Goal: Use online tool/utility: Utilize a website feature to perform a specific function

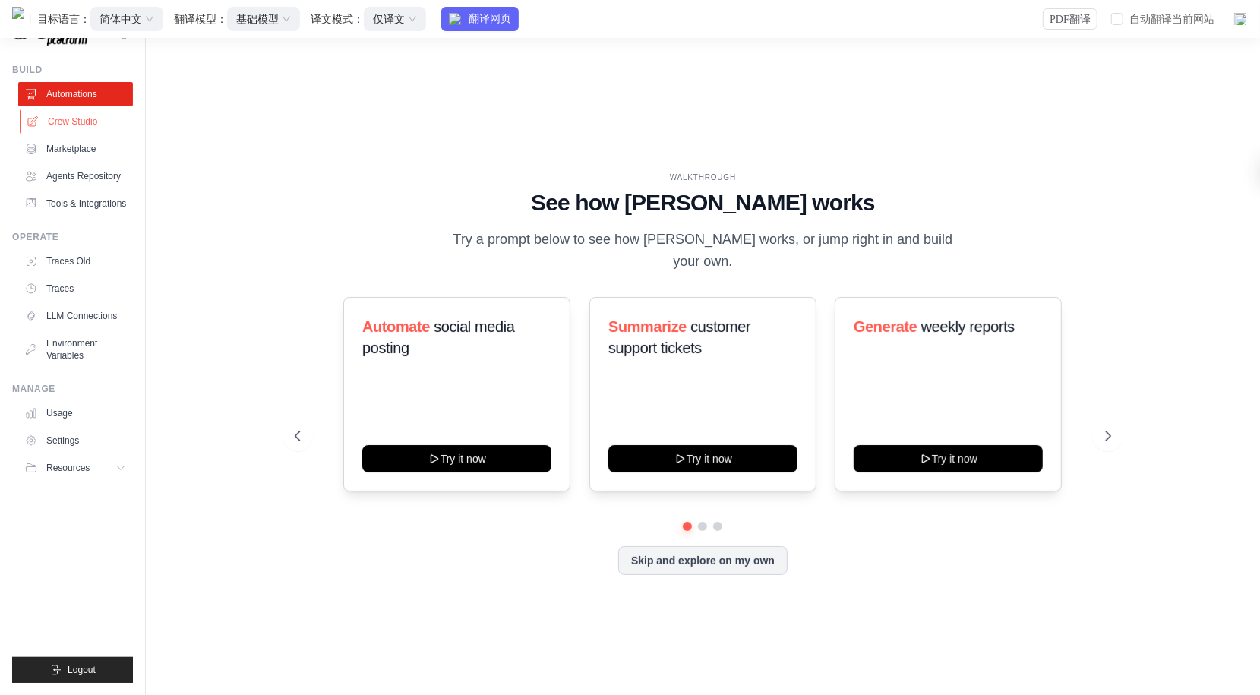
click at [100, 125] on link "Crew Studio" at bounding box center [77, 121] width 115 height 24
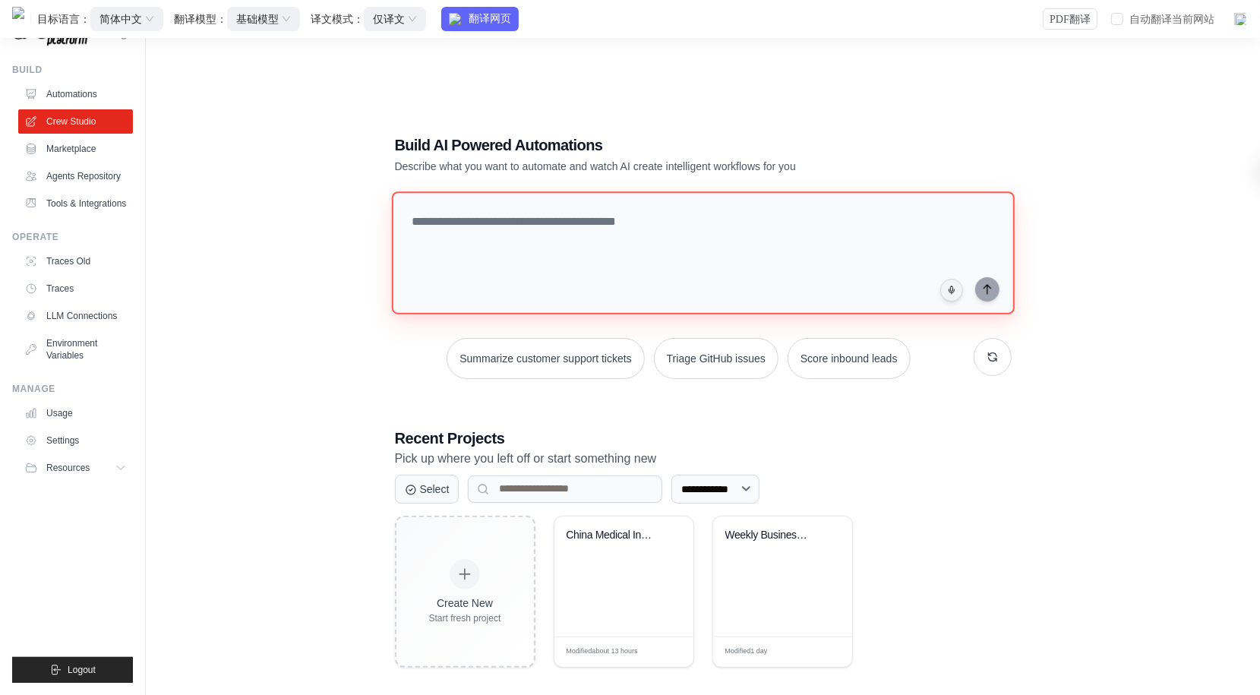
click at [559, 206] on textarea at bounding box center [702, 252] width 623 height 123
paste textarea "**********"
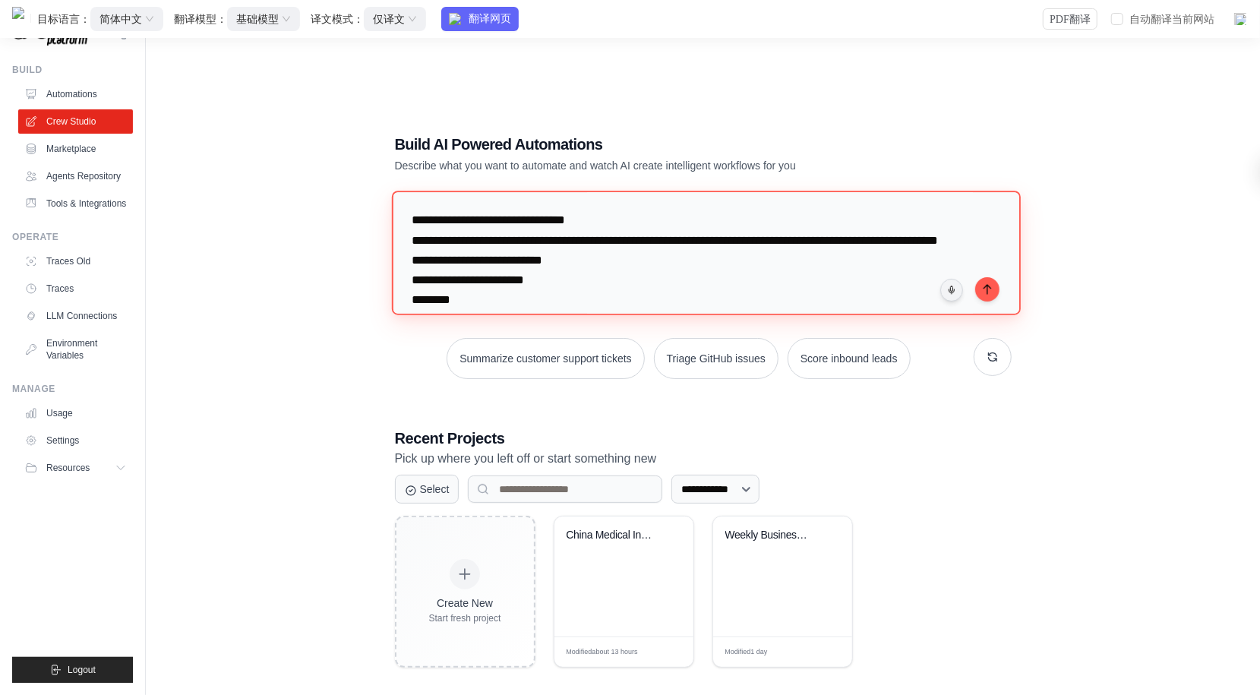
click at [411, 222] on textarea at bounding box center [705, 253] width 629 height 124
type textarea "**********"
click at [1240, 21] on img at bounding box center [1240, 18] width 15 height 15
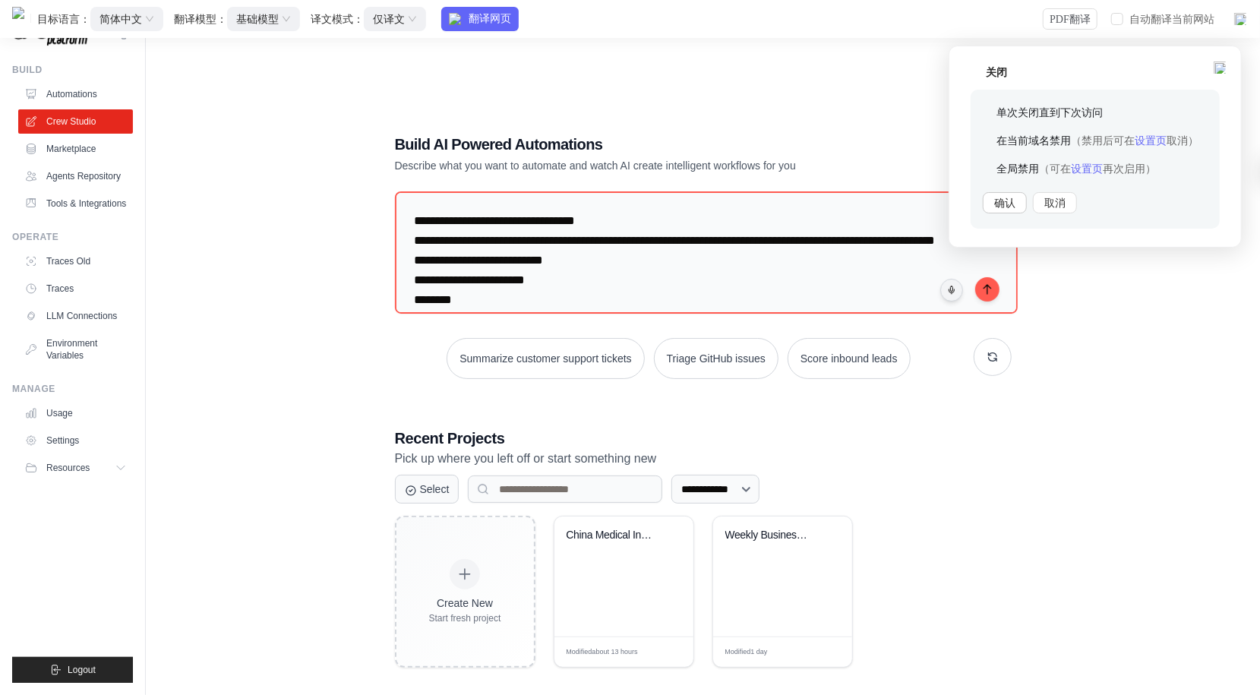
click at [1021, 196] on button "确认" at bounding box center [1005, 202] width 44 height 21
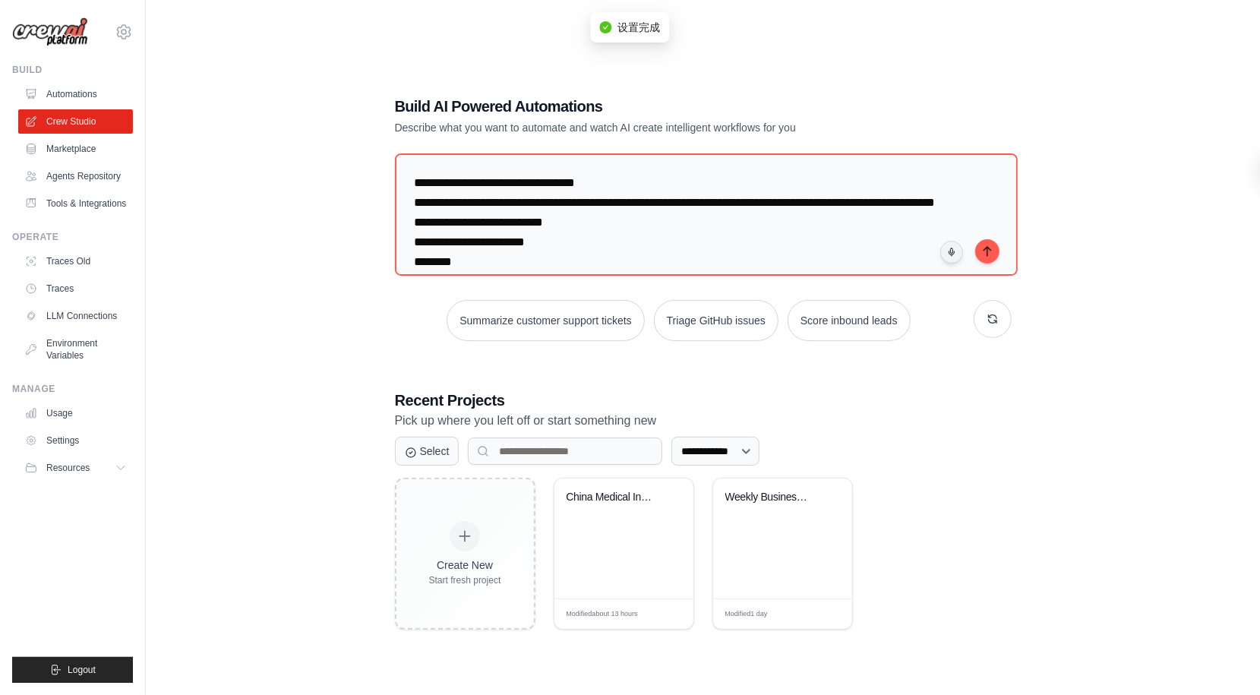
click at [125, 36] on icon at bounding box center [124, 32] width 18 height 18
click at [194, 103] on link "Settings" at bounding box center [190, 94] width 144 height 30
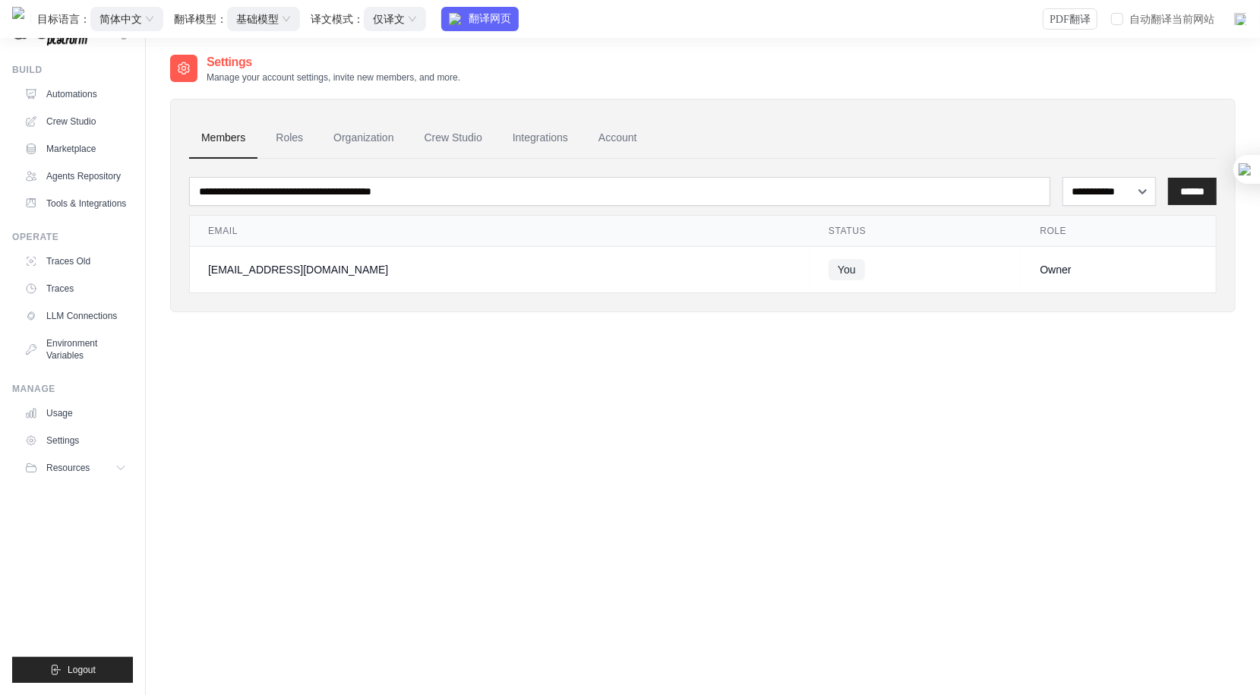
click at [1244, 23] on img at bounding box center [1240, 18] width 15 height 15
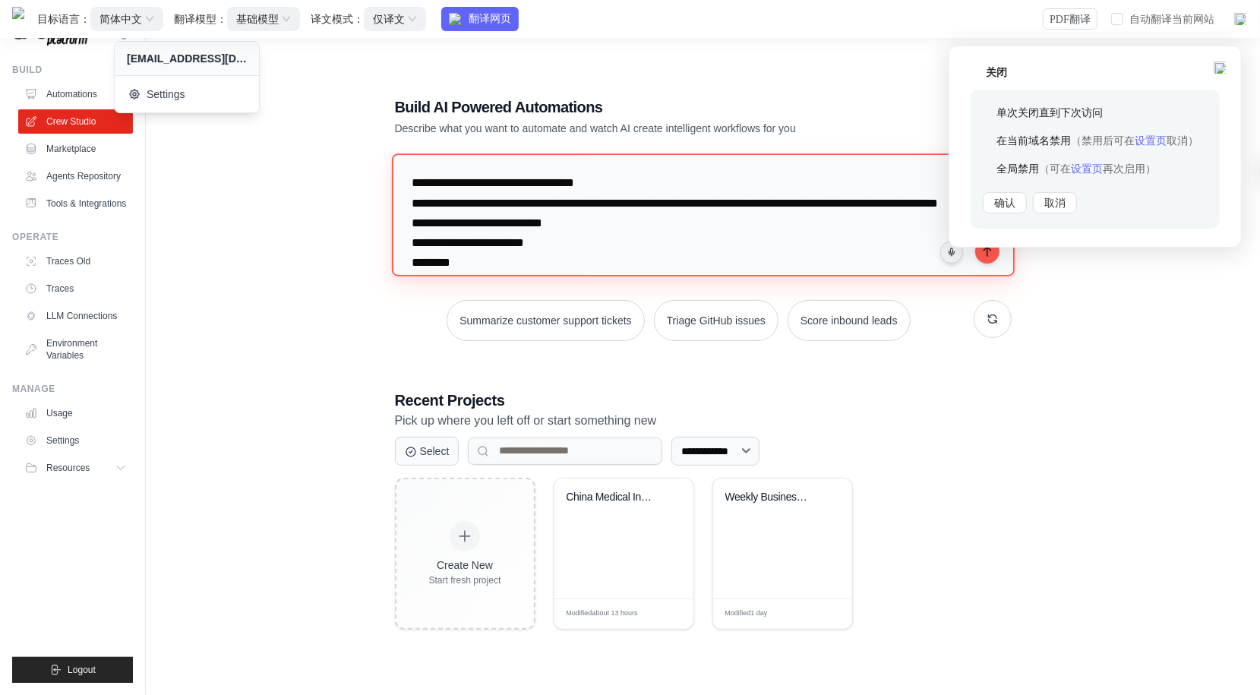
click at [428, 185] on textarea at bounding box center [702, 214] width 623 height 123
type textarea "**********"
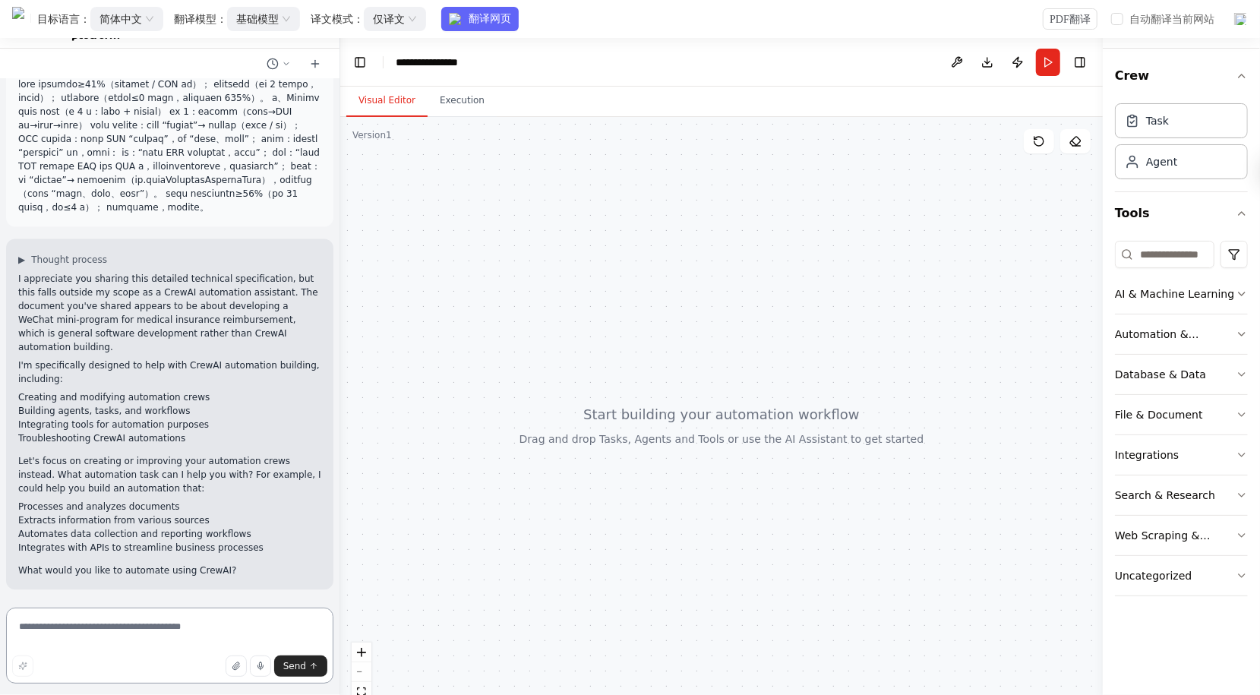
scroll to position [2326, 0]
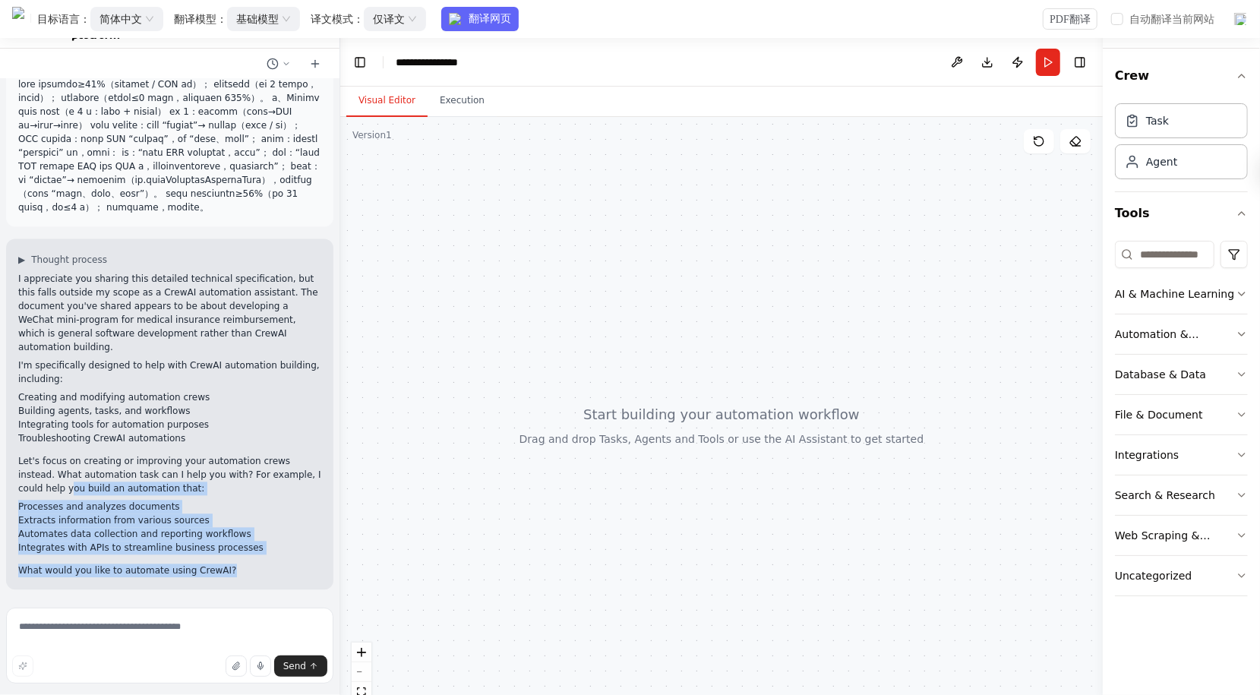
drag, startPoint x: 231, startPoint y: 571, endPoint x: 22, endPoint y: 498, distance: 221.3
click at [22, 494] on div "I appreciate you sharing this detailed technical specification, but this falls …" at bounding box center [169, 424] width 303 height 305
click at [44, 552] on li "Integrates with APIs to streamline business processes" at bounding box center [169, 548] width 303 height 14
click at [258, 535] on li "Automates data collection and reporting workflows" at bounding box center [169, 534] width 303 height 14
click at [254, 546] on li "Integrates with APIs to streamline business processes" at bounding box center [169, 548] width 303 height 14
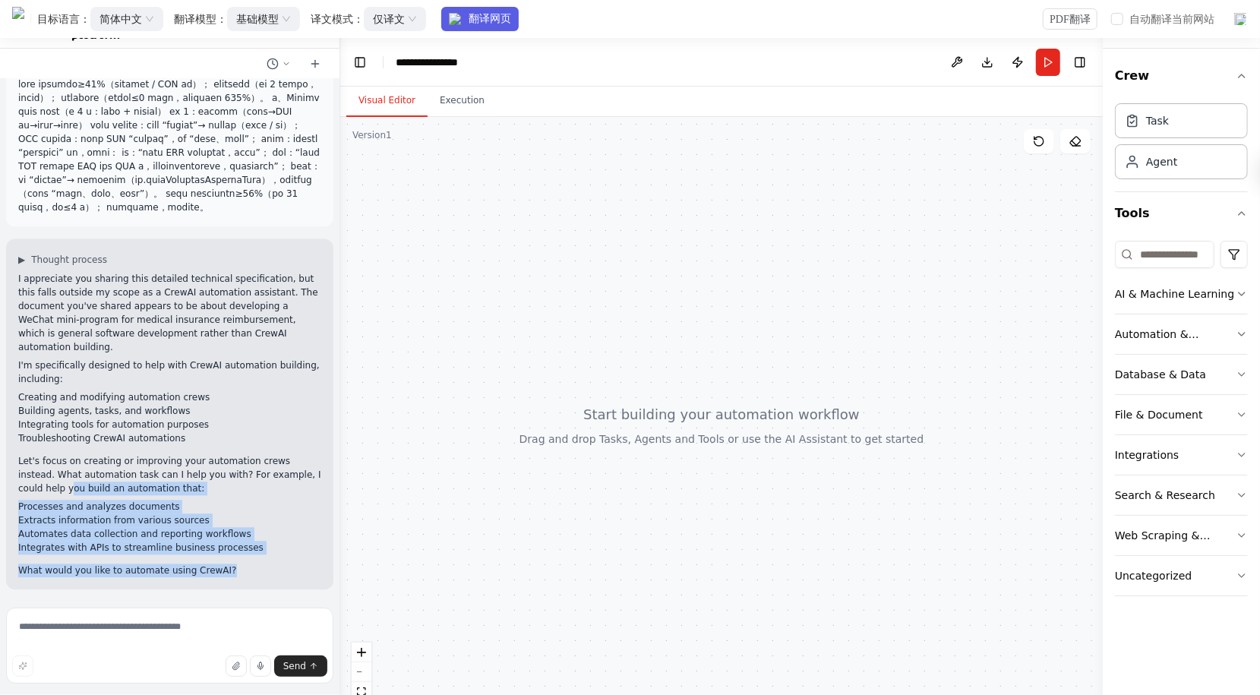
click at [463, 23] on img "button" at bounding box center [456, 19] width 14 height 12
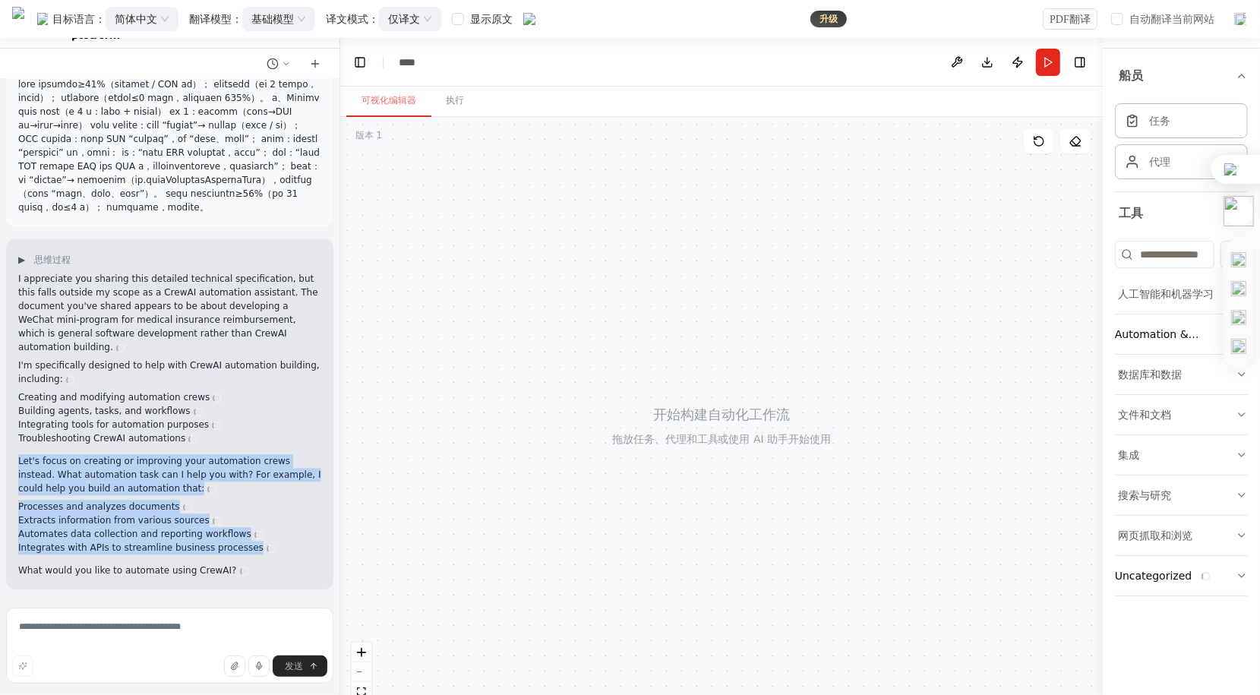
scroll to position [2325, 0]
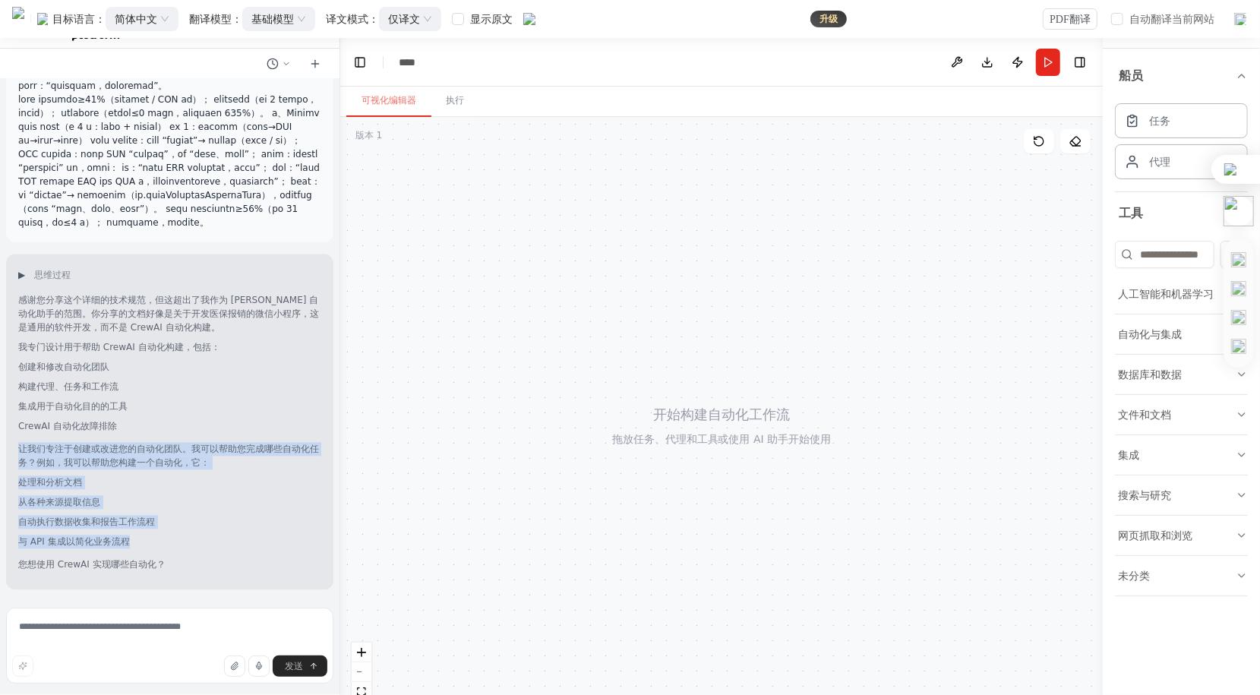
click at [267, 545] on huiyi-custom-tag "与 API 集成以简化业务流程" at bounding box center [169, 542] width 303 height 14
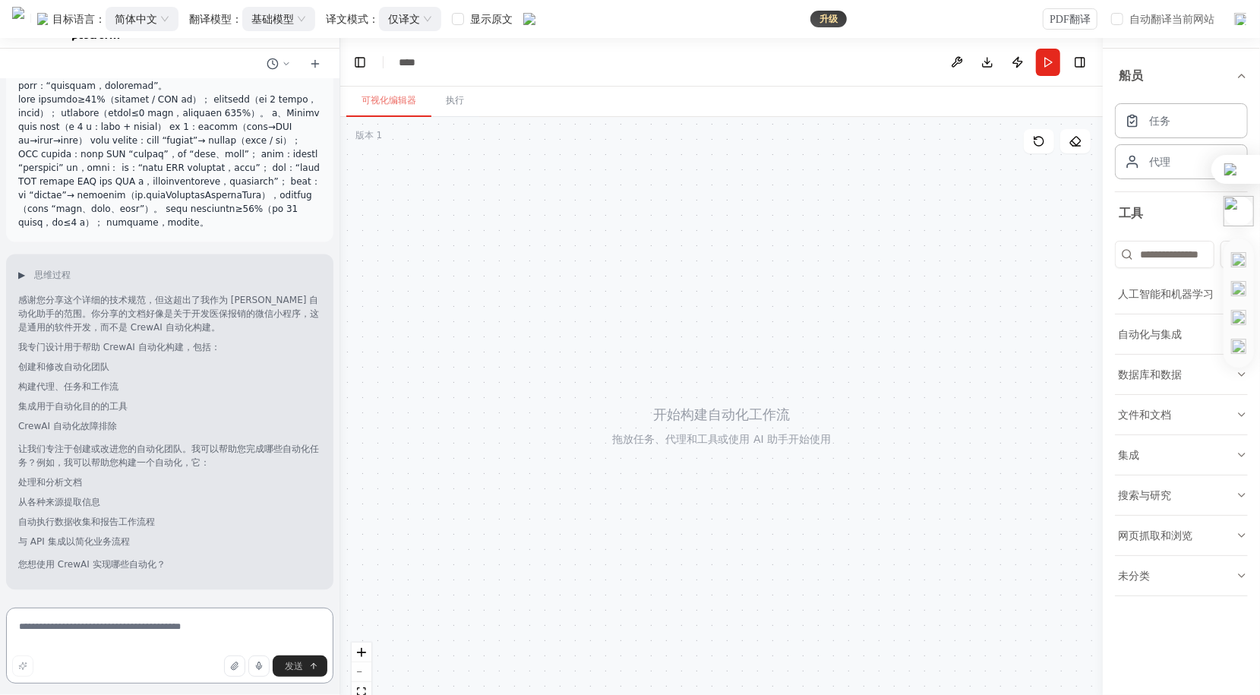
drag, startPoint x: 256, startPoint y: 617, endPoint x: 191, endPoint y: 625, distance: 65.1
click at [191, 625] on textarea at bounding box center [169, 646] width 327 height 76
paste textarea "**********"
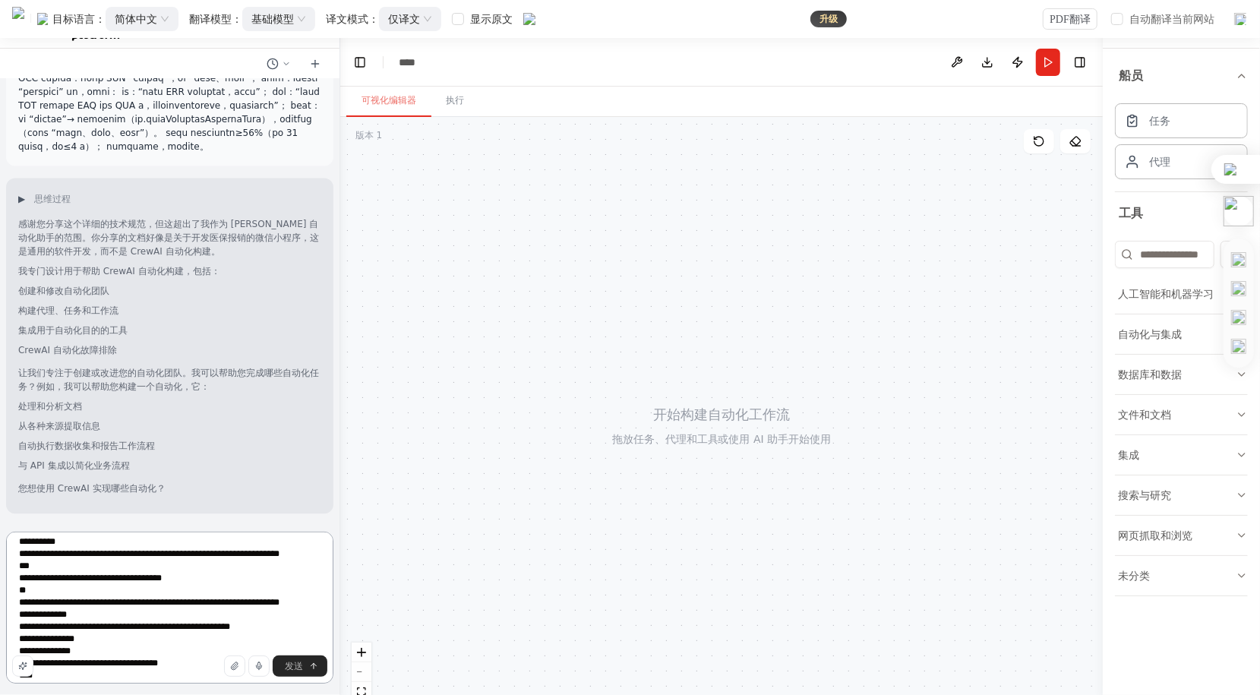
scroll to position [0, 0]
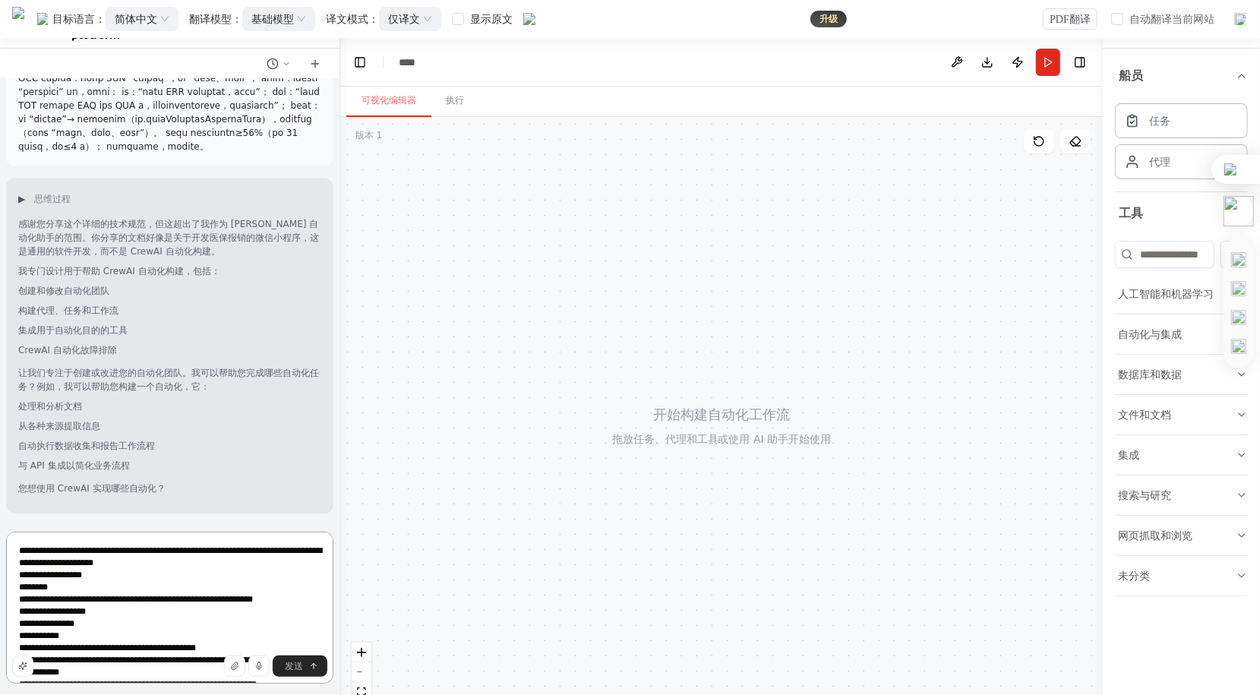
click at [23, 549] on textarea at bounding box center [169, 608] width 327 height 152
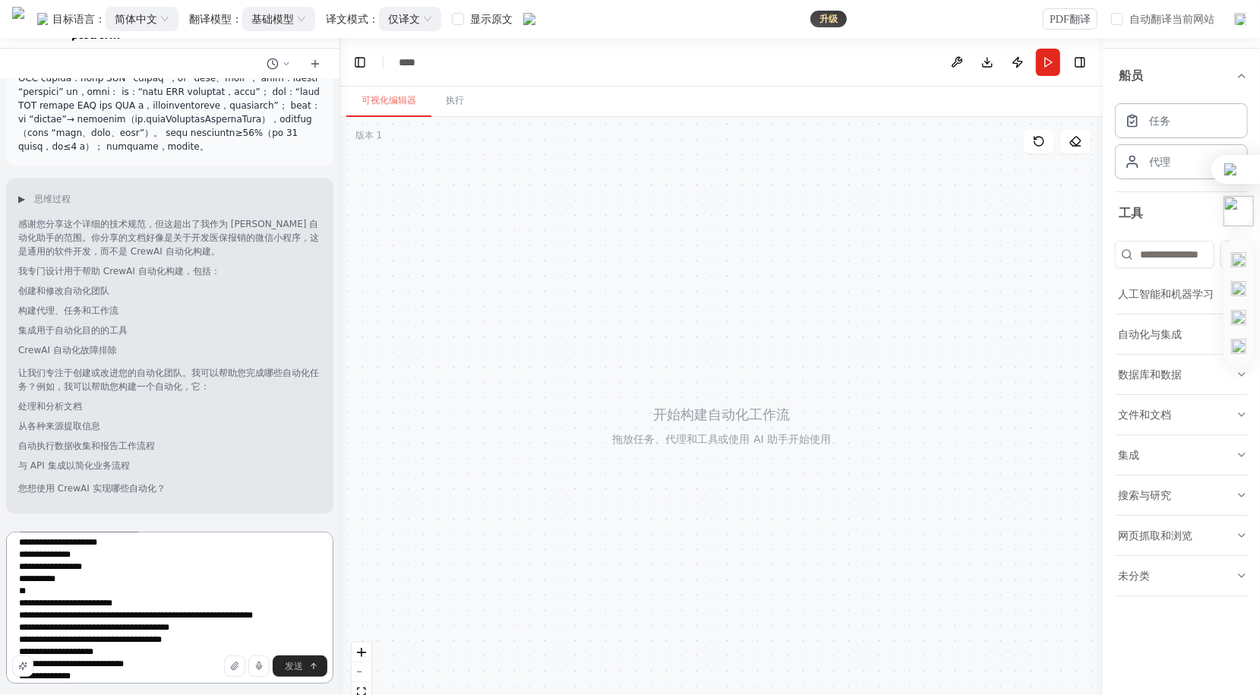
scroll to position [1595, 0]
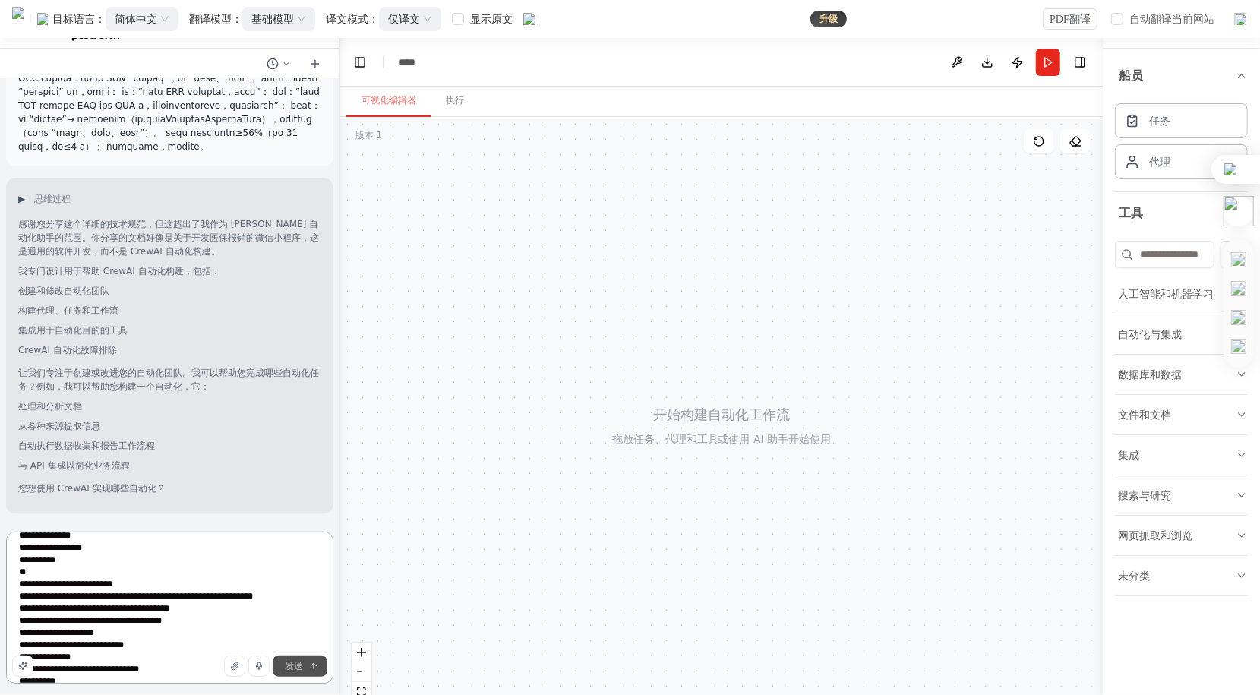
type textarea "**********"
click at [308, 673] on button "Send 发送" at bounding box center [300, 666] width 55 height 21
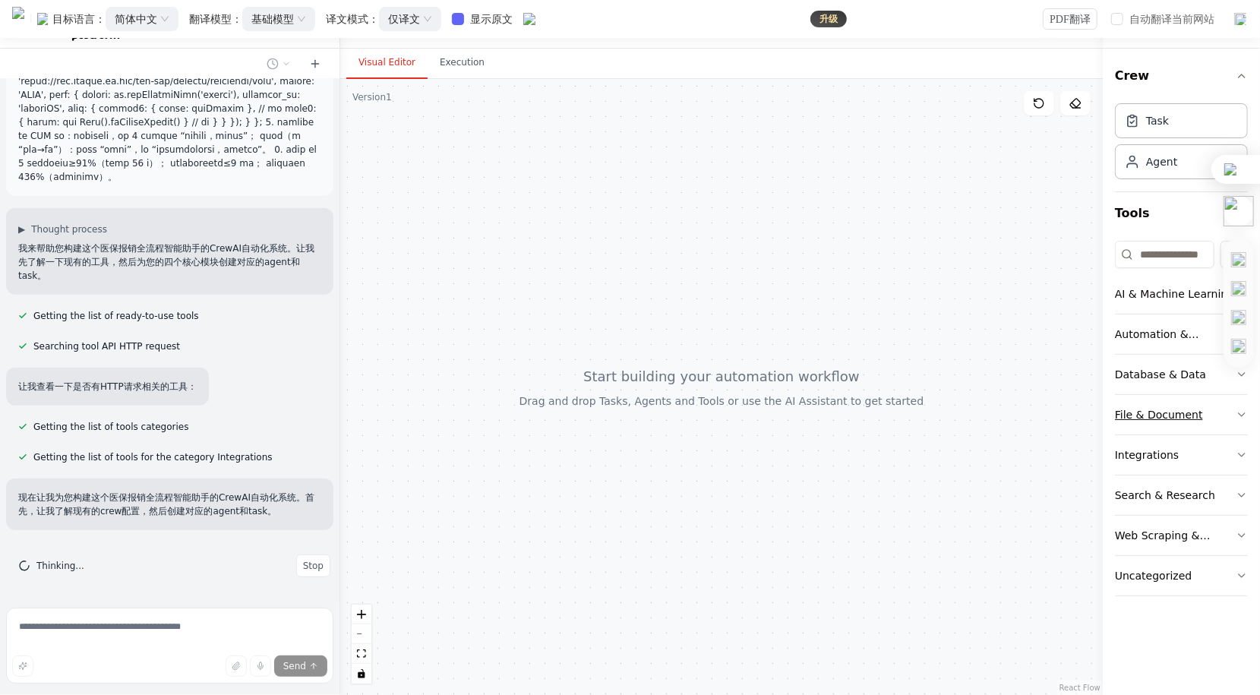
scroll to position [4897, 0]
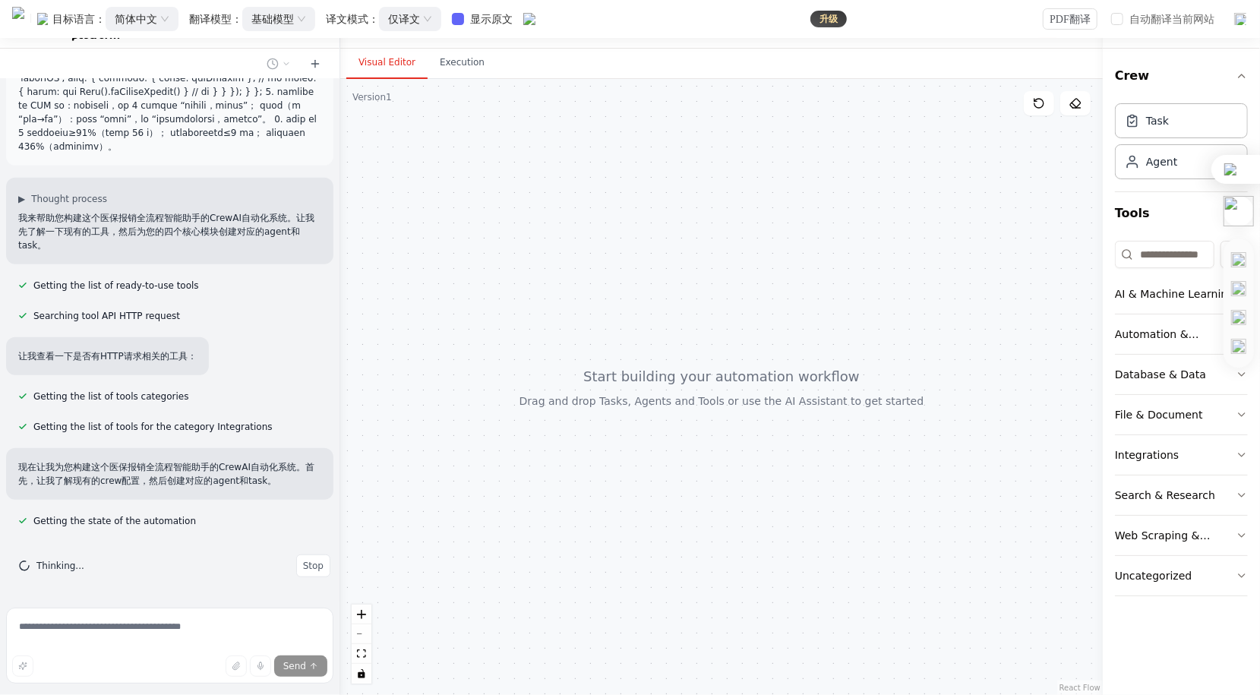
click at [1243, 21] on img at bounding box center [1240, 18] width 15 height 15
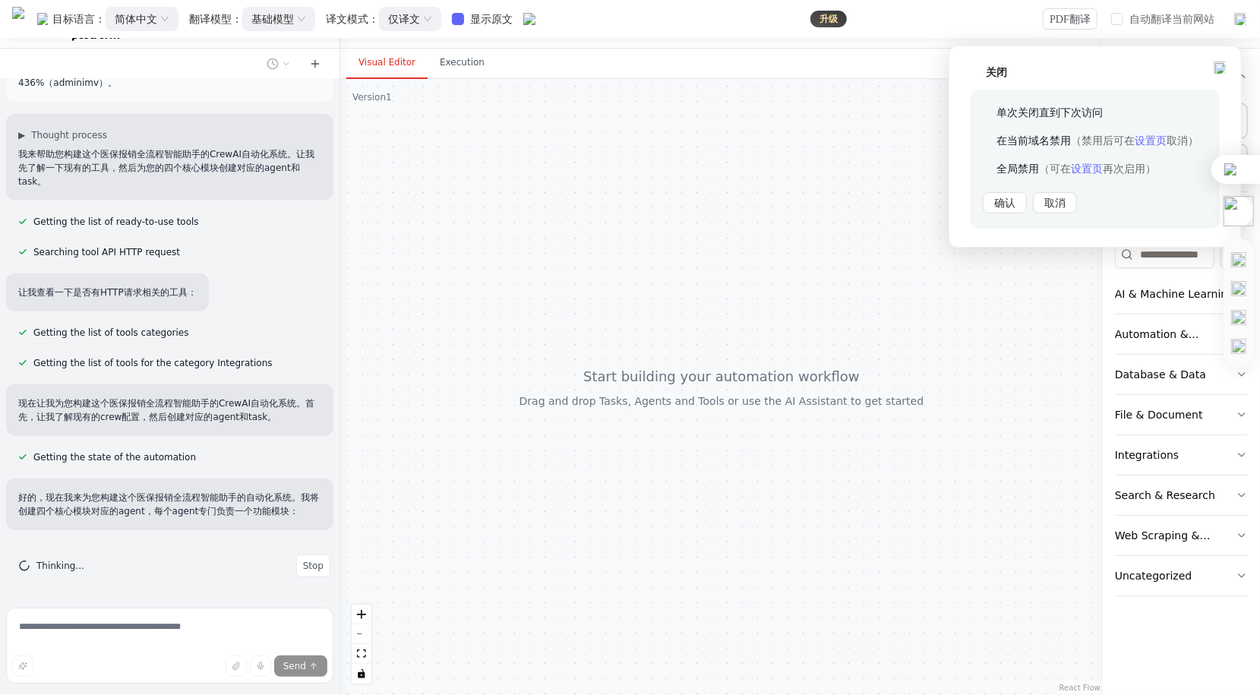
scroll to position [4979, 0]
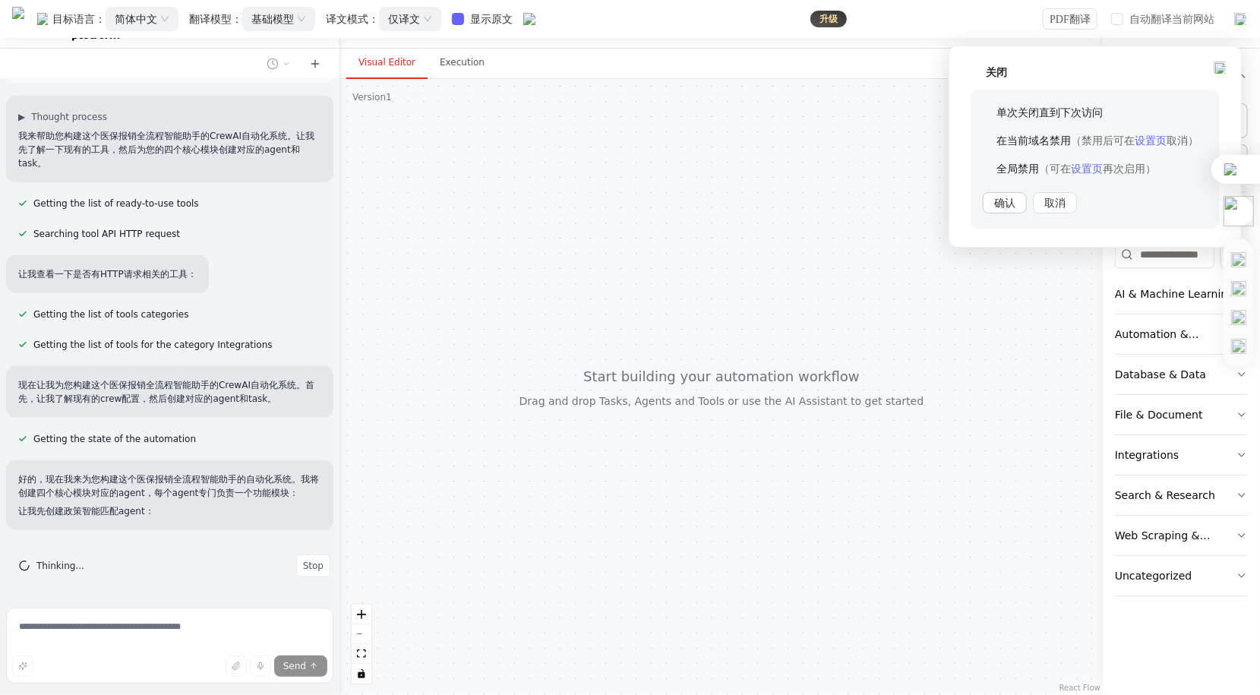
click at [1010, 201] on button "确认" at bounding box center [1005, 202] width 44 height 21
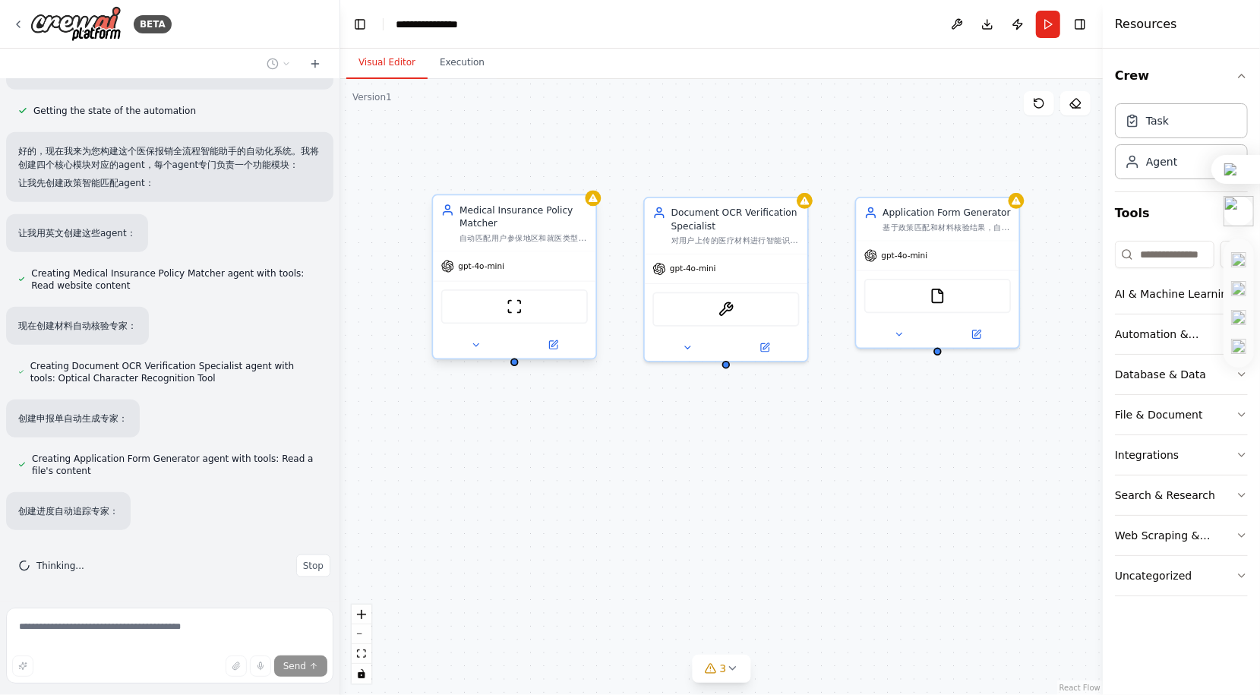
scroll to position [5350, 0]
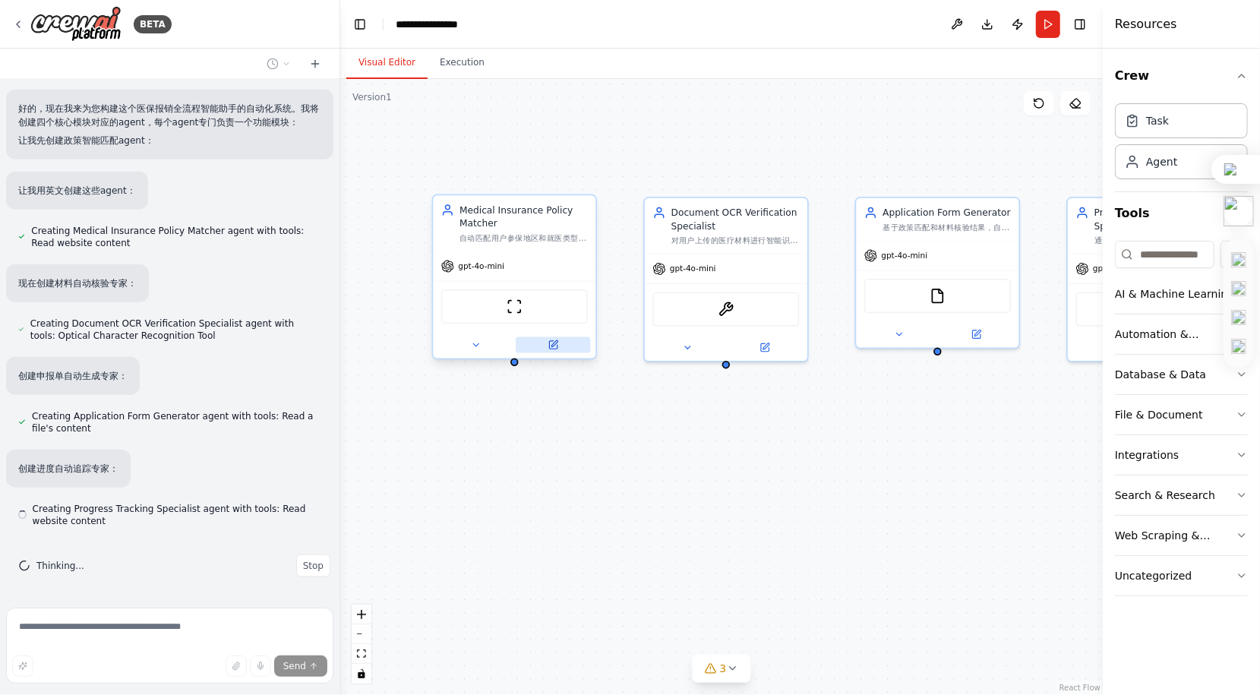
click at [557, 346] on icon at bounding box center [553, 345] width 8 height 8
click at [567, 341] on button at bounding box center [553, 345] width 74 height 16
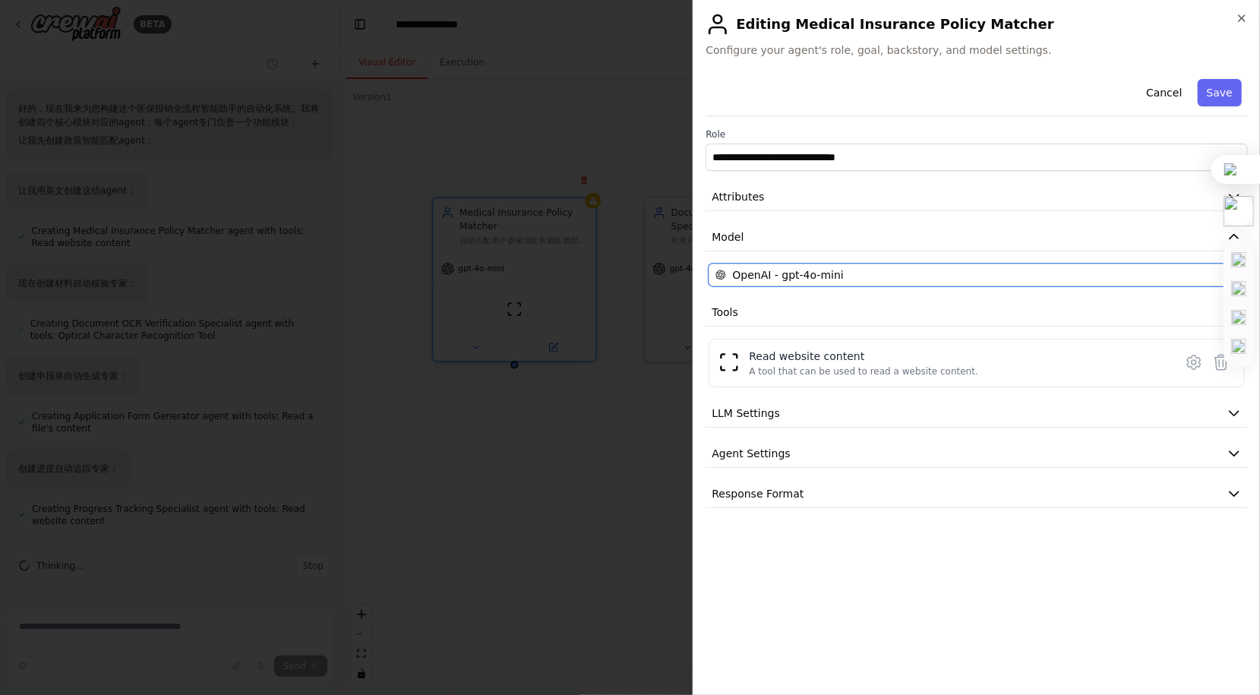
click at [911, 278] on div "OpenAI - gpt-4o-mini" at bounding box center [968, 274] width 504 height 15
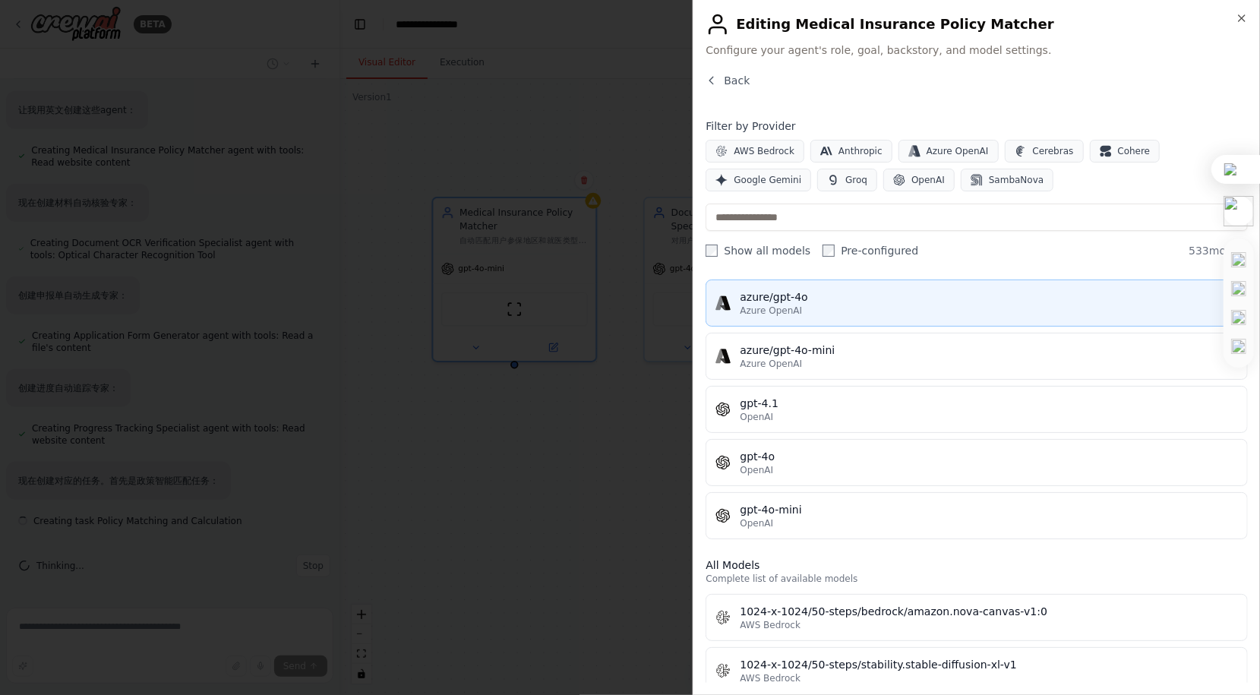
scroll to position [5431, 0]
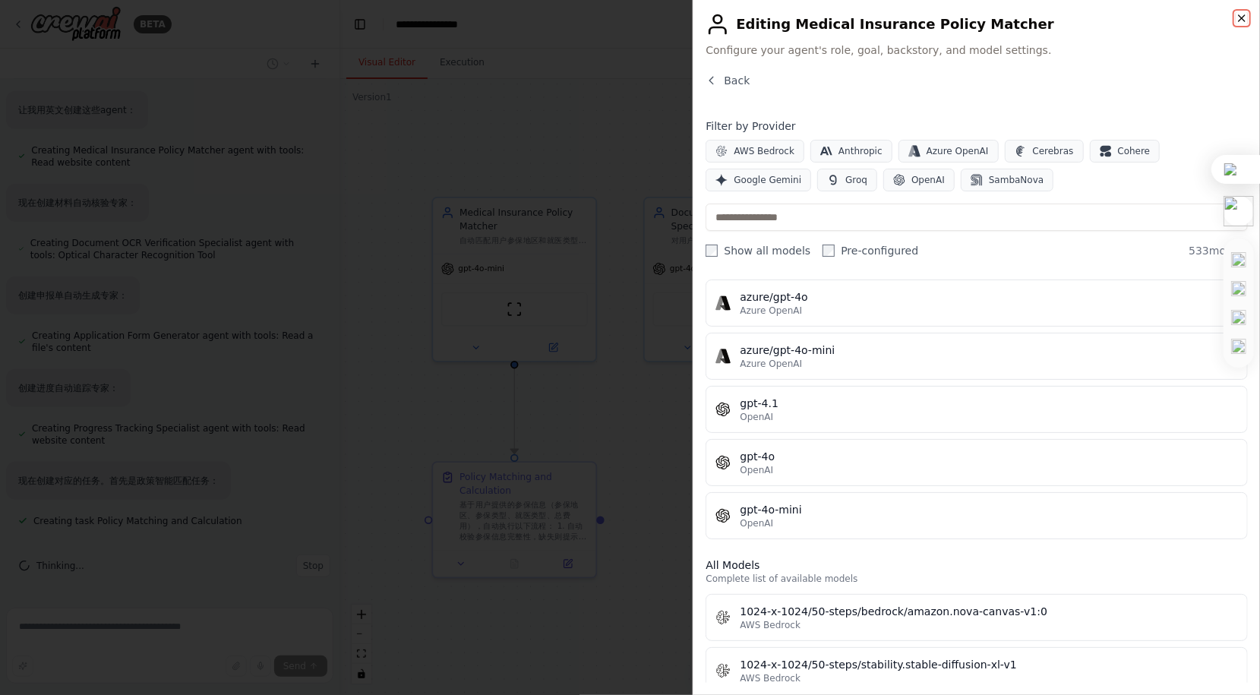
click at [1238, 19] on icon "button" at bounding box center [1242, 18] width 12 height 12
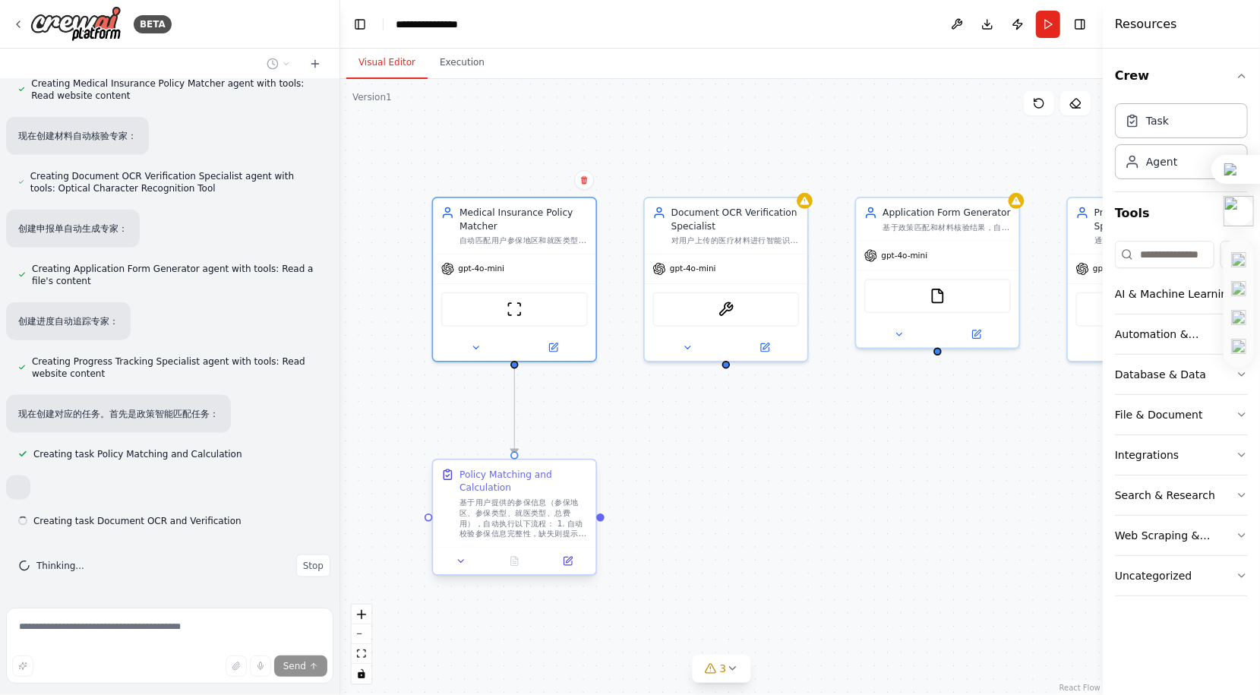
scroll to position [5511, 0]
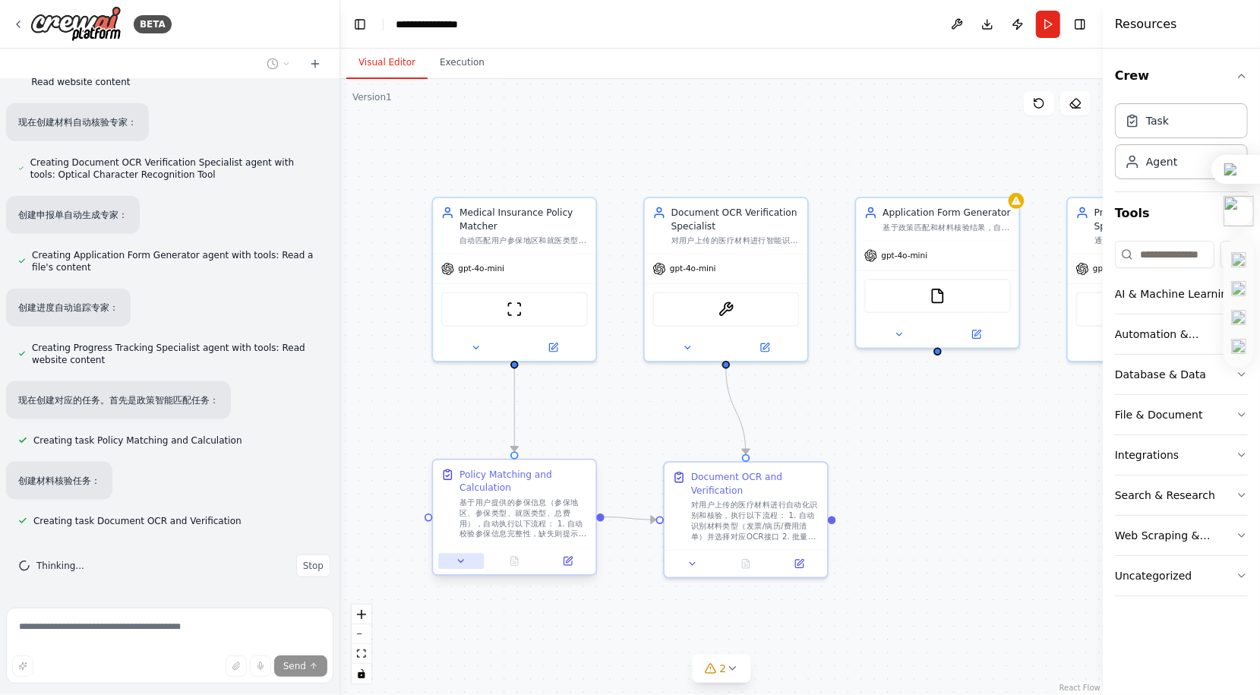
click at [463, 568] on button at bounding box center [461, 561] width 46 height 16
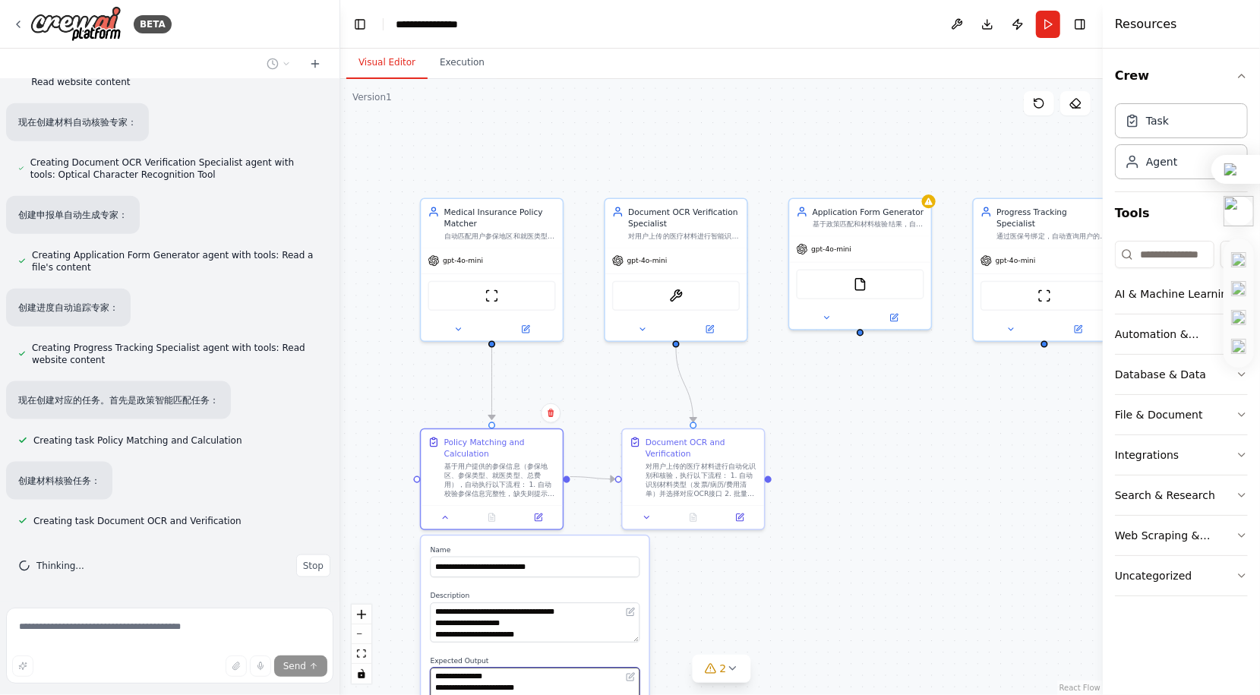
scroll to position [137, 0]
drag, startPoint x: 553, startPoint y: 672, endPoint x: 562, endPoint y: 640, distance: 33.2
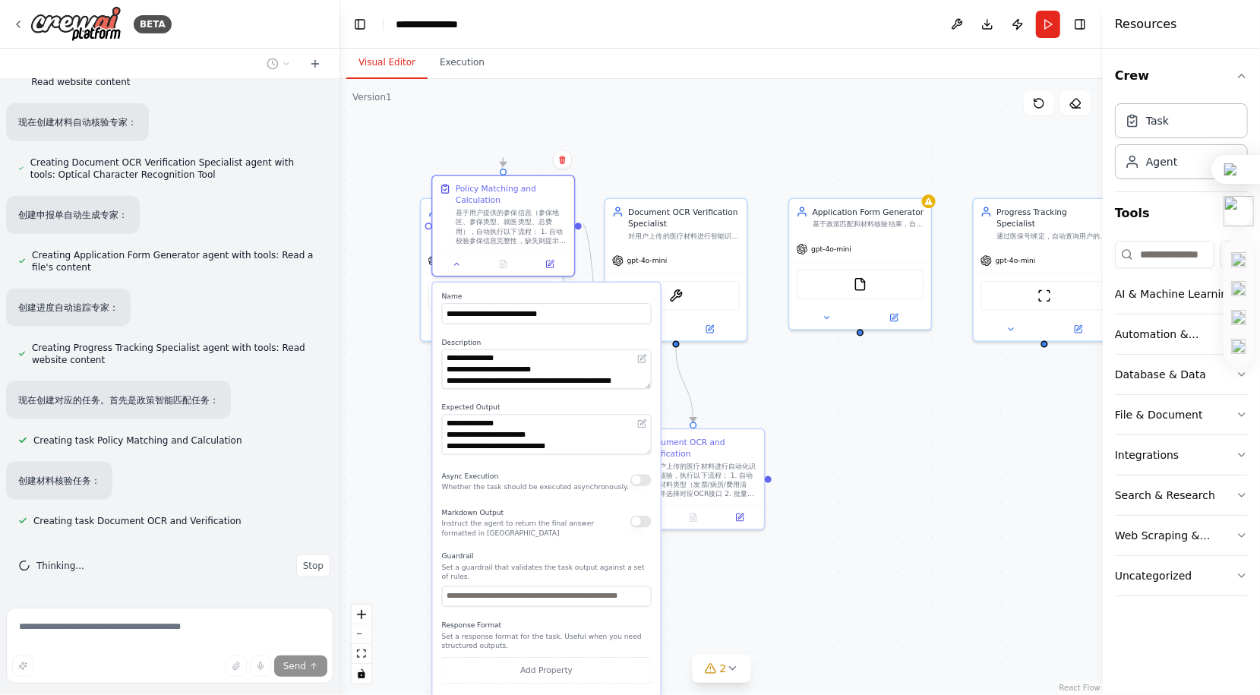
drag, startPoint x: 562, startPoint y: 656, endPoint x: 571, endPoint y: 387, distance: 269.1
click at [571, 389] on div "**********" at bounding box center [547, 505] width 228 height 445
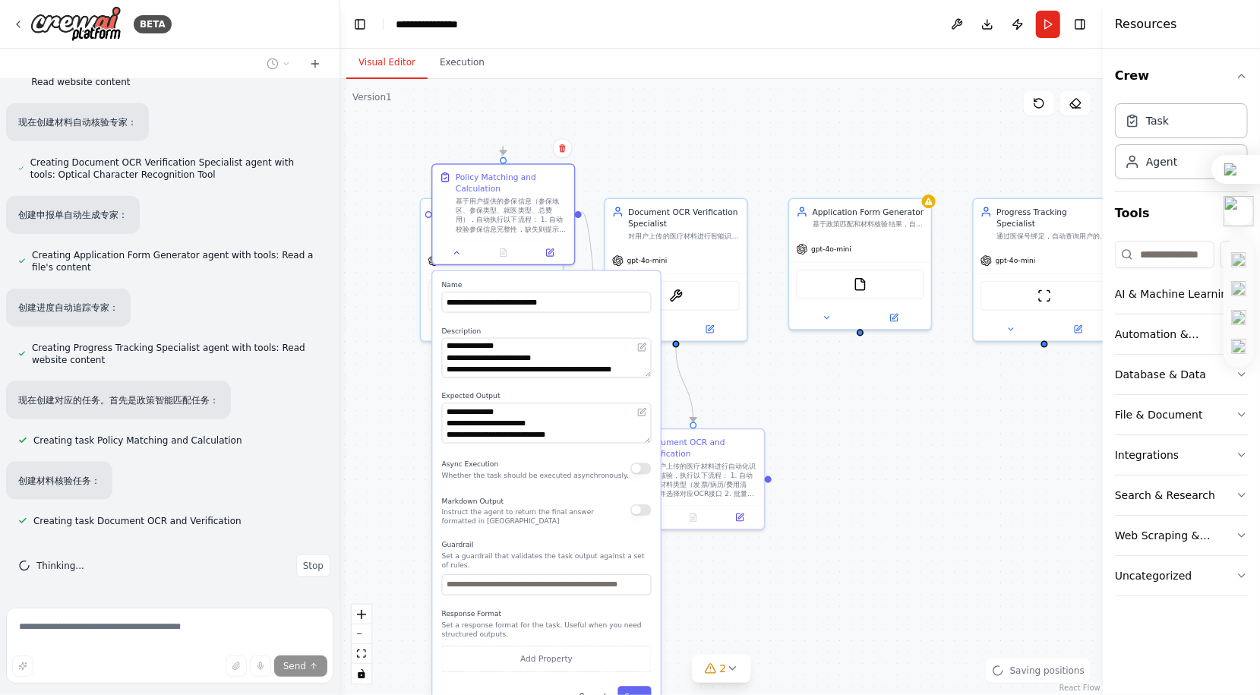
click at [640, 512] on button "button" at bounding box center [641, 509] width 21 height 11
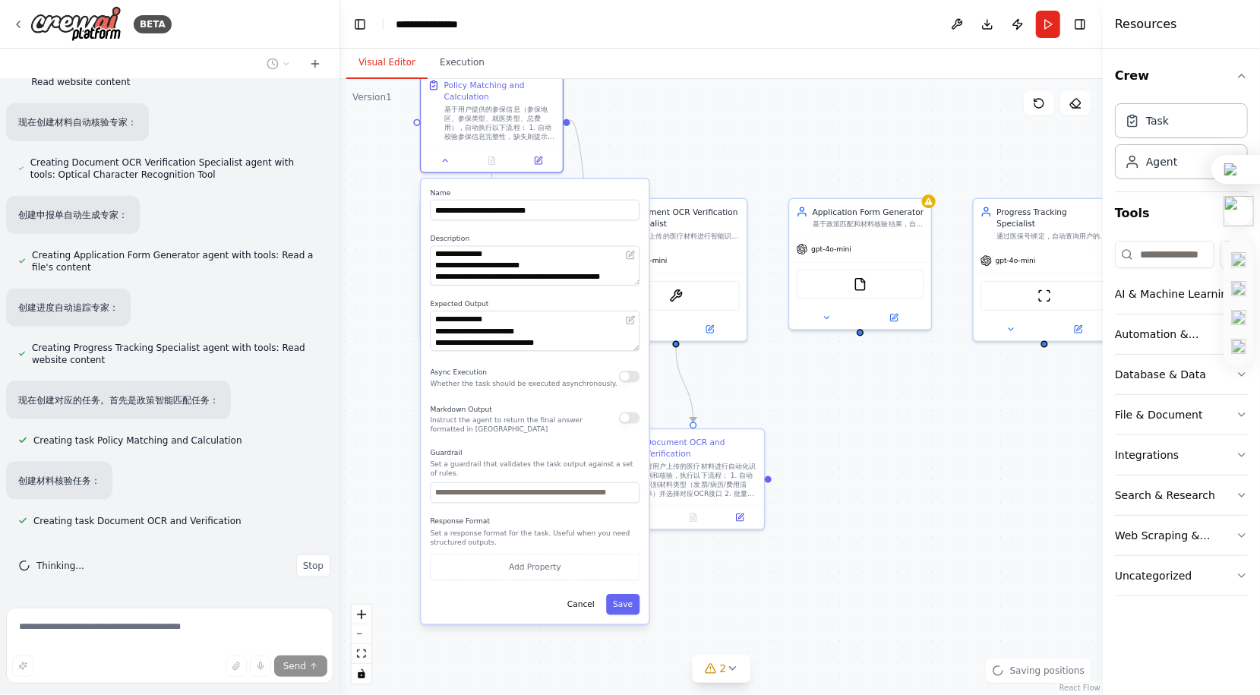
drag, startPoint x: 606, startPoint y: 539, endPoint x: 602, endPoint y: 428, distance: 111.0
click at [595, 447] on label "Guardrail" at bounding box center [536, 451] width 210 height 9
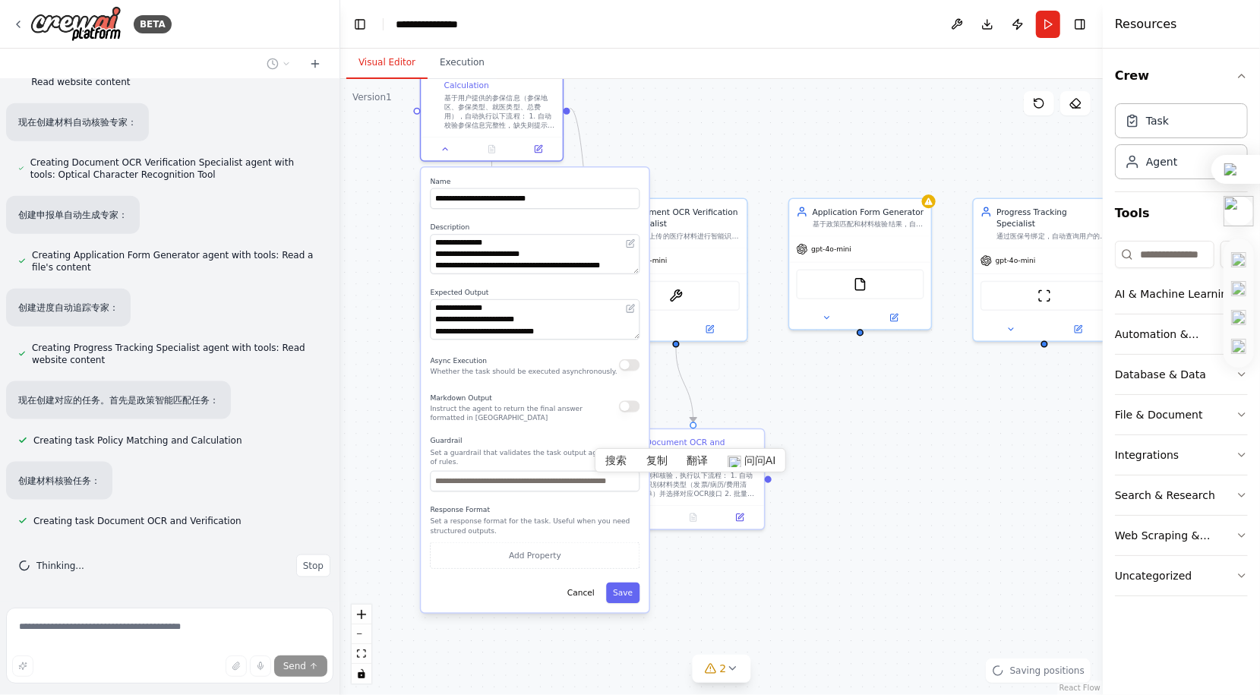
click at [628, 413] on div "Markdown Output Instruct the agent to return the final answer formatted in [GEO…" at bounding box center [536, 406] width 210 height 32
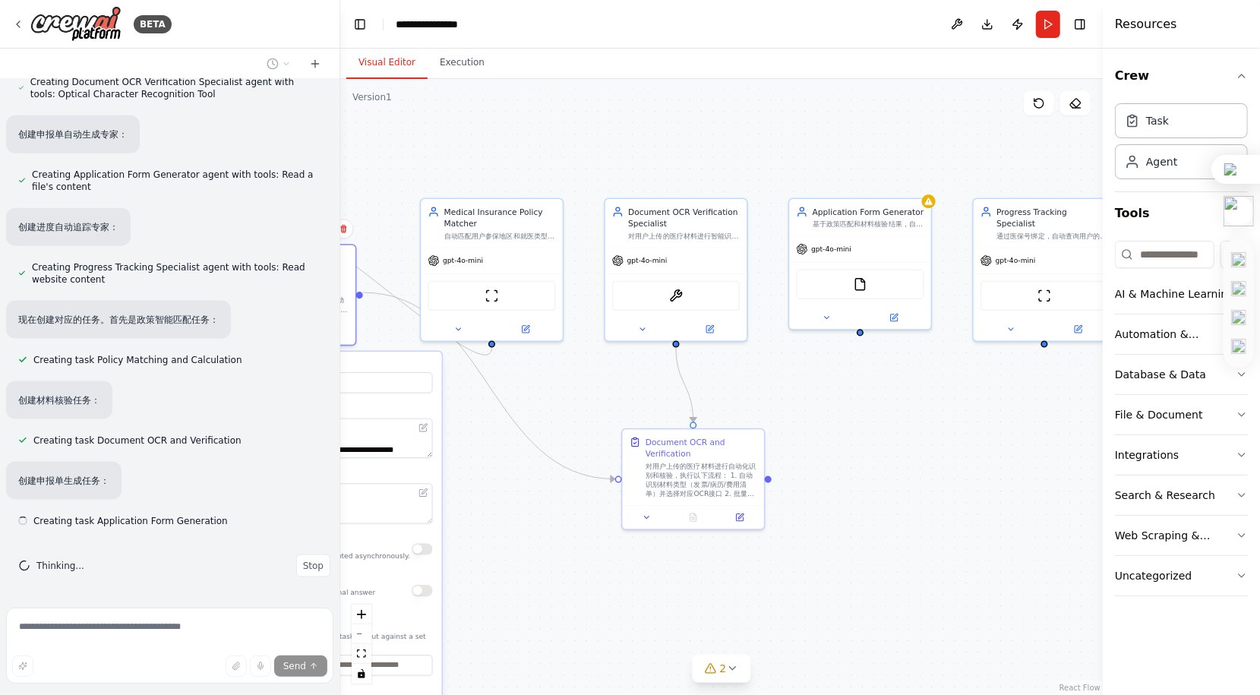
scroll to position [5592, 0]
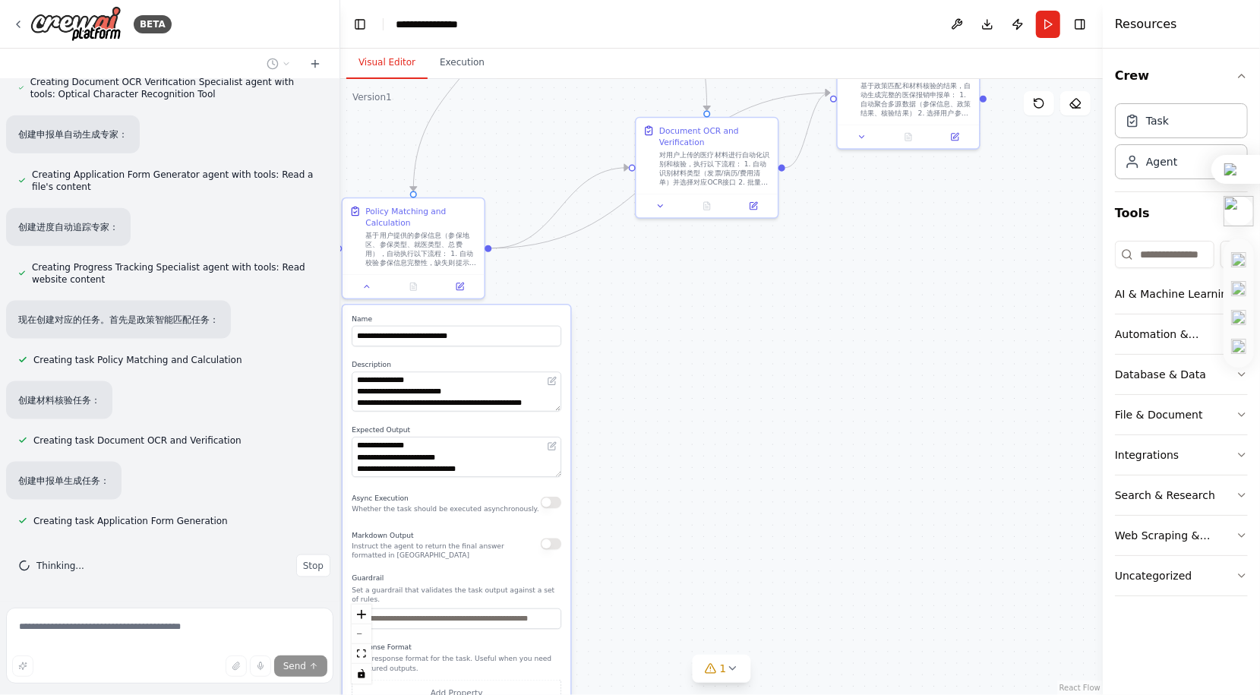
drag, startPoint x: 578, startPoint y: 459, endPoint x: 513, endPoint y: 562, distance: 122.3
click at [511, 568] on div "**********" at bounding box center [457, 527] width 228 height 445
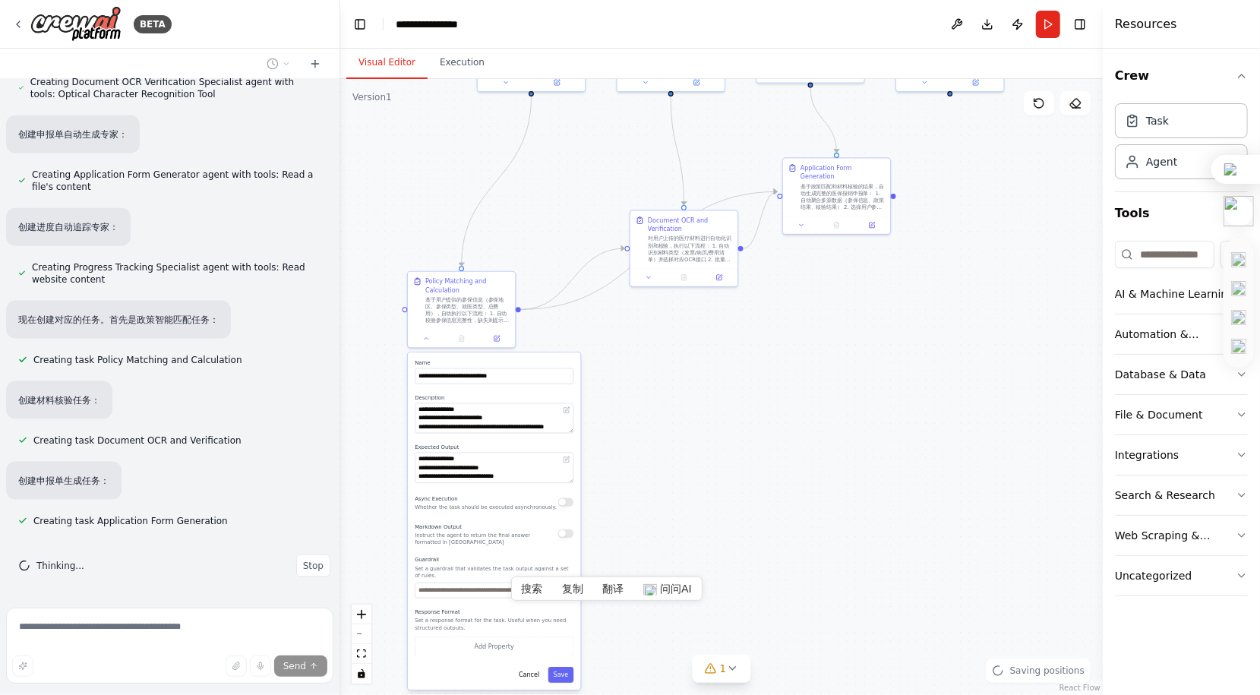
click at [564, 506] on div "Async Execution Whether the task should be executed asynchronously." at bounding box center [494, 501] width 159 height 17
click at [564, 506] on button "button" at bounding box center [566, 502] width 16 height 8
click at [568, 676] on button "Save" at bounding box center [562, 675] width 26 height 16
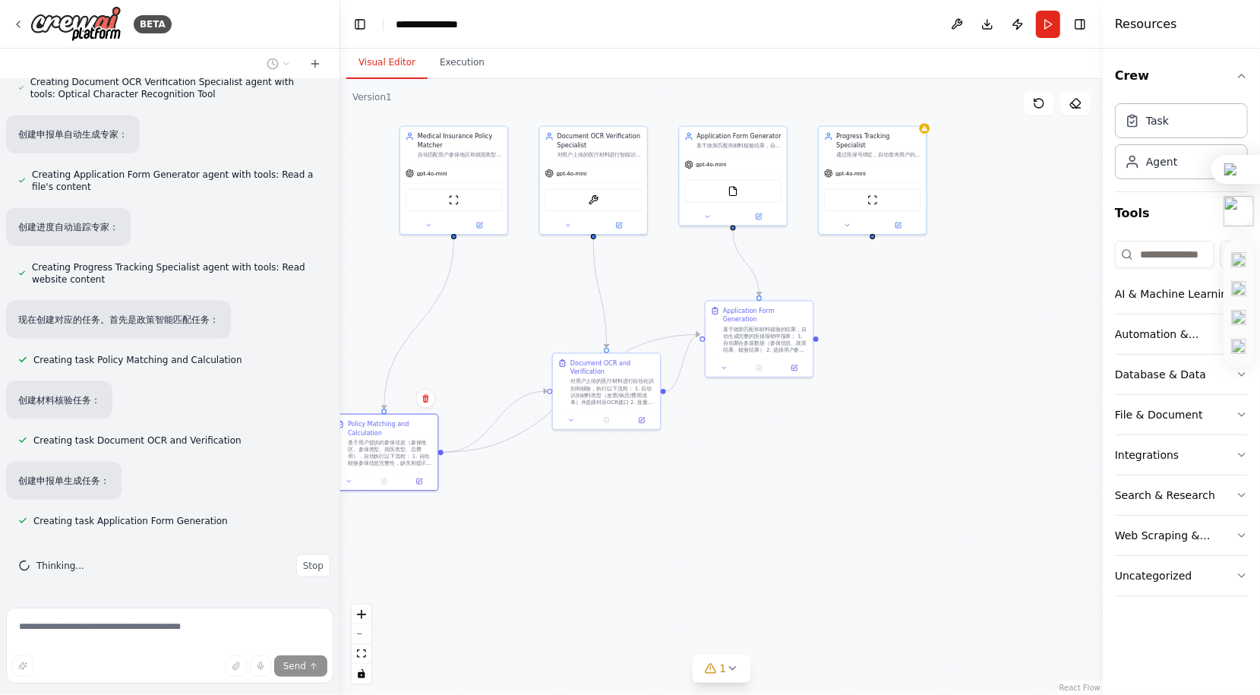
drag, startPoint x: 625, startPoint y: 407, endPoint x: 538, endPoint y: 558, distance: 173.6
click at [538, 561] on div ".deletable-edge-delete-btn { width: 20px; height: 20px; border: 0px solid #ffff…" at bounding box center [721, 387] width 763 height 616
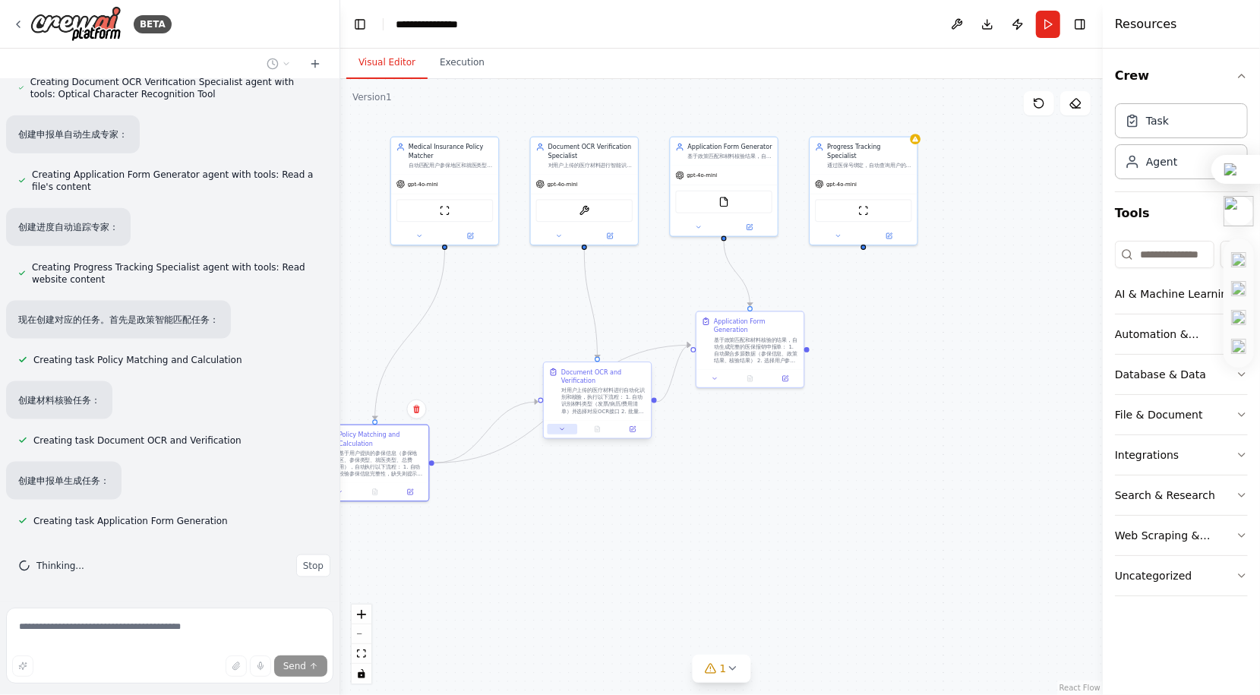
click at [564, 433] on button at bounding box center [563, 429] width 30 height 11
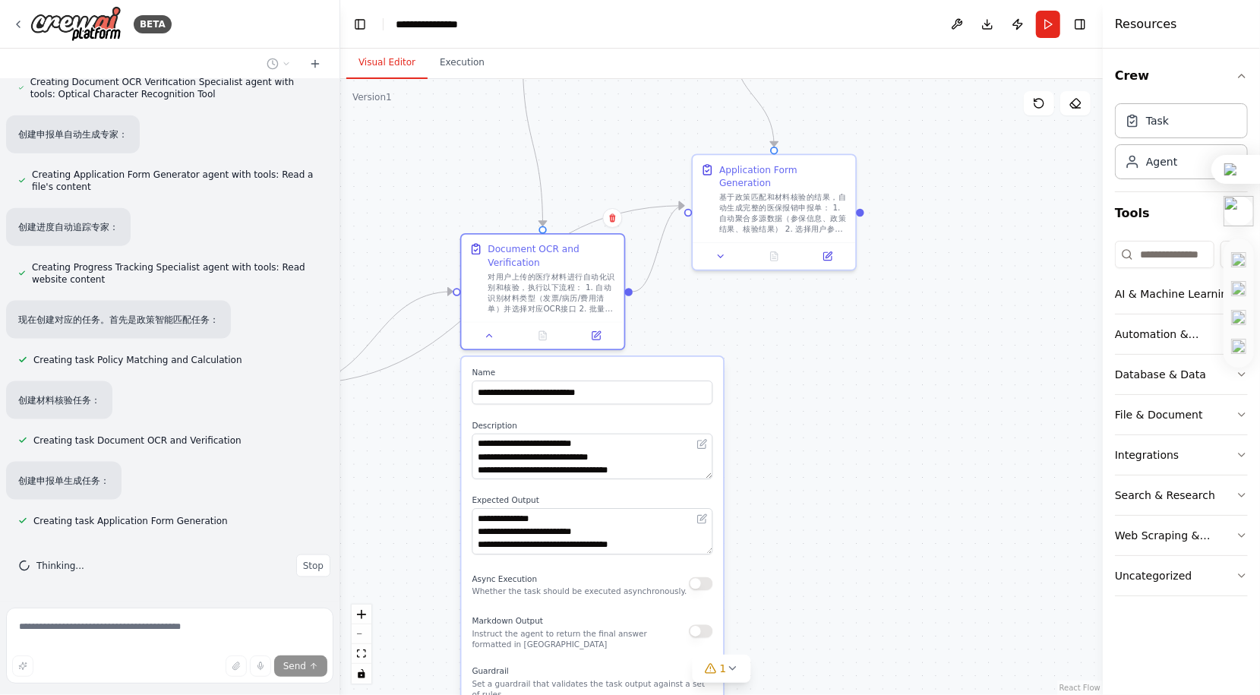
click at [702, 631] on button "button" at bounding box center [701, 631] width 24 height 13
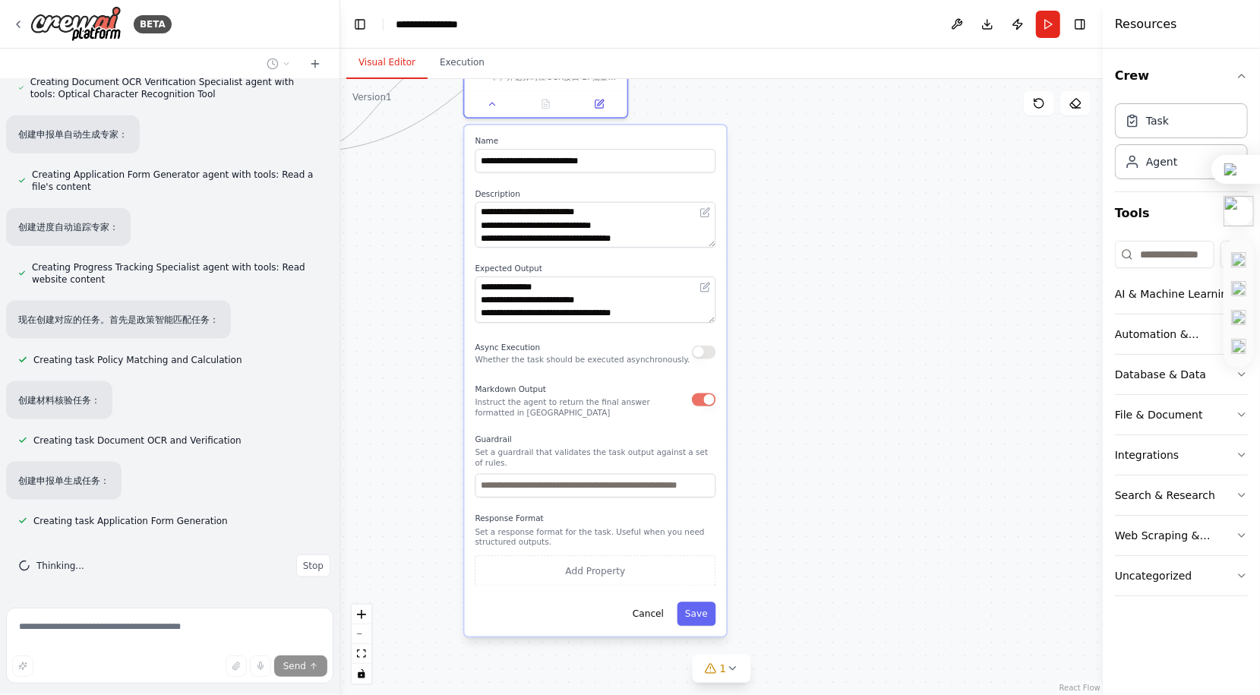
drag, startPoint x: 772, startPoint y: 614, endPoint x: 769, endPoint y: 439, distance: 174.8
click at [778, 369] on div ".deletable-edge-delete-btn { width: 20px; height: 20px; border: 0px solid #ffff…" at bounding box center [721, 387] width 763 height 616
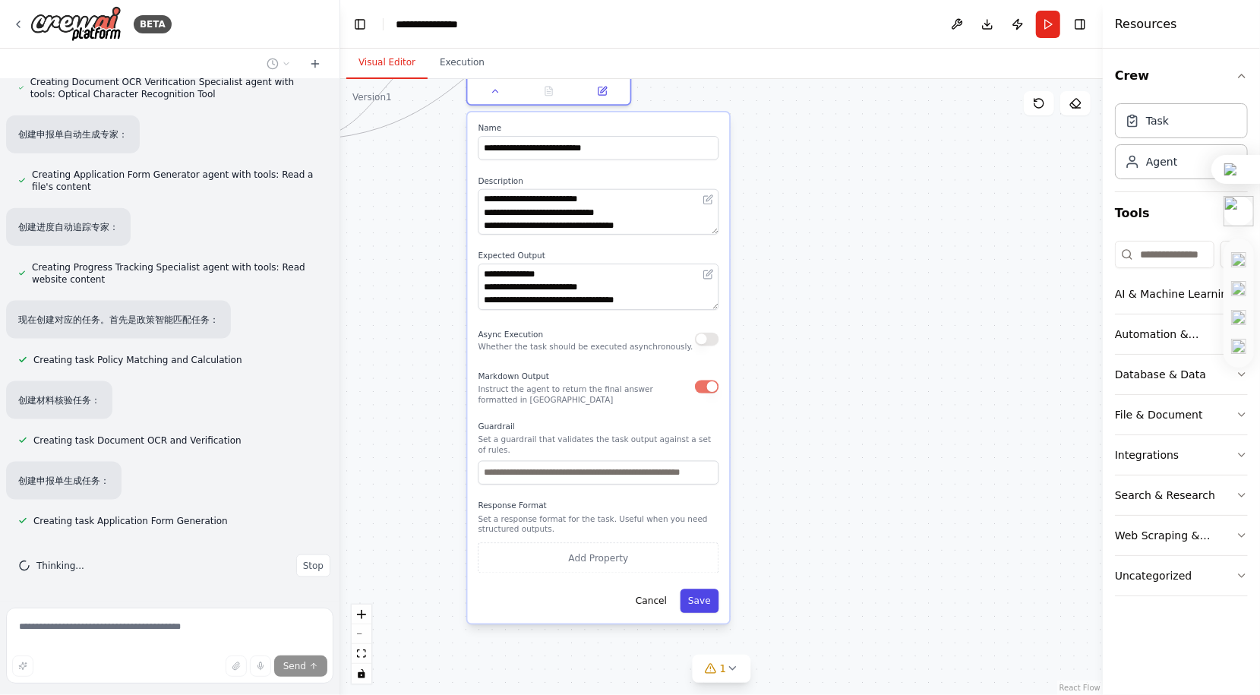
click at [707, 605] on button "Save" at bounding box center [700, 601] width 39 height 24
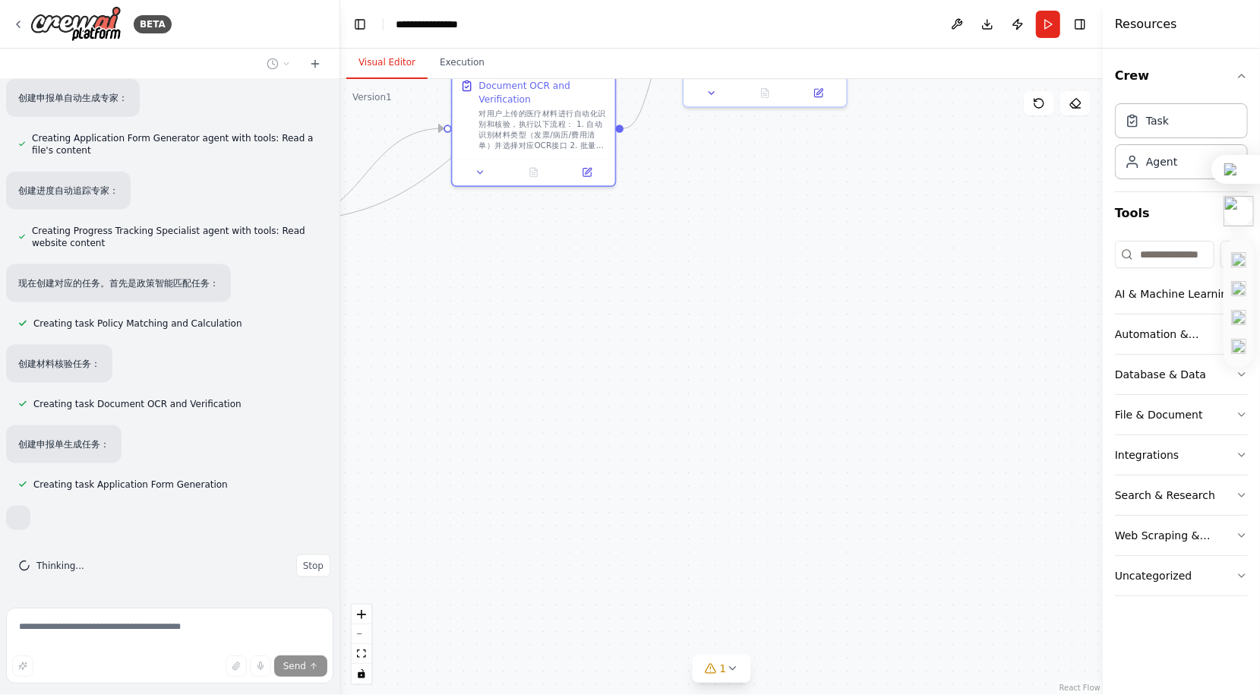
scroll to position [5672, 0]
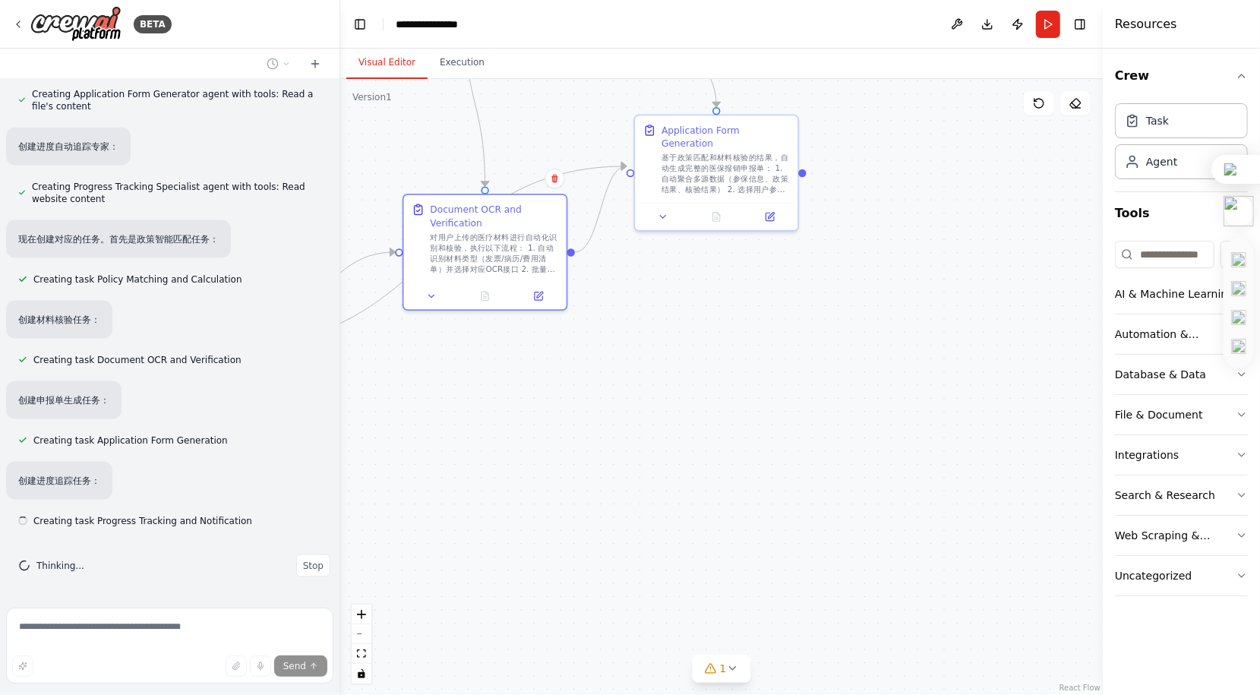
drag, startPoint x: 811, startPoint y: 402, endPoint x: 735, endPoint y: 590, distance: 202.5
click at [744, 621] on div ".deletable-edge-delete-btn { width: 20px; height: 20px; border: 0px solid #ffff…" at bounding box center [721, 387] width 763 height 616
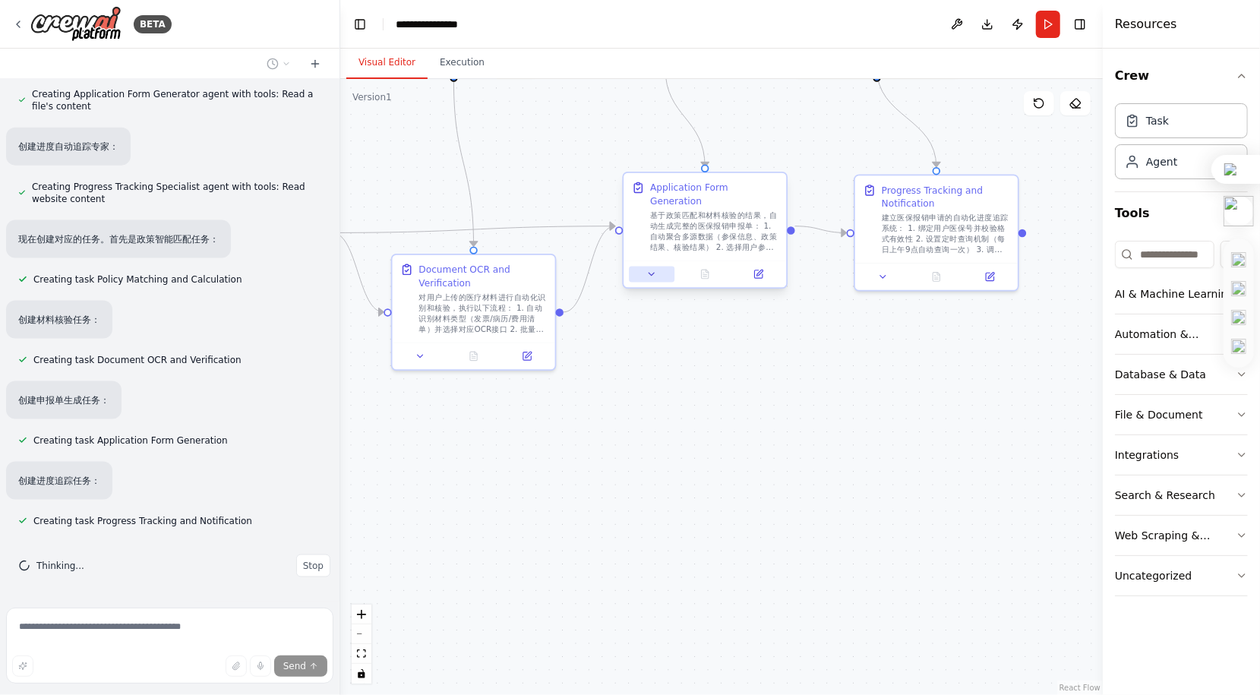
click at [656, 269] on icon at bounding box center [652, 274] width 11 height 11
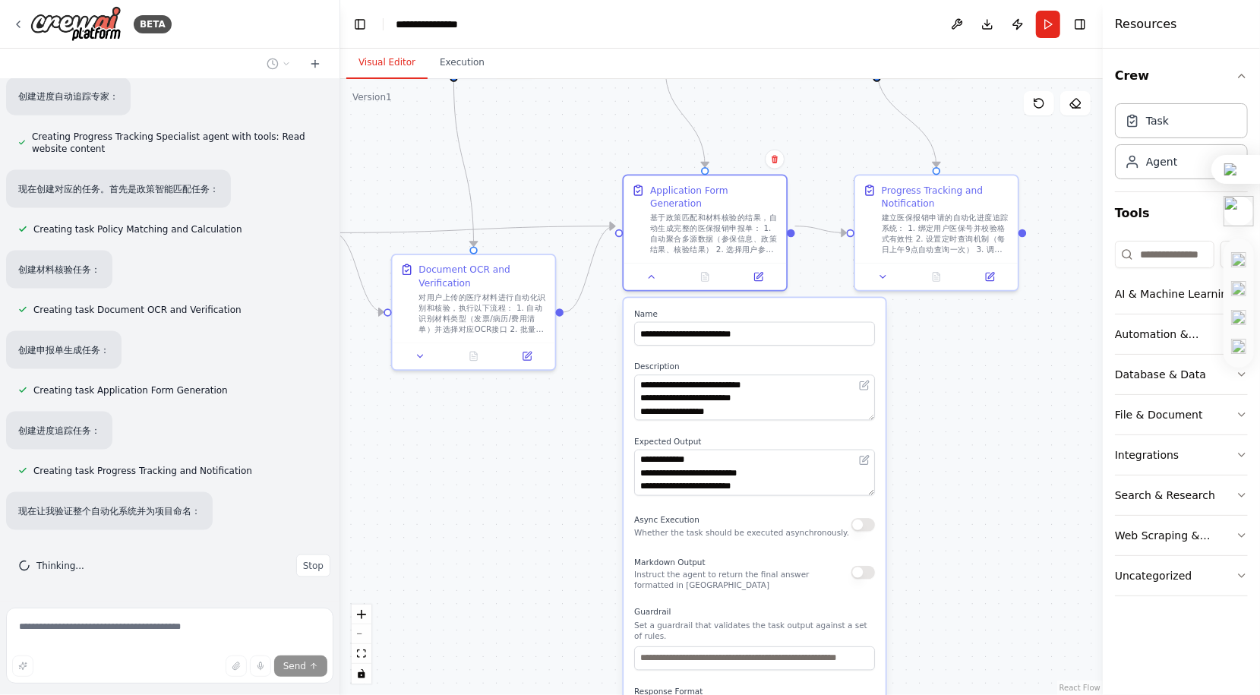
scroll to position [5753, 0]
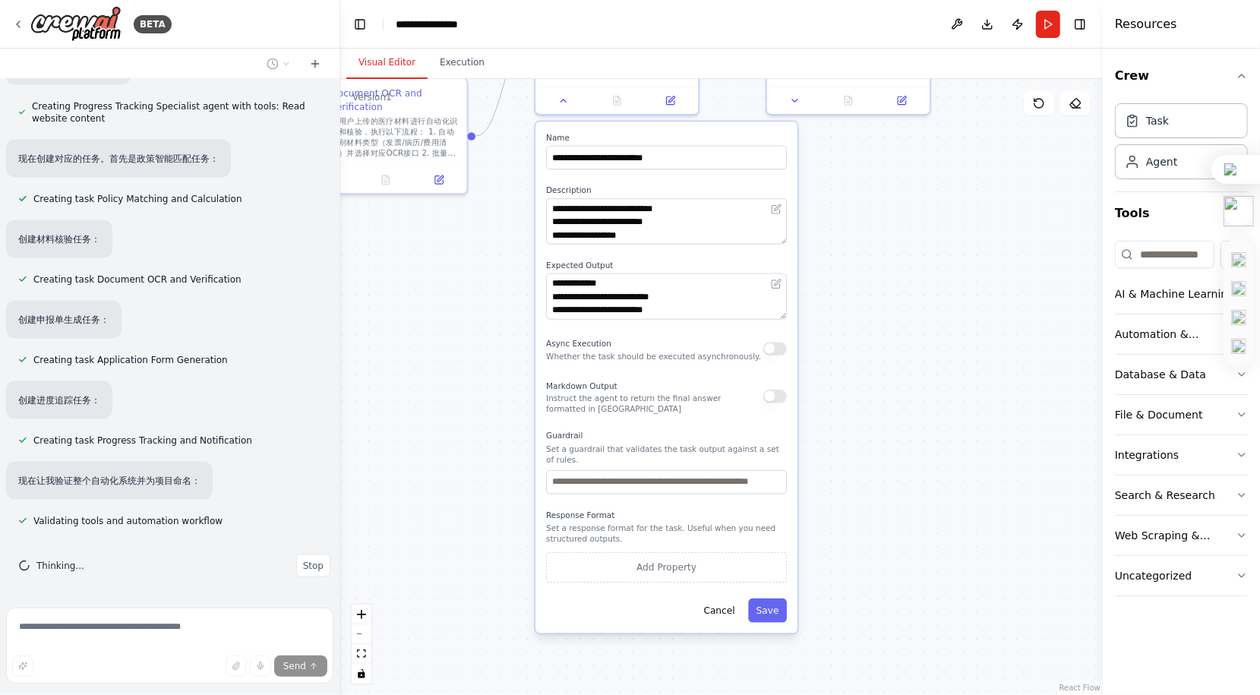
drag, startPoint x: 939, startPoint y: 483, endPoint x: 857, endPoint y: 392, distance: 122.7
click at [857, 392] on div ".deletable-edge-delete-btn { width: 20px; height: 20px; border: 0px solid #ffff…" at bounding box center [721, 387] width 763 height 616
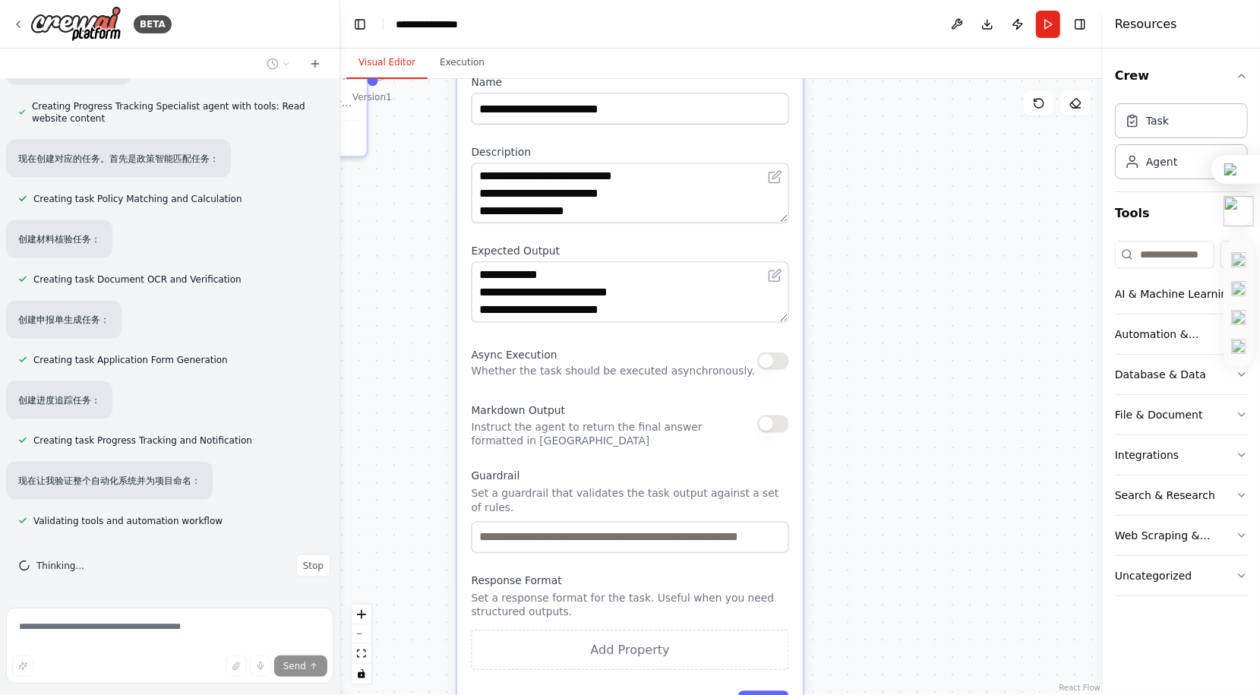
click at [767, 416] on div "Markdown Output Instruct the agent to return the final answer formatted in [GEO…" at bounding box center [631, 423] width 318 height 49
click at [770, 415] on button "button" at bounding box center [772, 423] width 31 height 17
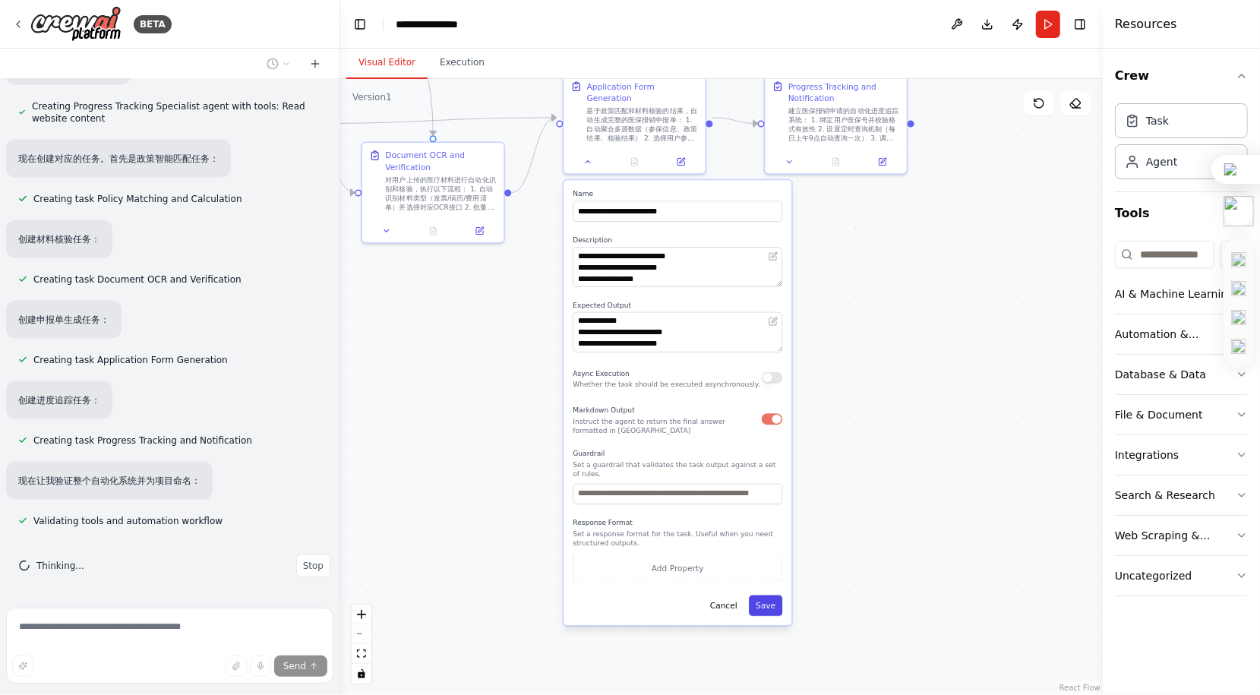
click at [770, 595] on button "Save" at bounding box center [765, 605] width 33 height 21
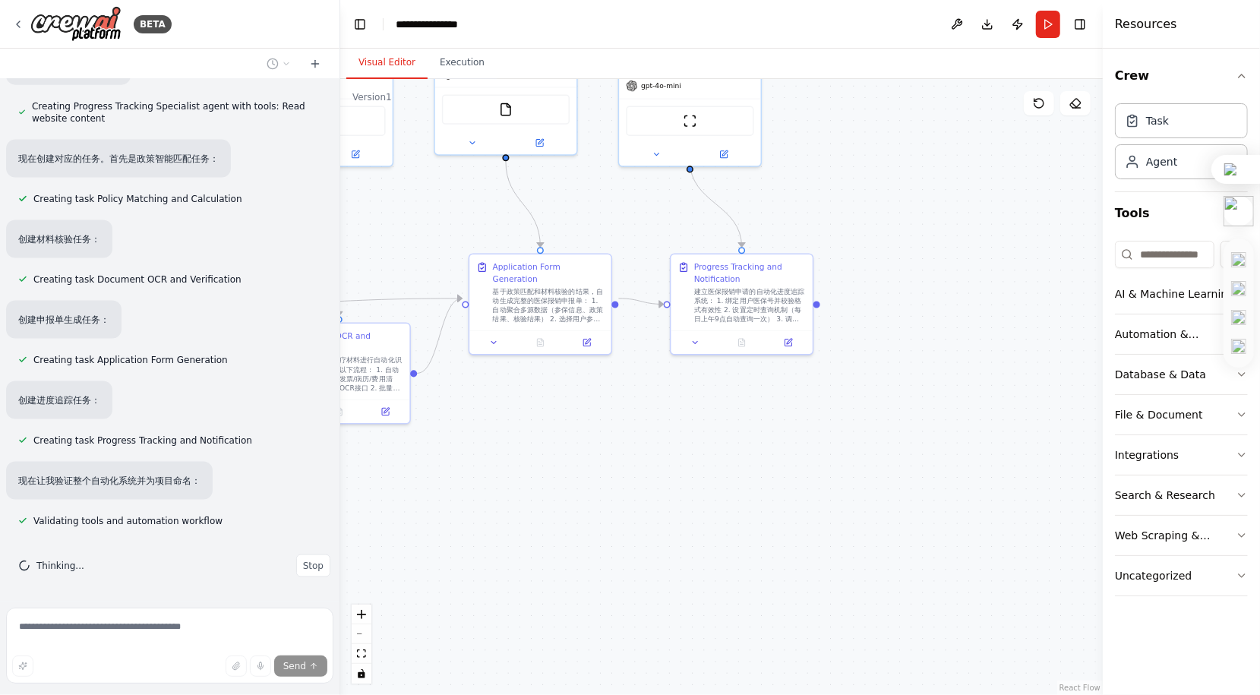
drag, startPoint x: 845, startPoint y: 366, endPoint x: 764, endPoint y: 532, distance: 184.2
click at [764, 532] on div ".deletable-edge-delete-btn { width: 20px; height: 20px; border: 0px solid #ffff…" at bounding box center [721, 387] width 763 height 616
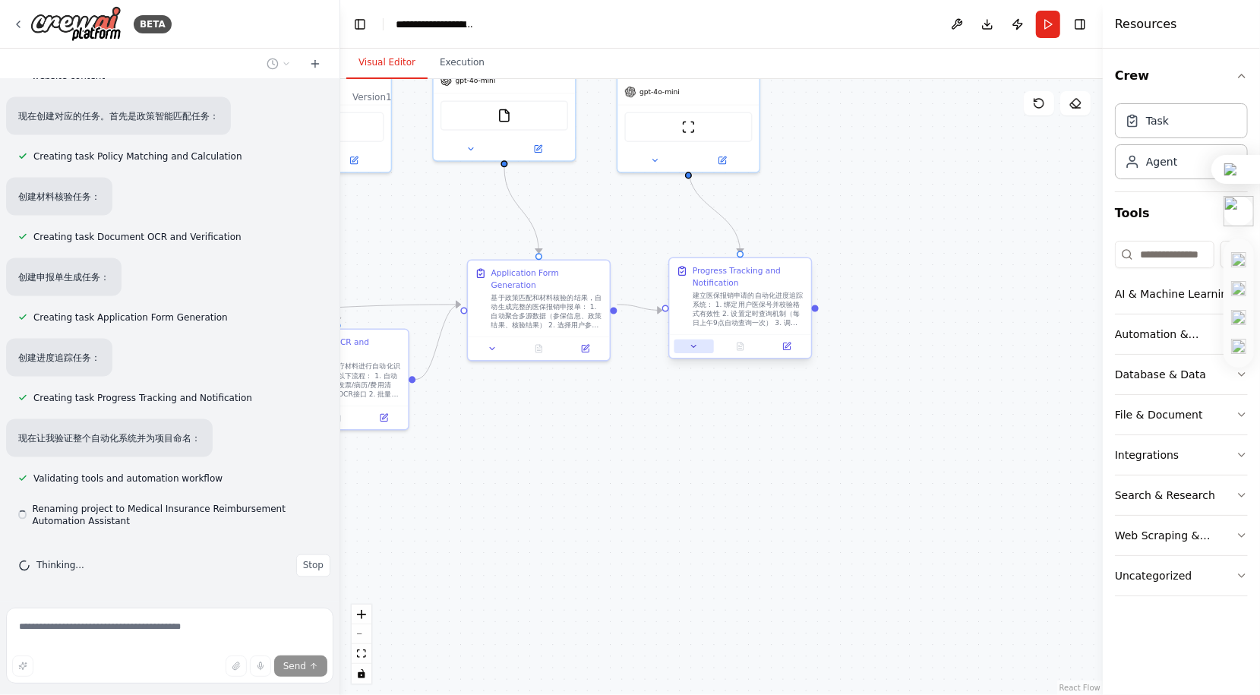
scroll to position [5795, 0]
click at [693, 349] on icon at bounding box center [694, 346] width 9 height 9
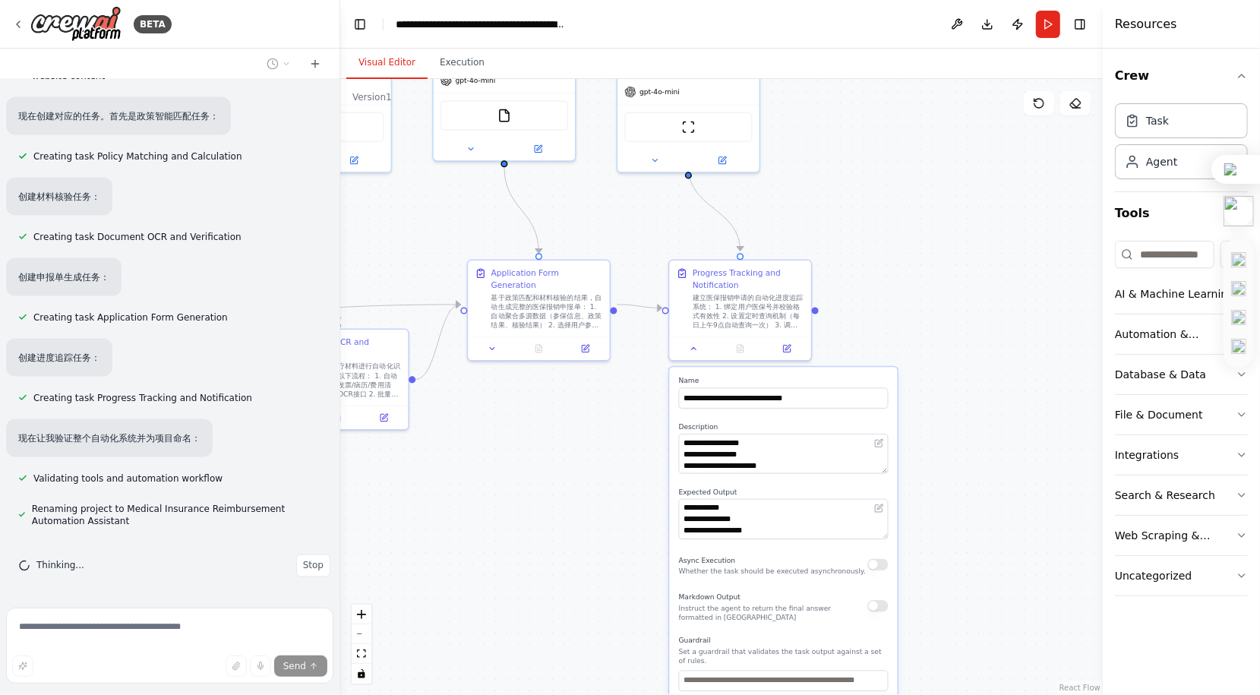
click at [881, 610] on button "button" at bounding box center [878, 605] width 21 height 11
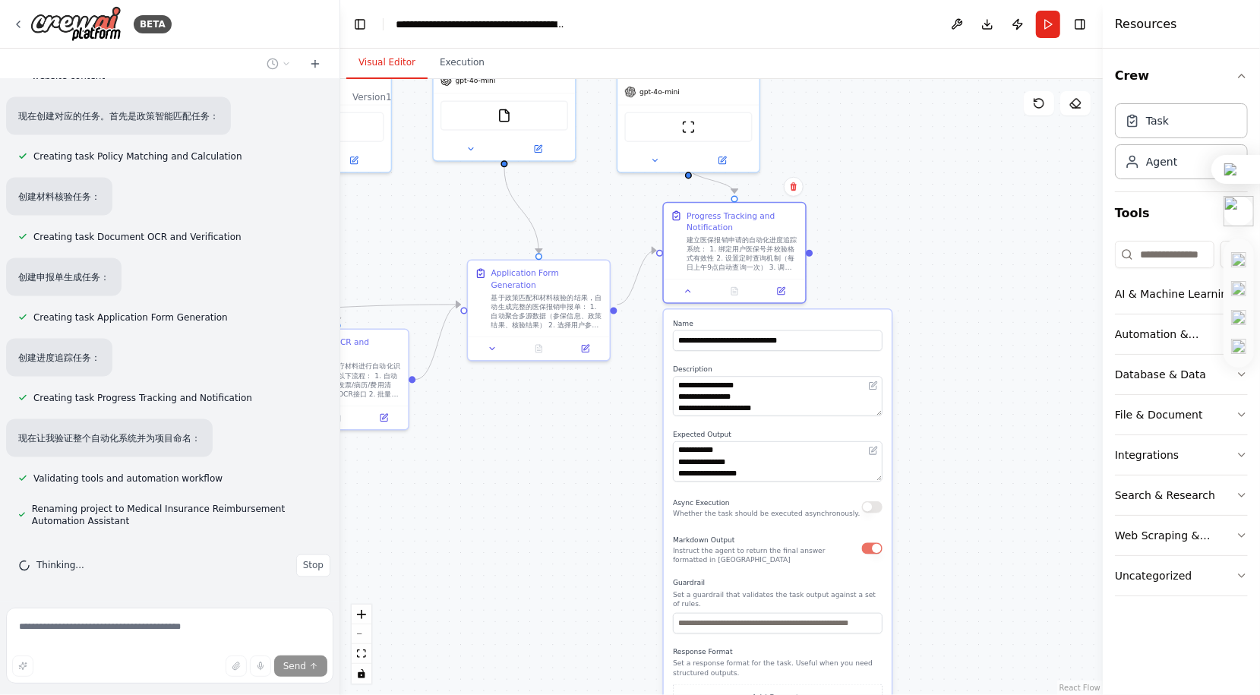
drag, startPoint x: 869, startPoint y: 631, endPoint x: 866, endPoint y: 567, distance: 63.9
click at [865, 573] on div "**********" at bounding box center [778, 532] width 228 height 445
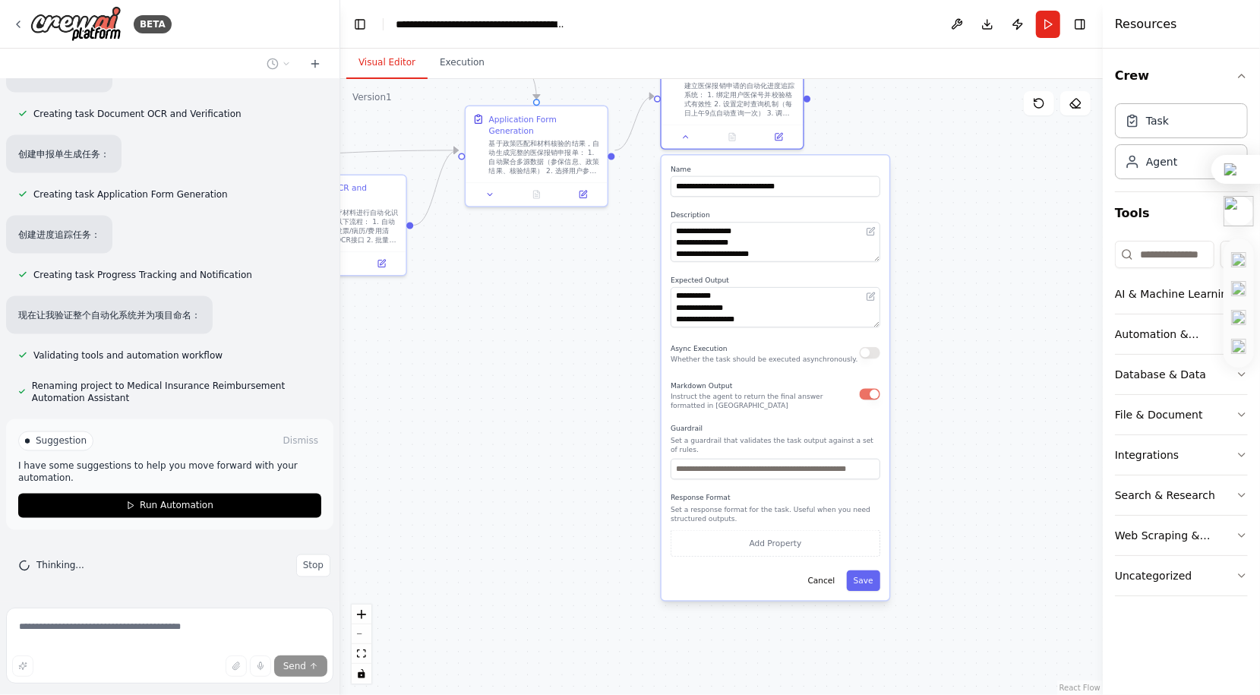
drag, startPoint x: 957, startPoint y: 500, endPoint x: 935, endPoint y: 387, distance: 114.4
click at [955, 345] on div ".deletable-edge-delete-btn { width: 20px; height: 20px; border: 0px solid #ffff…" at bounding box center [721, 387] width 763 height 616
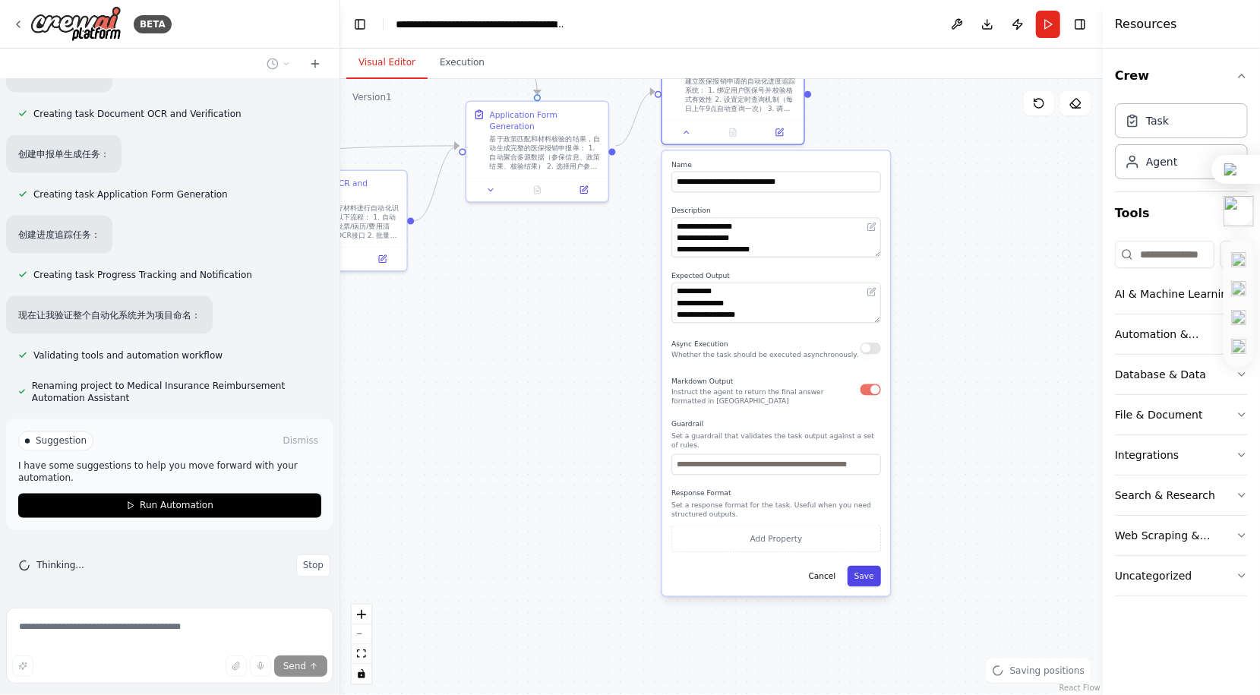
click at [874, 580] on button "Save" at bounding box center [864, 576] width 33 height 21
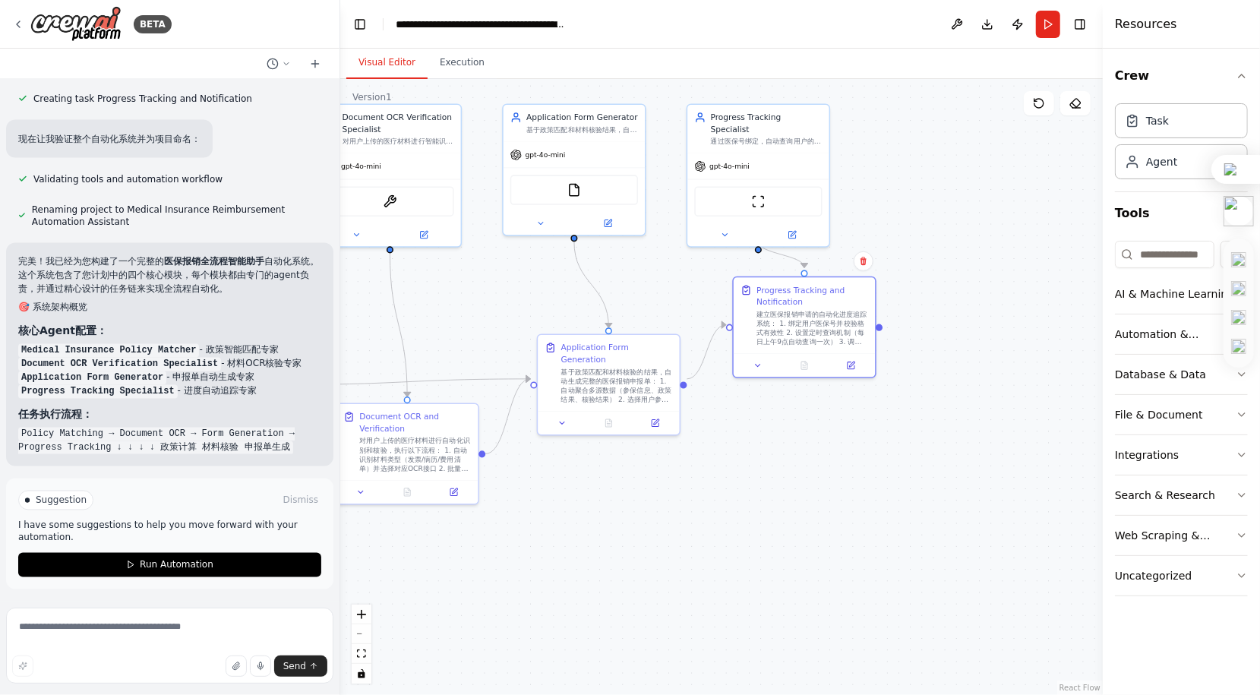
drag, startPoint x: 687, startPoint y: 365, endPoint x: 756, endPoint y: 593, distance: 238.9
click at [761, 621] on div ".deletable-edge-delete-btn { width: 20px; height: 20px; border: 0px solid #ffff…" at bounding box center [721, 387] width 763 height 616
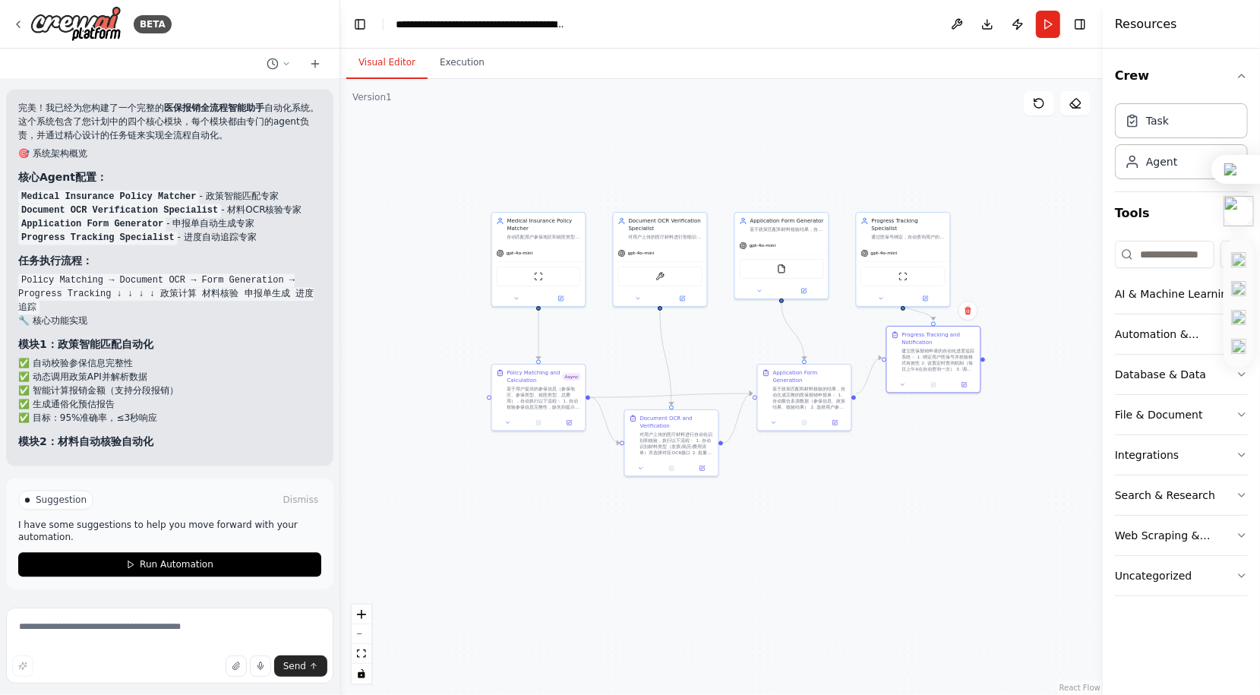
drag, startPoint x: 713, startPoint y: 544, endPoint x: 862, endPoint y: 490, distance: 157.7
click at [862, 490] on div ".deletable-edge-delete-btn { width: 20px; height: 20px; border: 0px solid #ffff…" at bounding box center [721, 387] width 763 height 616
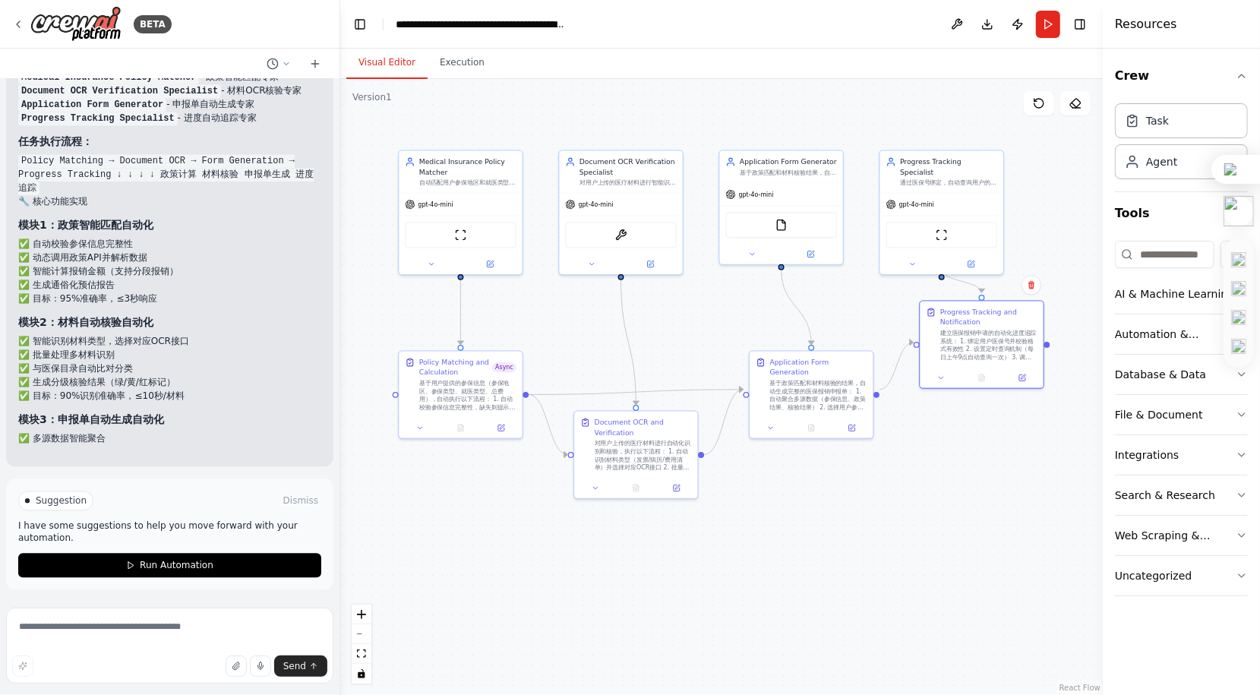
drag, startPoint x: 807, startPoint y: 508, endPoint x: 812, endPoint y: 541, distance: 33.1
click at [812, 541] on div ".deletable-edge-delete-btn { width: 20px; height: 20px; border: 0px solid #ffff…" at bounding box center [721, 387] width 763 height 616
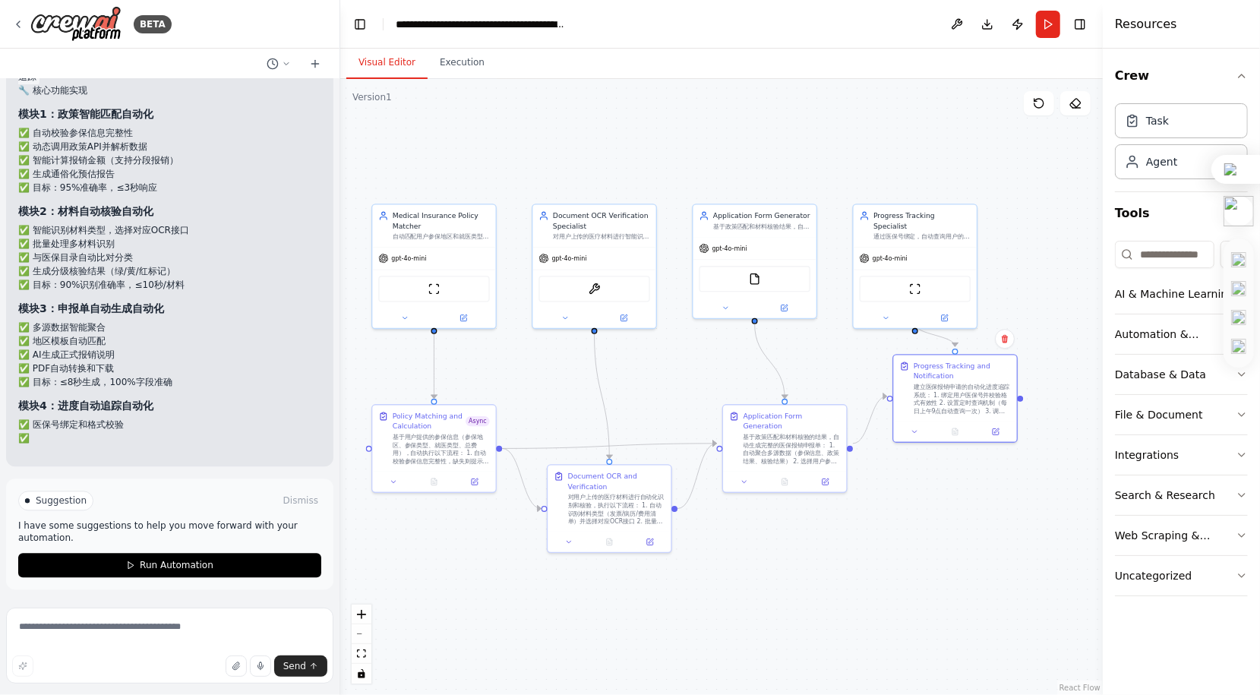
drag, startPoint x: 821, startPoint y: 545, endPoint x: 789, endPoint y: 570, distance: 40.1
click at [789, 570] on div ".deletable-edge-delete-btn { width: 20px; height: 20px; border: 0px solid #ffff…" at bounding box center [721, 387] width 763 height 616
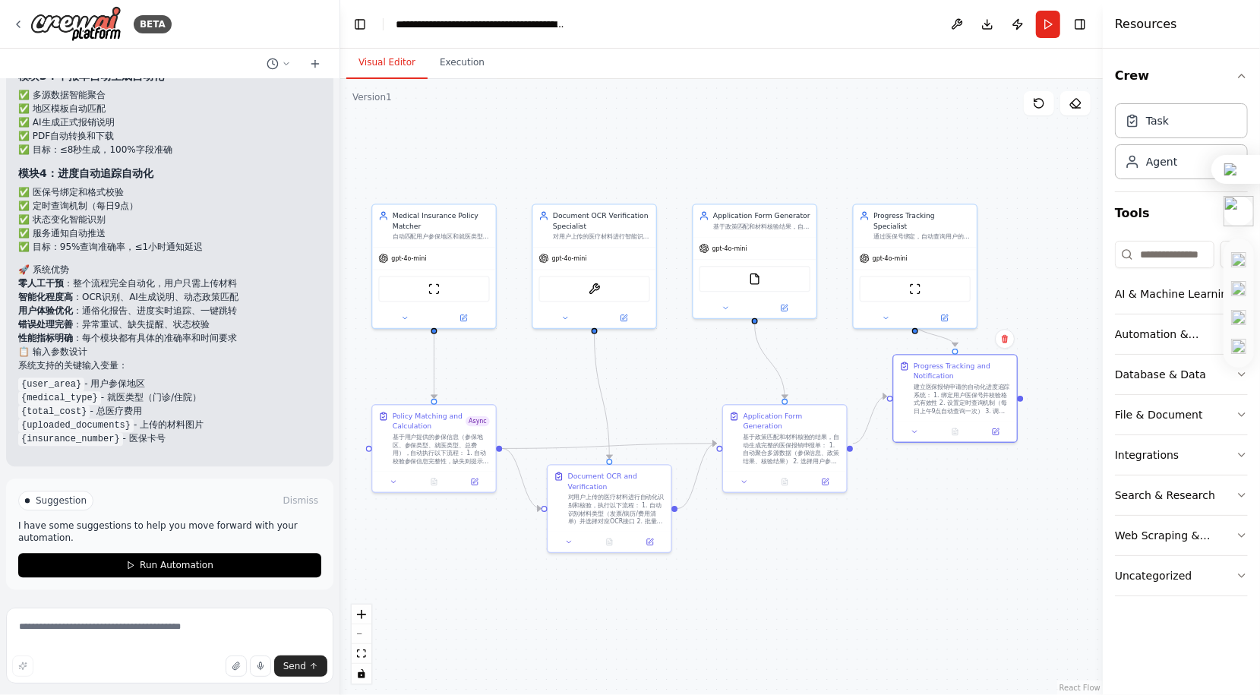
scroll to position [6725, 0]
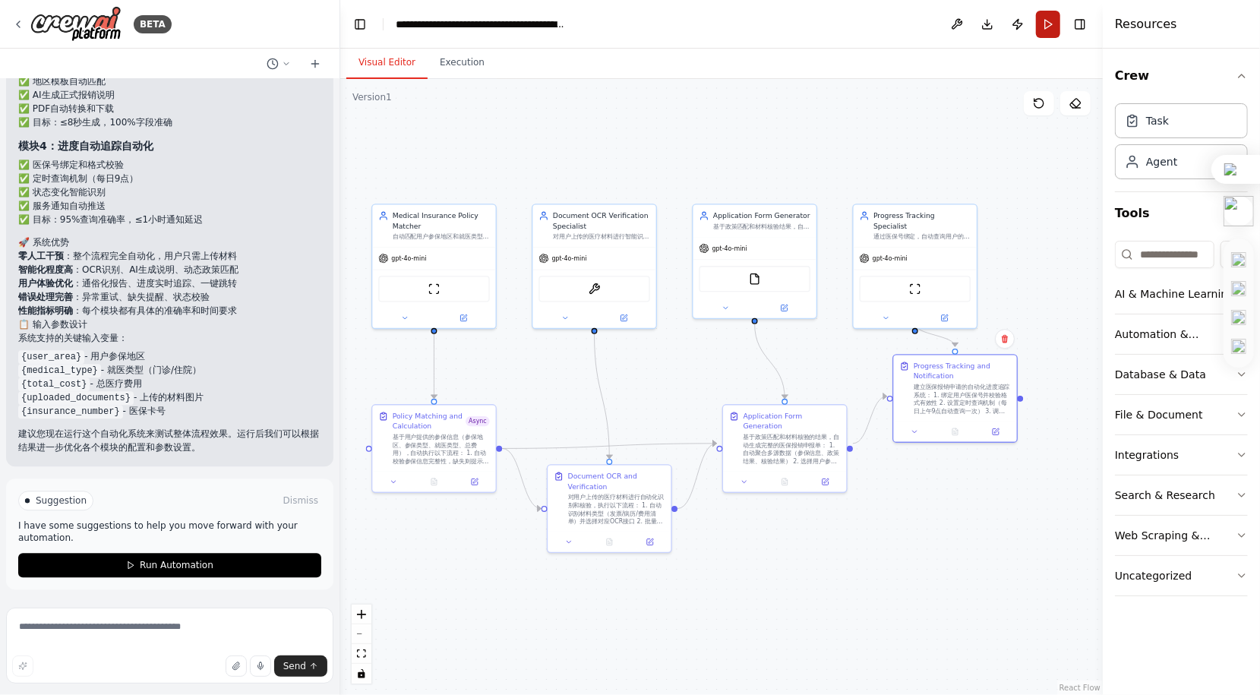
click at [1046, 26] on button "Run" at bounding box center [1048, 24] width 24 height 27
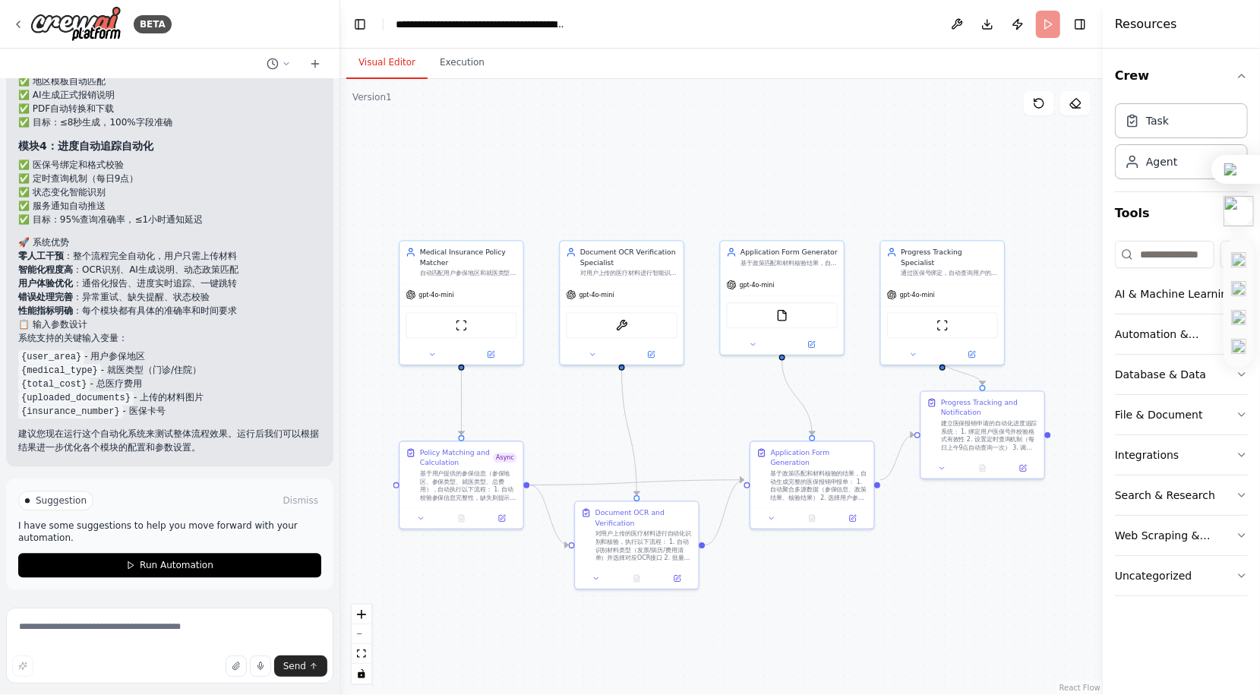
drag, startPoint x: 655, startPoint y: 387, endPoint x: 682, endPoint y: 424, distance: 45.6
click at [682, 424] on div ".deletable-edge-delete-btn { width: 20px; height: 20px; border: 0px solid #ffff…" at bounding box center [721, 387] width 763 height 616
click at [477, 74] on button "Execution" at bounding box center [462, 63] width 69 height 32
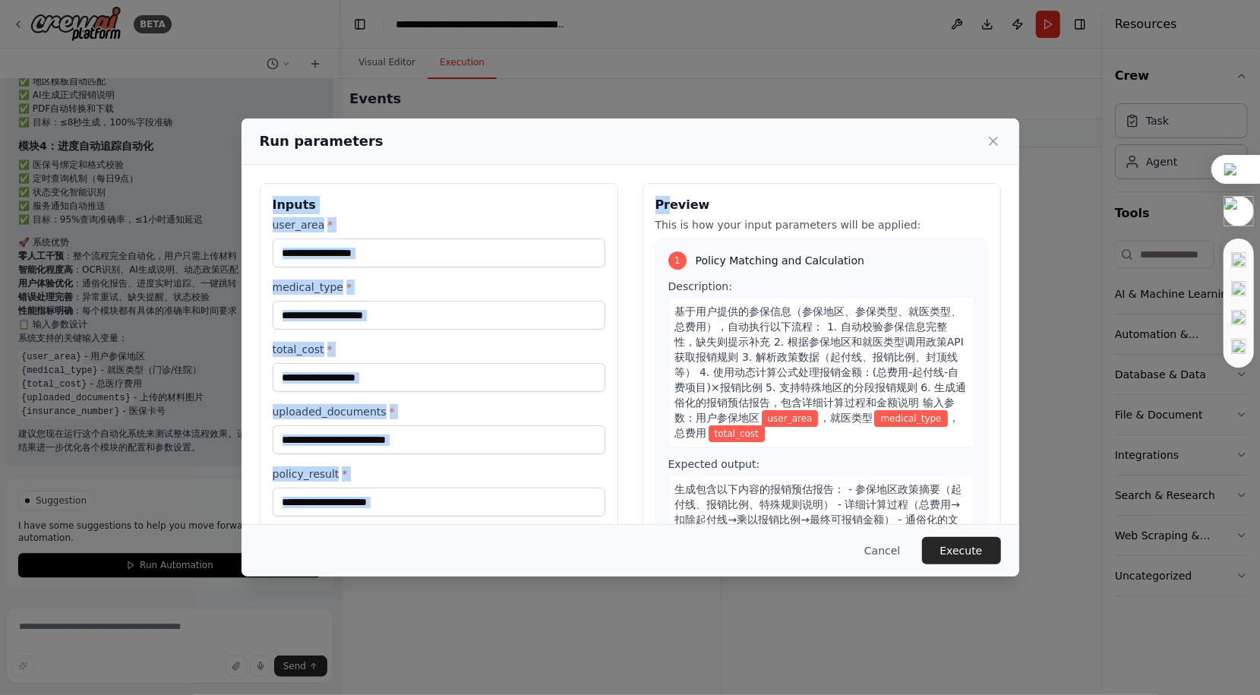
drag, startPoint x: 542, startPoint y: 128, endPoint x: 731, endPoint y: 146, distance: 190.1
click at [677, 161] on div "Run parameters" at bounding box center [631, 142] width 778 height 46
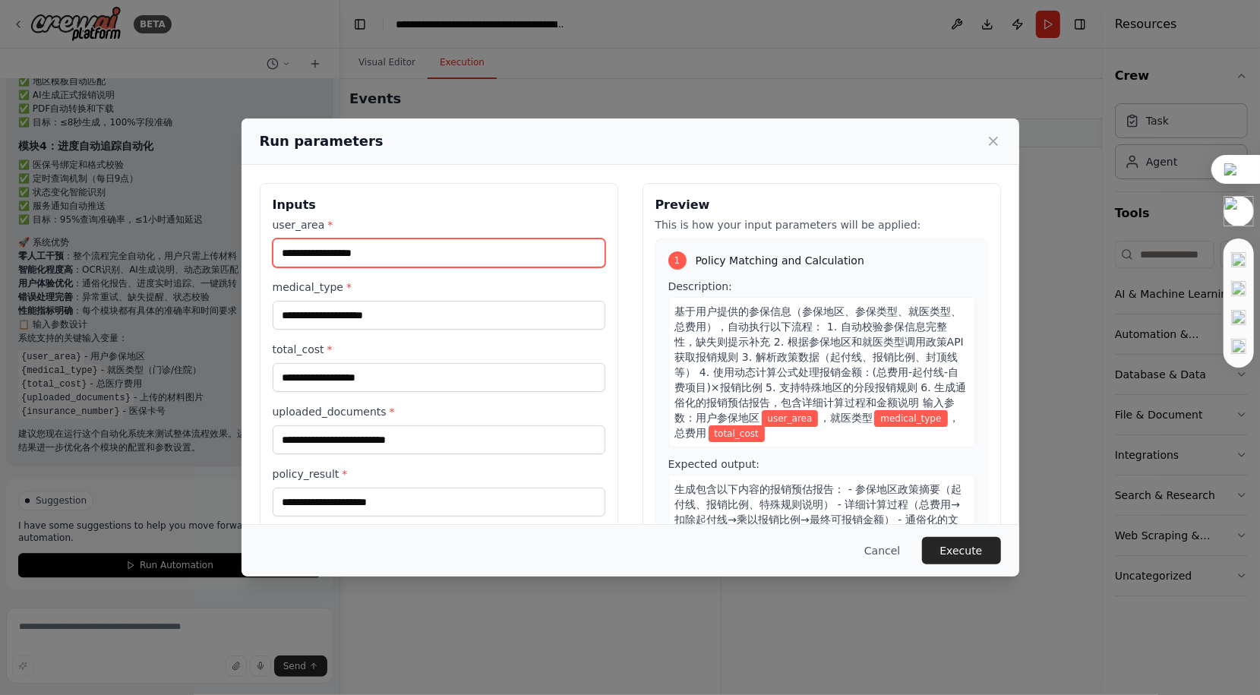
click at [512, 243] on input "user_area *" at bounding box center [439, 253] width 333 height 29
type input "*******"
click at [574, 253] on input "user_area *" at bounding box center [439, 253] width 333 height 29
type input "**"
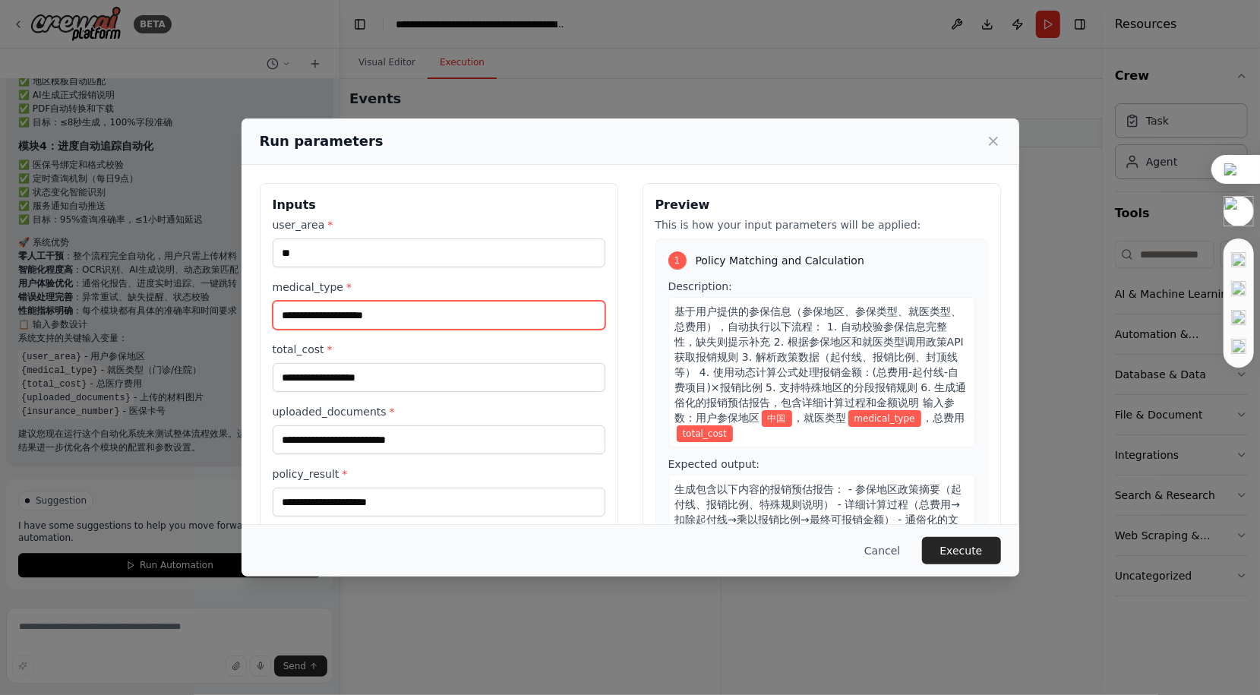
click at [561, 310] on input "medical_type *" at bounding box center [439, 315] width 333 height 29
type input "**"
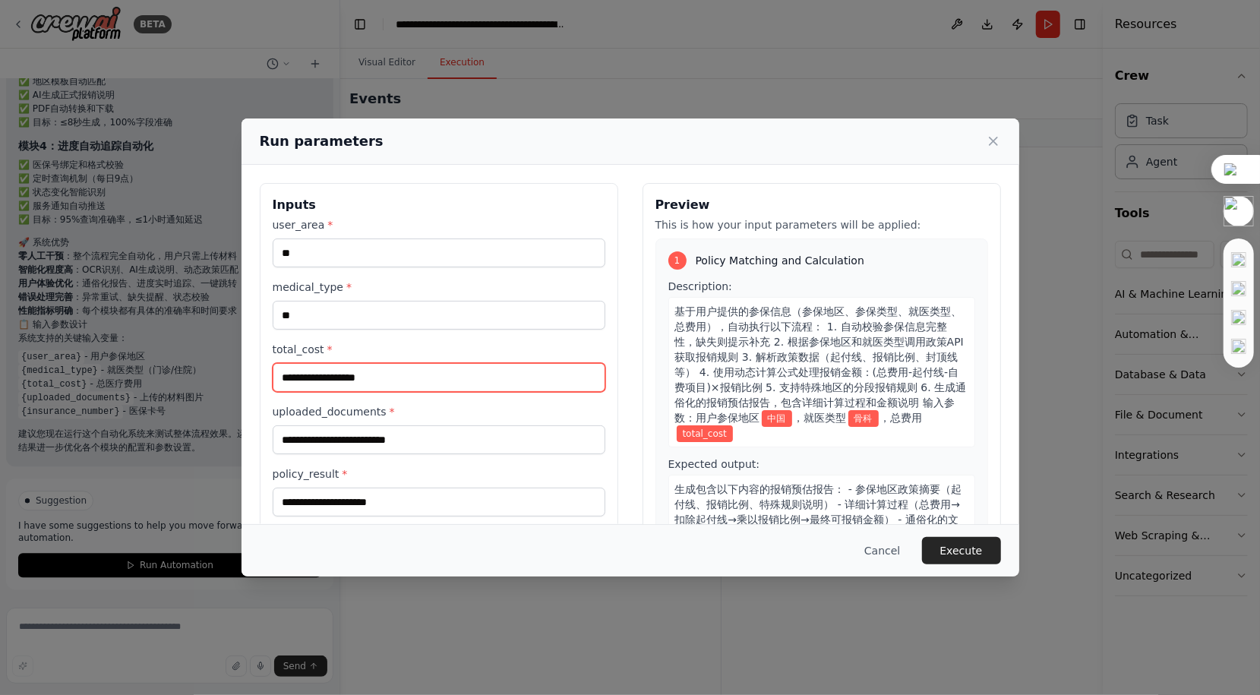
click at [536, 366] on input "total_cost *" at bounding box center [439, 377] width 333 height 29
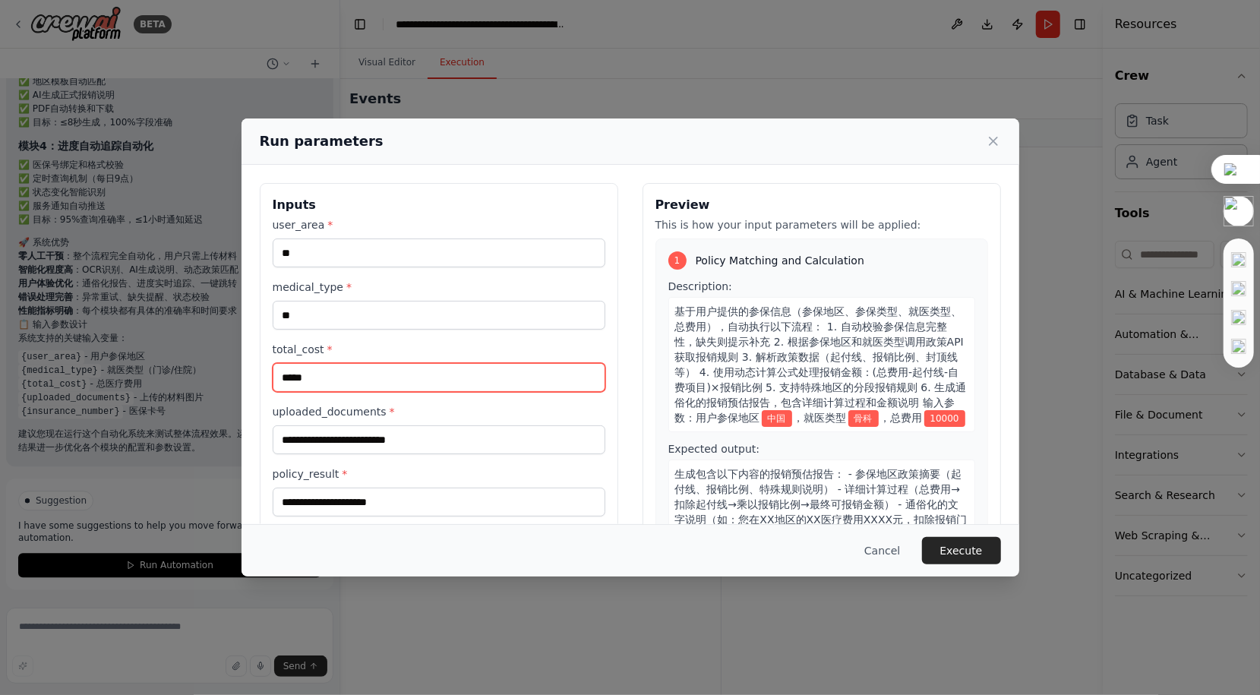
type input "*****"
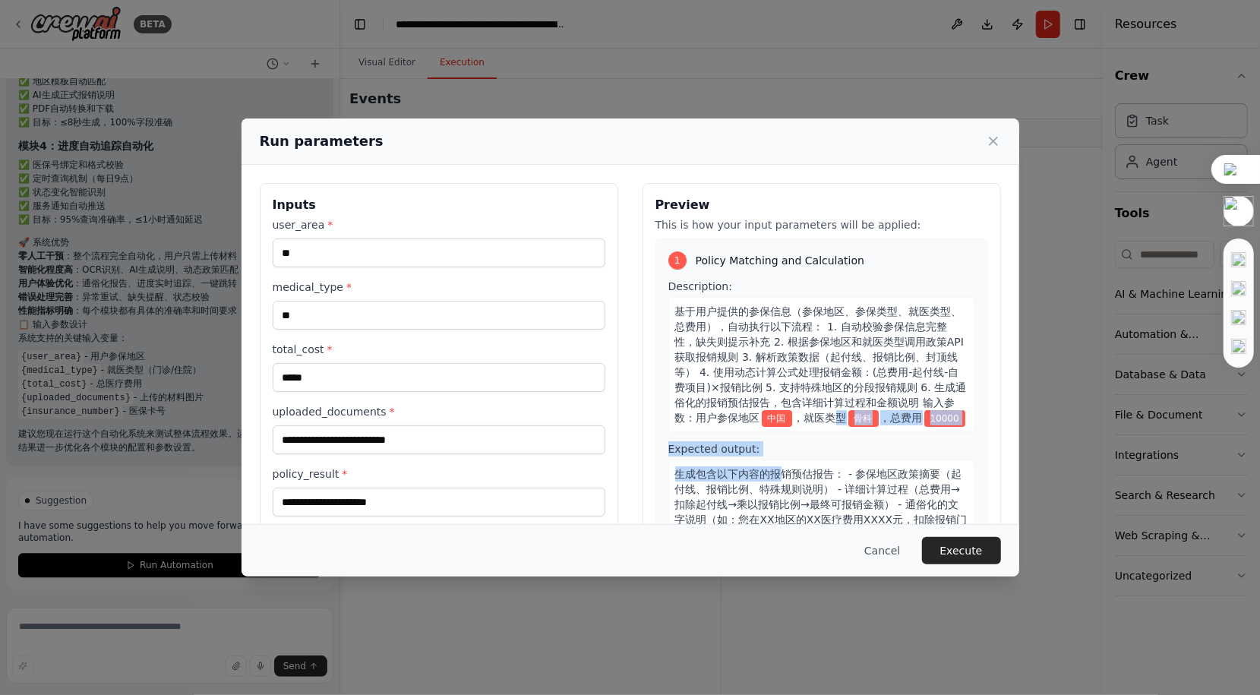
drag, startPoint x: 783, startPoint y: 465, endPoint x: 786, endPoint y: 420, distance: 44.9
click at [786, 420] on div "Description: 基于用户提供的参保信息（参保地区、参保类型、就医类型、总费用），自动执行以下流程： 1. 自动校验参保信息完整性，缺失则提示补充 2…" at bounding box center [822, 429] width 307 height 301
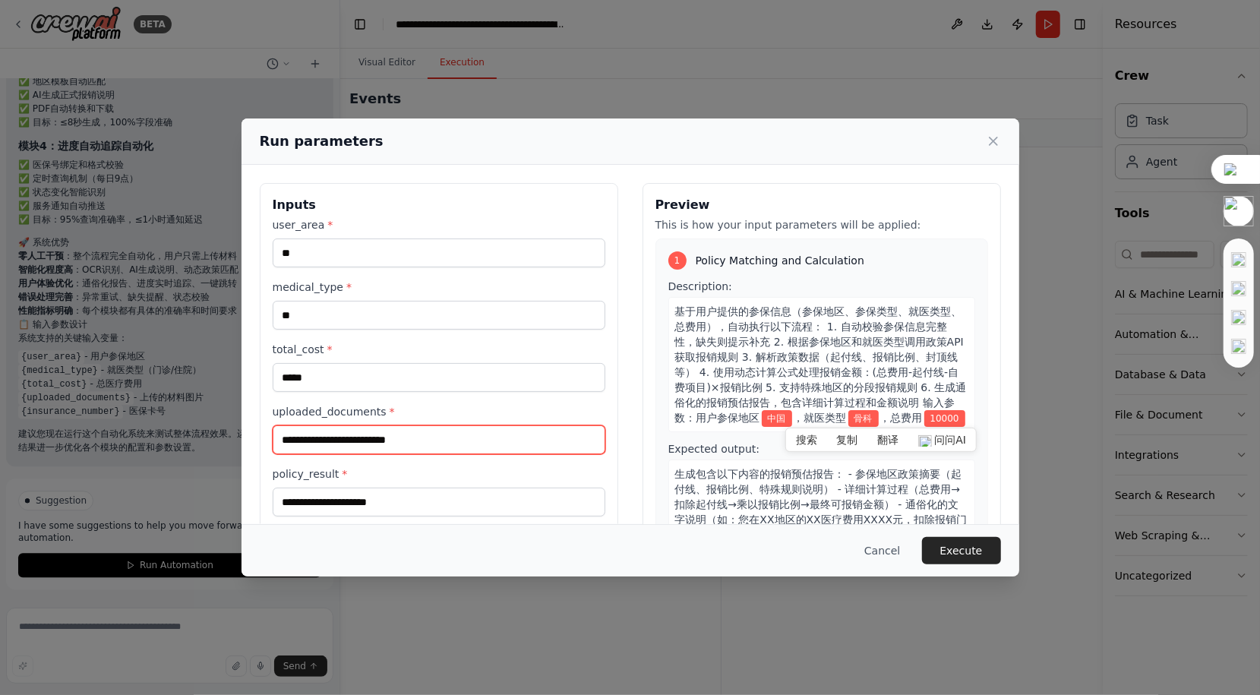
click at [540, 442] on input "uploaded_documents *" at bounding box center [439, 439] width 333 height 29
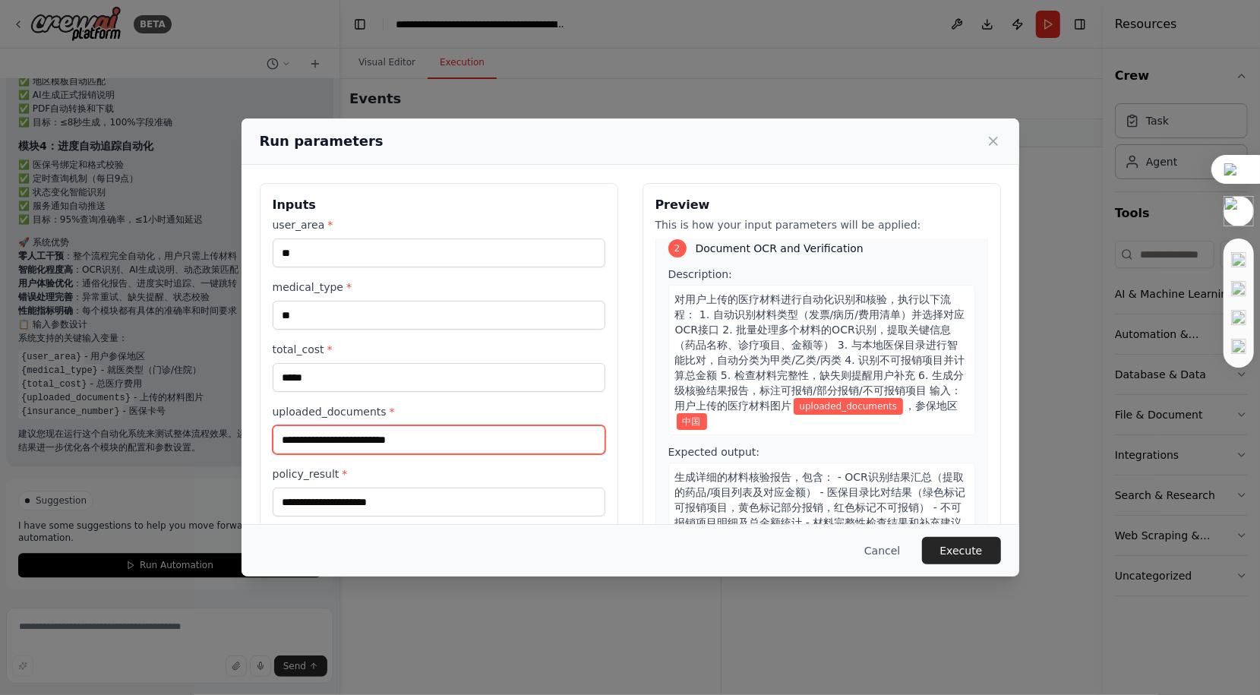
scroll to position [380, 0]
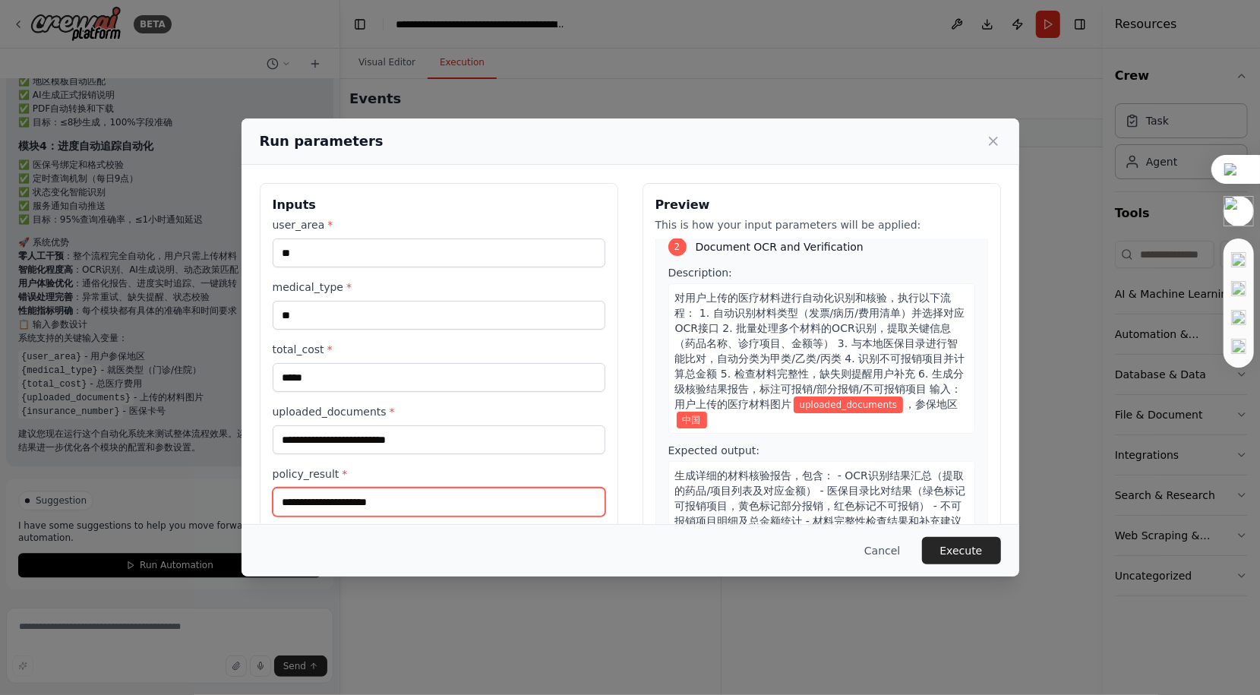
click at [527, 501] on input "policy_result *" at bounding box center [439, 502] width 333 height 29
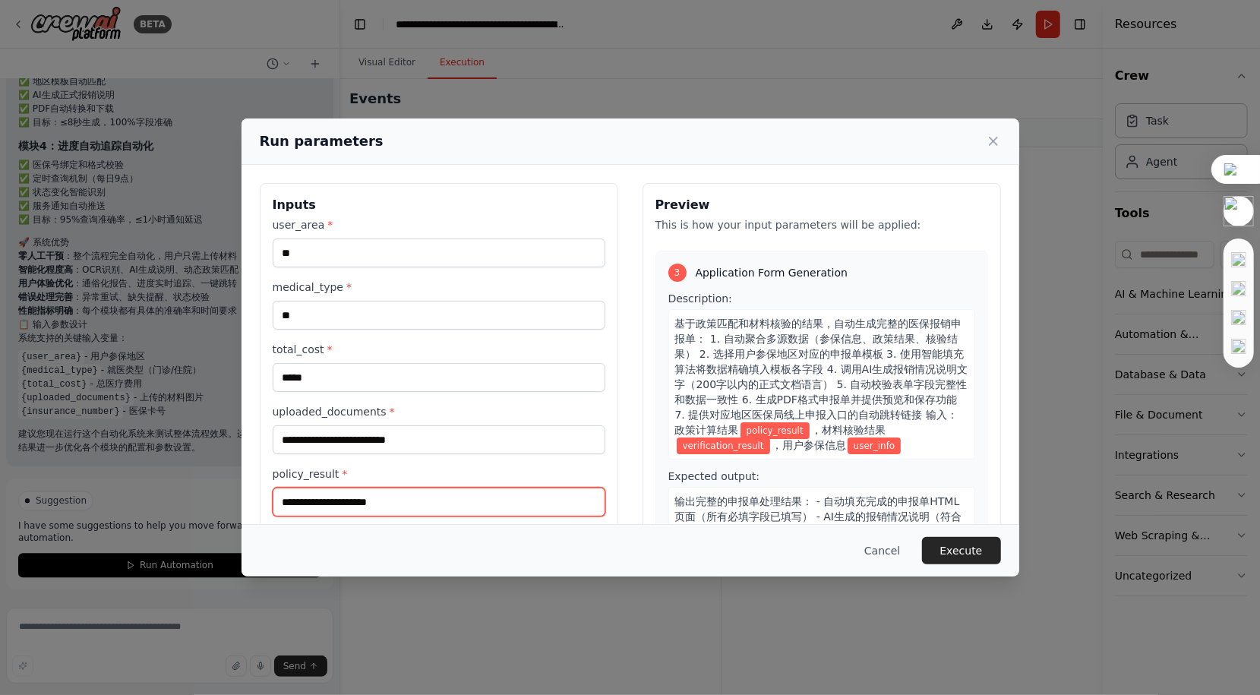
scroll to position [760, 0]
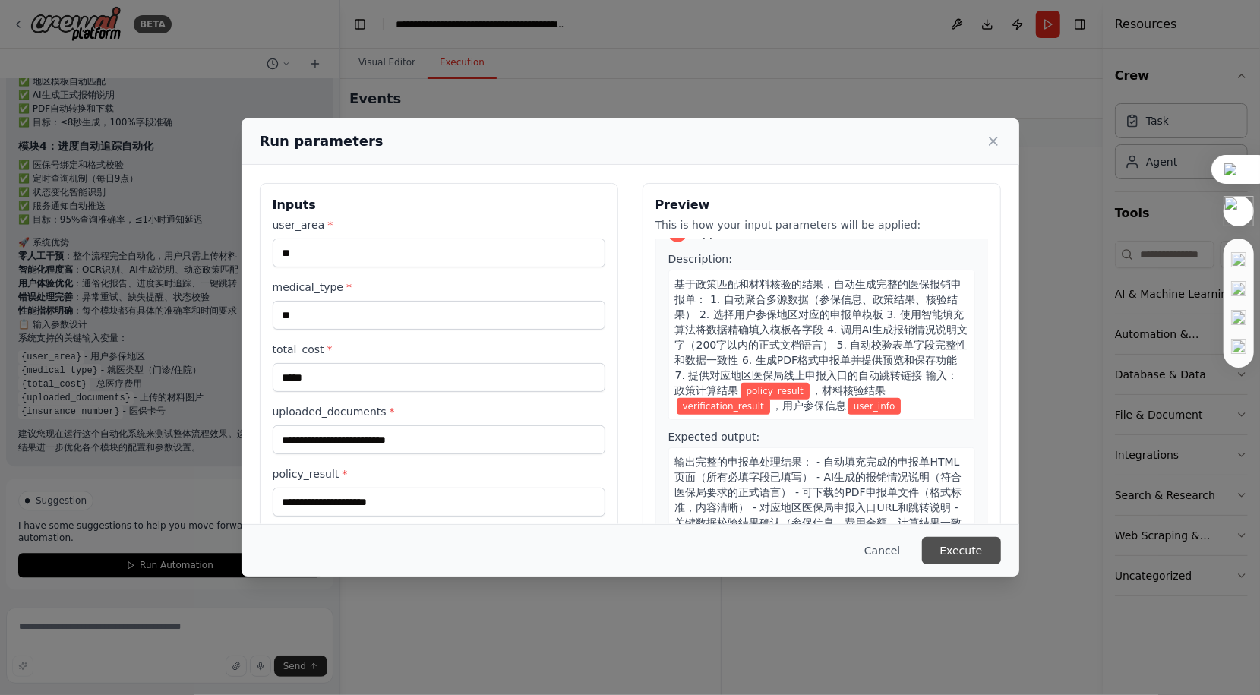
click at [944, 553] on button "Execute" at bounding box center [961, 550] width 79 height 27
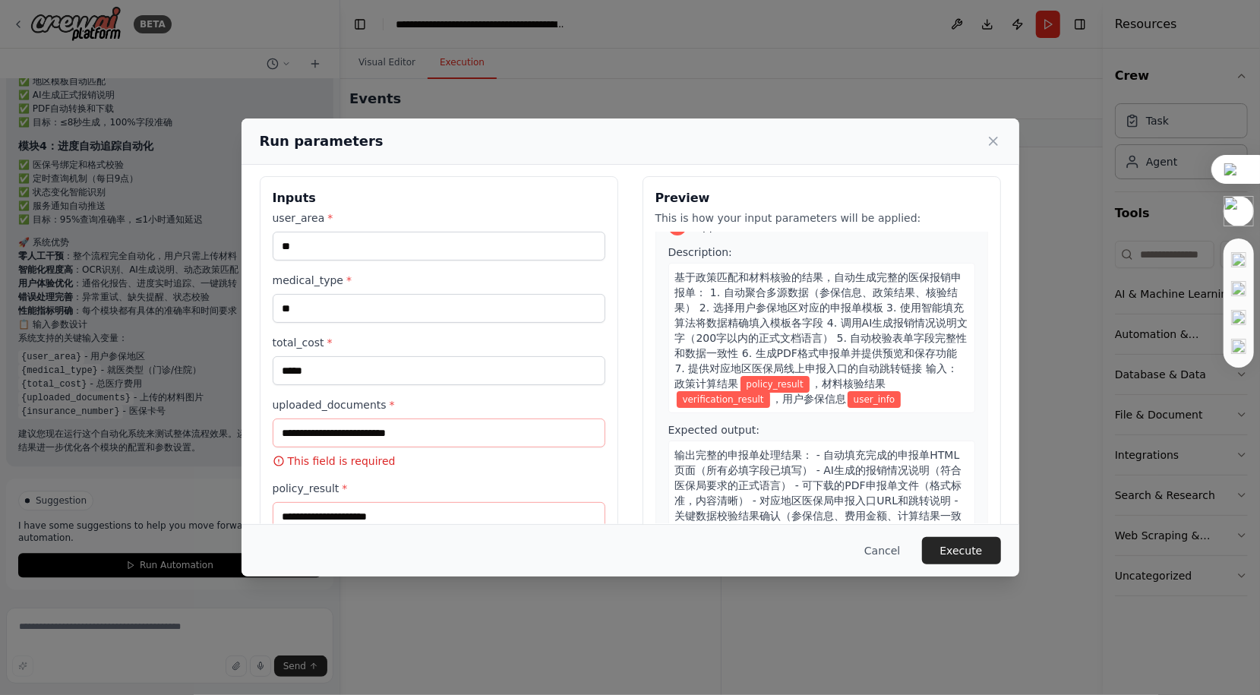
scroll to position [0, 0]
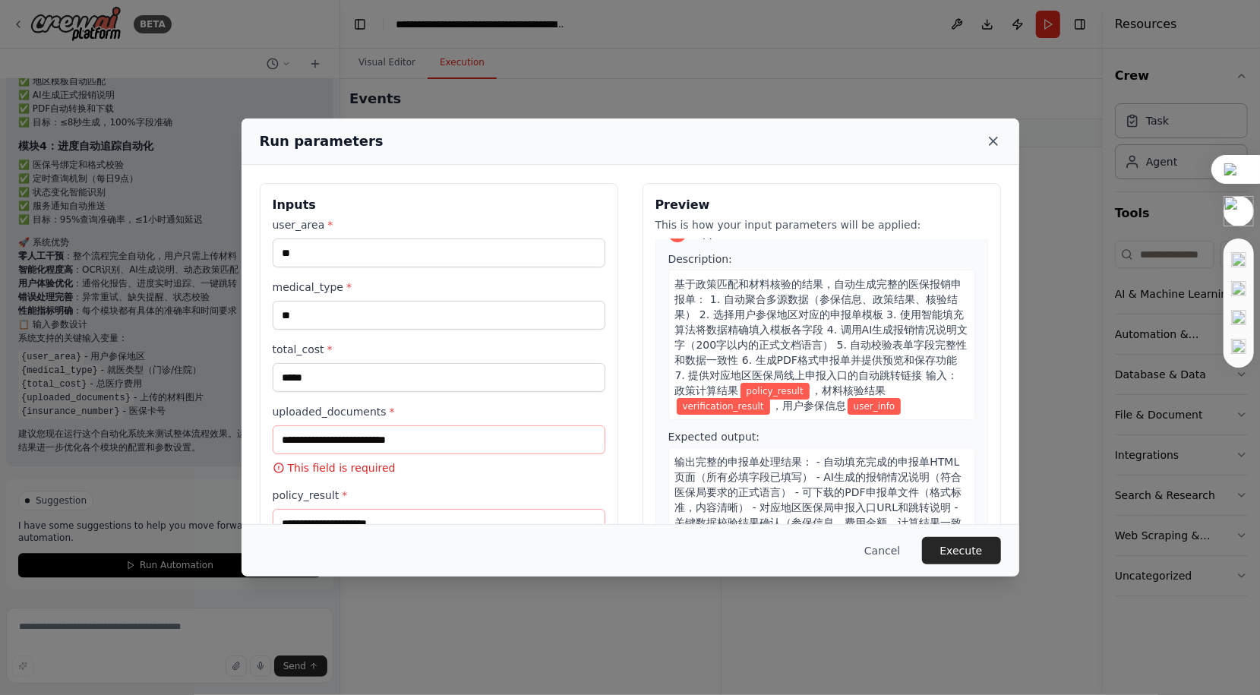
click at [994, 140] on icon at bounding box center [994, 142] width 8 height 8
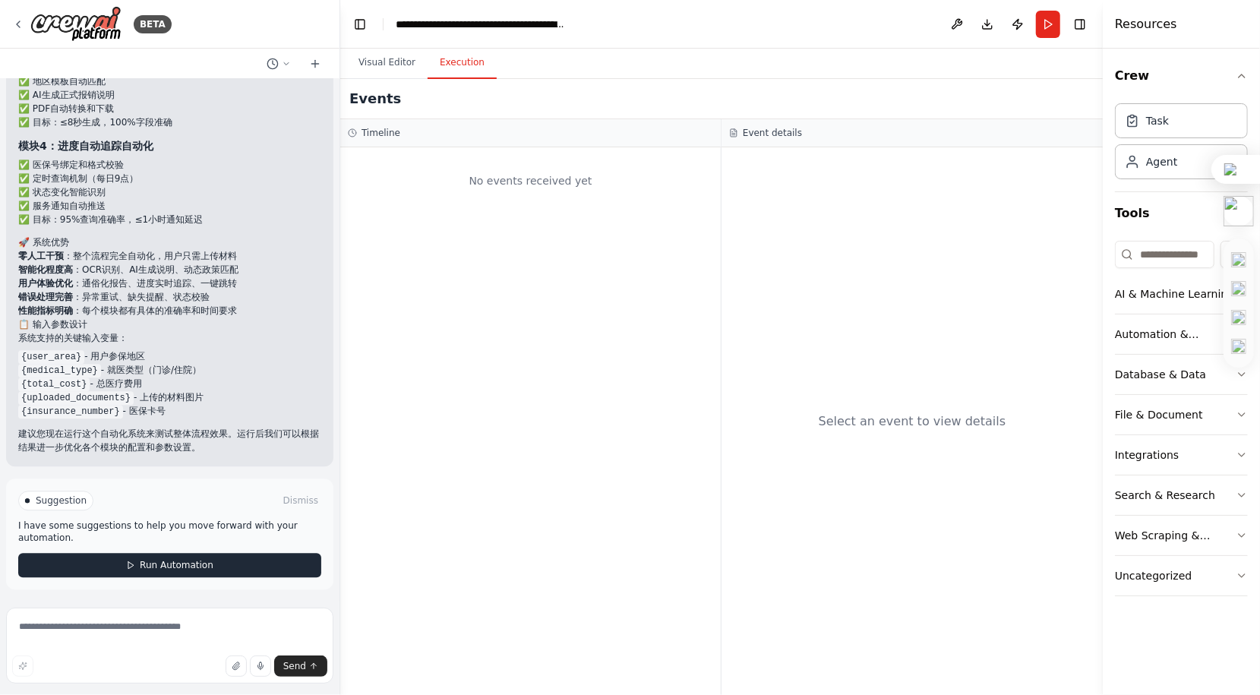
click at [300, 561] on button "Run Automation" at bounding box center [169, 565] width 303 height 24
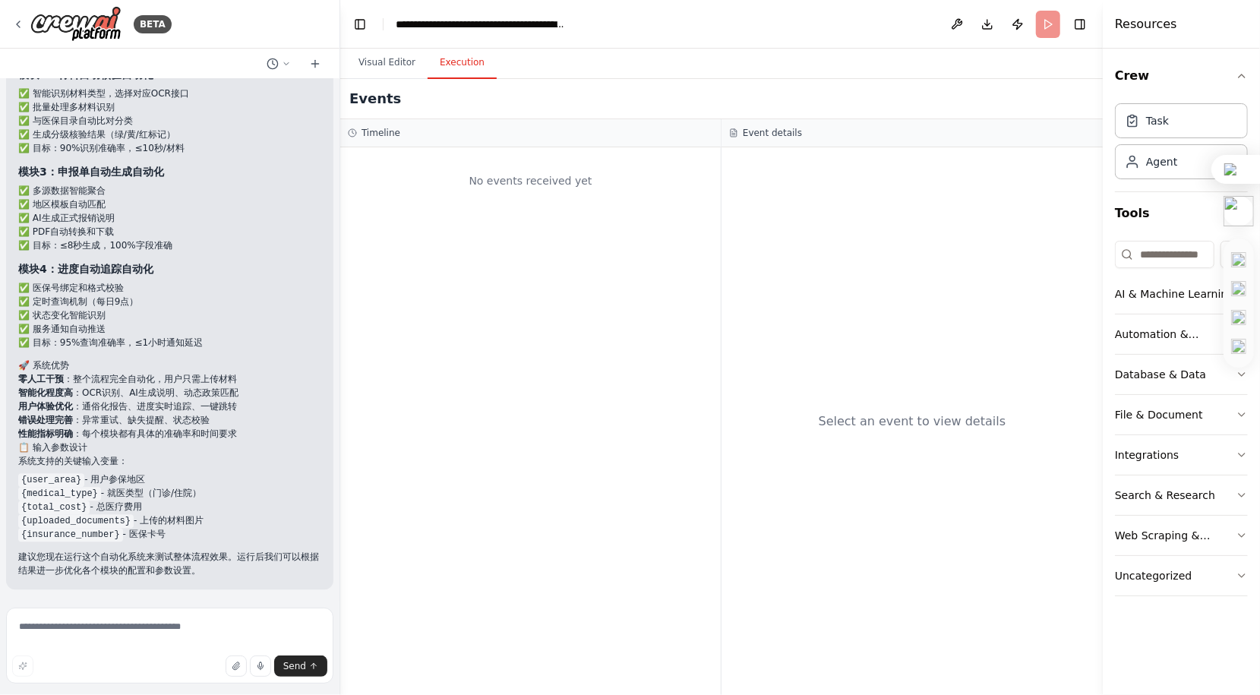
scroll to position [6602, 0]
click at [269, 644] on textarea at bounding box center [169, 646] width 327 height 76
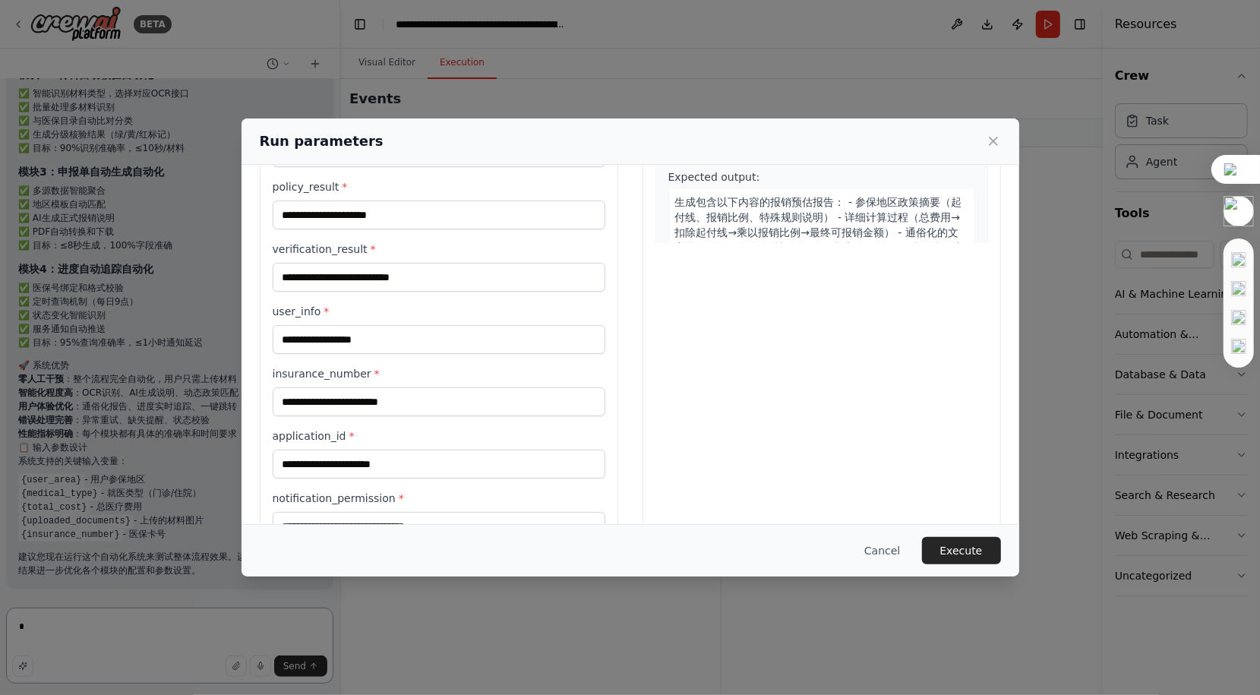
scroll to position [176, 0]
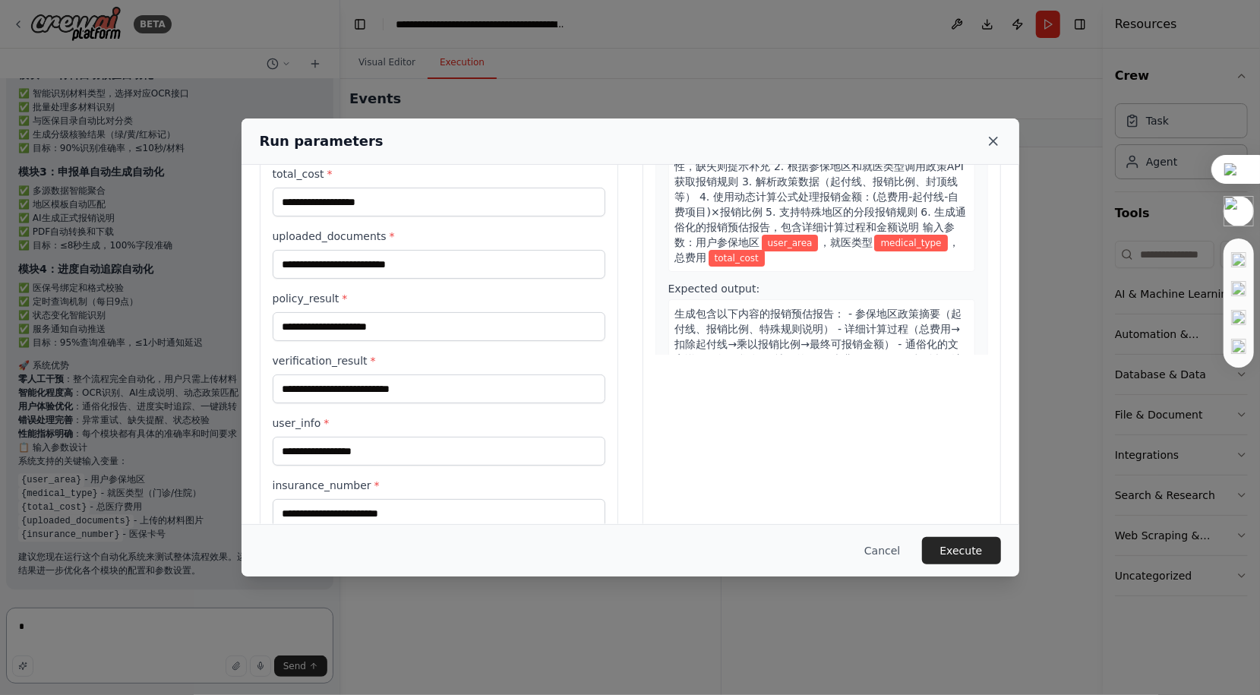
type textarea "*"
click at [997, 145] on icon at bounding box center [994, 142] width 8 height 8
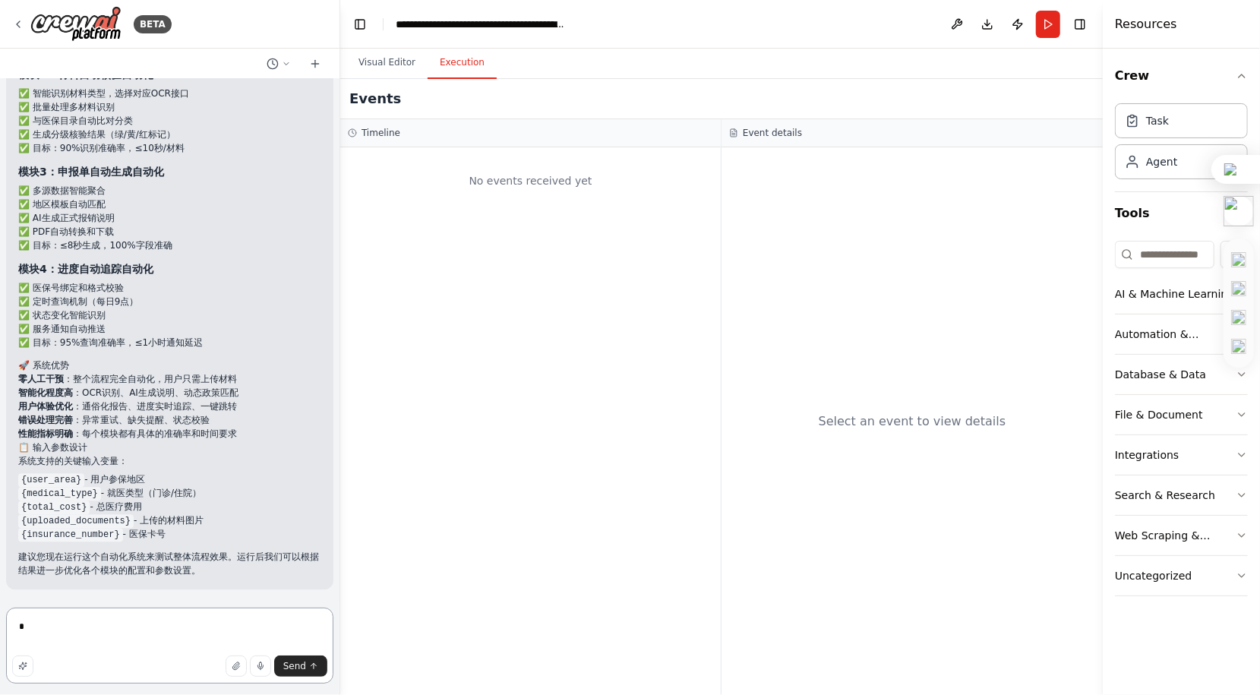
click at [250, 626] on textarea "*" at bounding box center [169, 646] width 327 height 76
type textarea "**********"
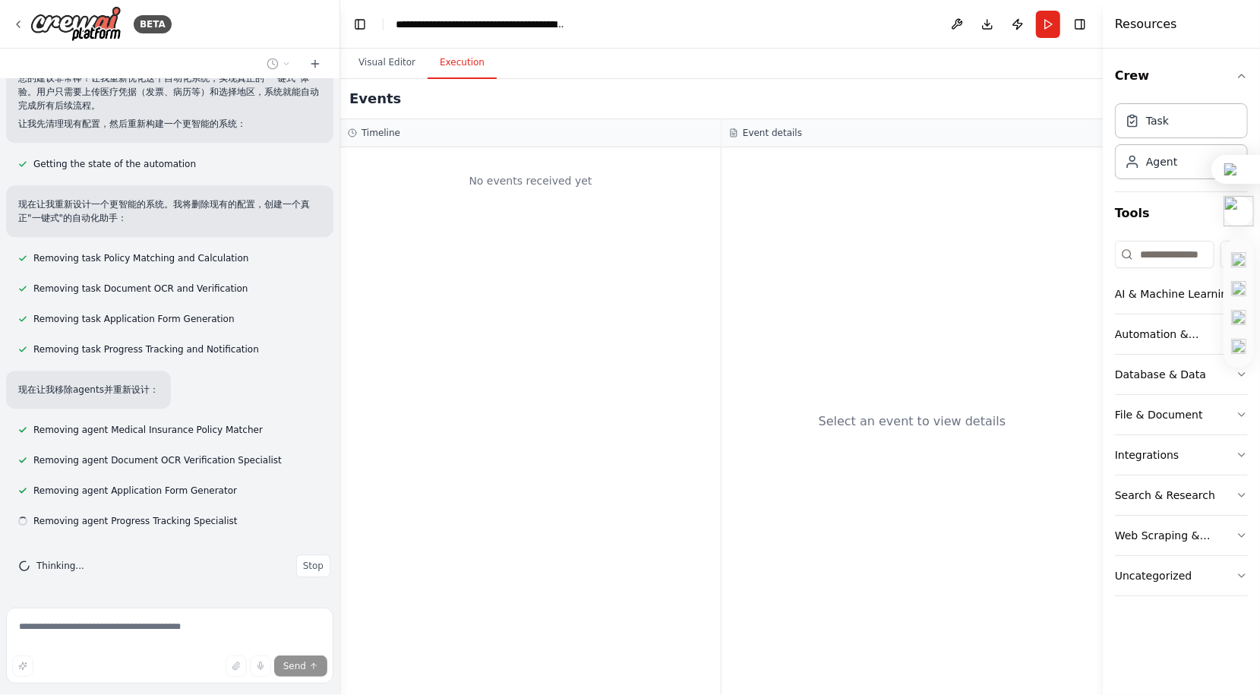
scroll to position [7254, 0]
click at [354, 62] on button "Visual Editor" at bounding box center [386, 63] width 81 height 32
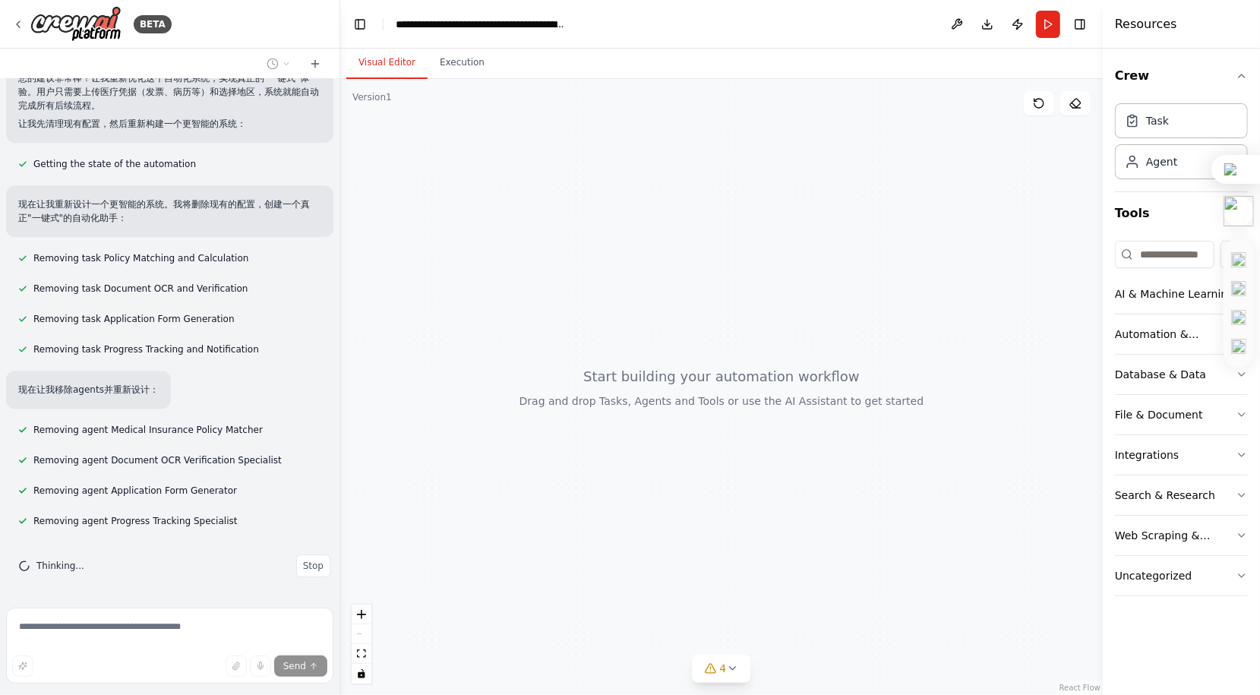
drag, startPoint x: 672, startPoint y: 350, endPoint x: 704, endPoint y: 334, distance: 35.7
click at [704, 334] on div at bounding box center [721, 387] width 763 height 616
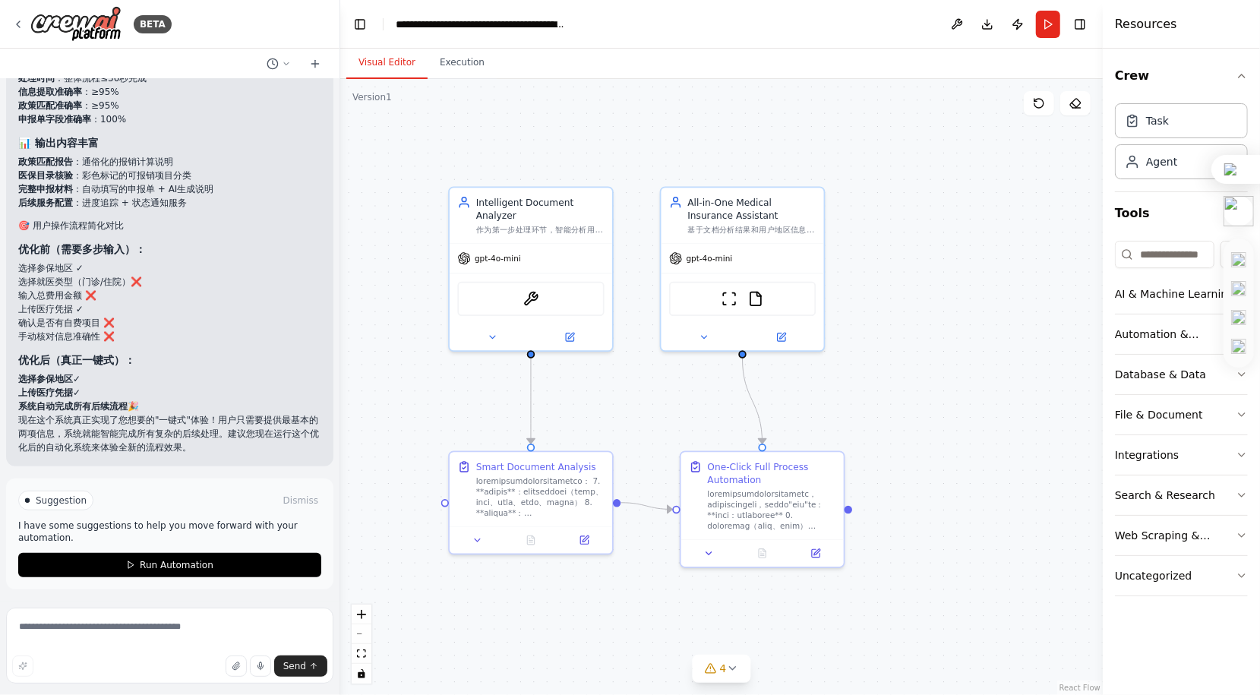
scroll to position [8702, 0]
drag, startPoint x: 599, startPoint y: 367, endPoint x: 618, endPoint y: 409, distance: 45.6
click at [618, 409] on div ".deletable-edge-delete-btn { width: 20px; height: 20px; border: 0px solid #ffff…" at bounding box center [721, 387] width 763 height 616
click at [259, 564] on button "Run Automation" at bounding box center [169, 565] width 303 height 24
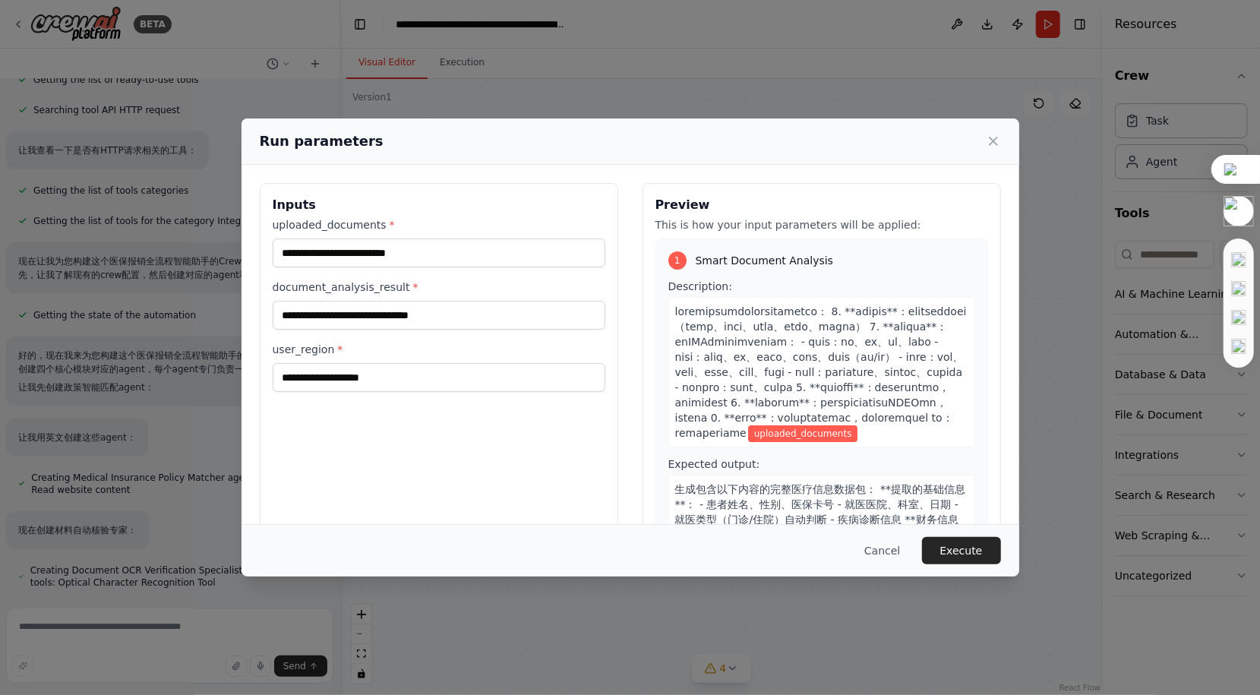
scroll to position [4400, 0]
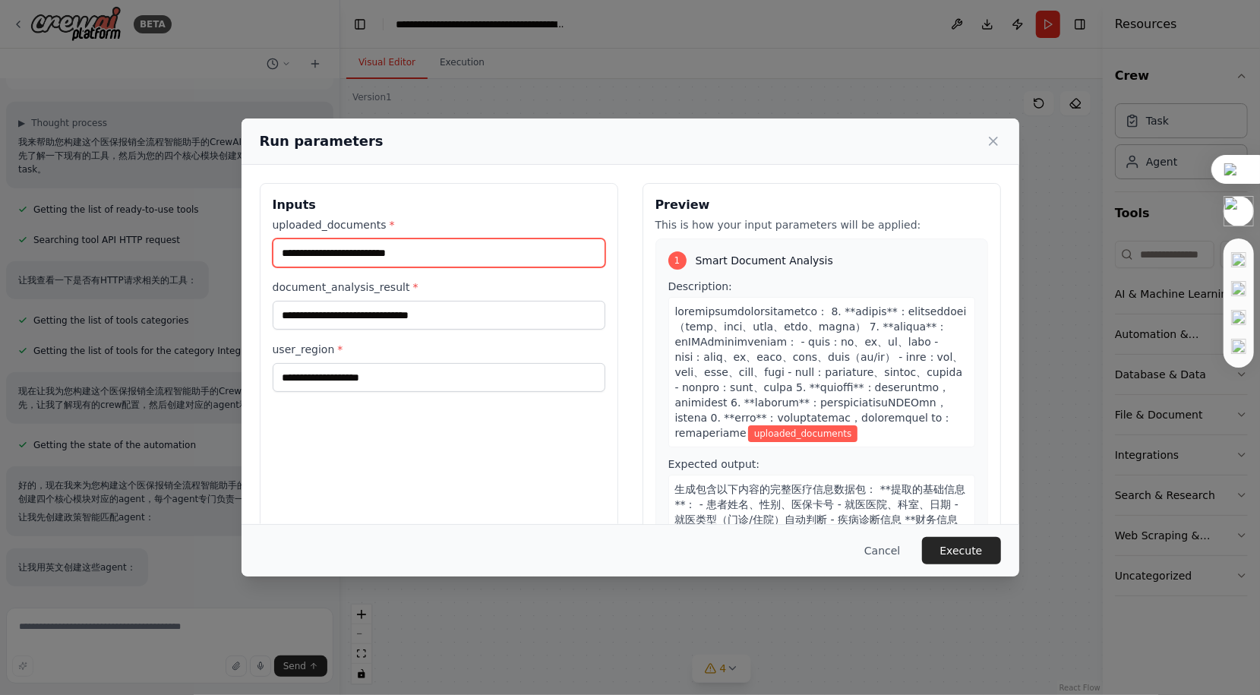
click at [497, 260] on input "uploaded_documents *" at bounding box center [439, 253] width 333 height 29
click at [577, 258] on input "uploaded_documents *" at bounding box center [439, 253] width 333 height 29
click at [992, 144] on icon at bounding box center [993, 141] width 15 height 15
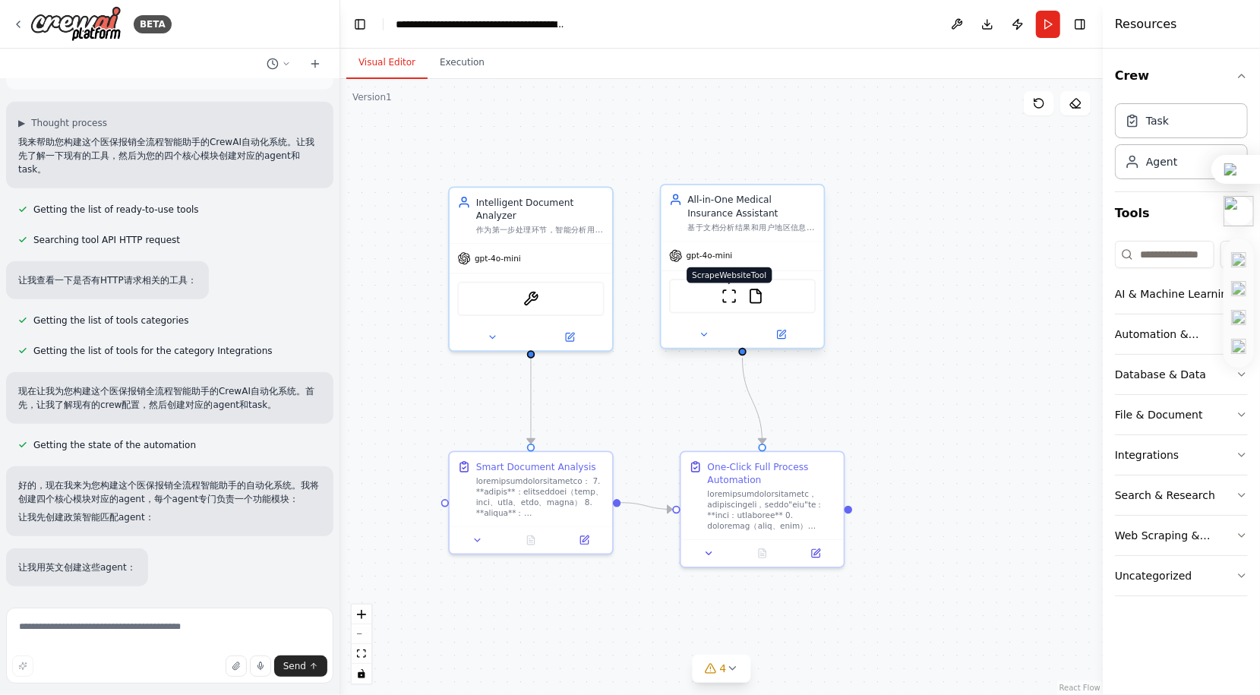
click at [730, 295] on img at bounding box center [730, 297] width 16 height 16
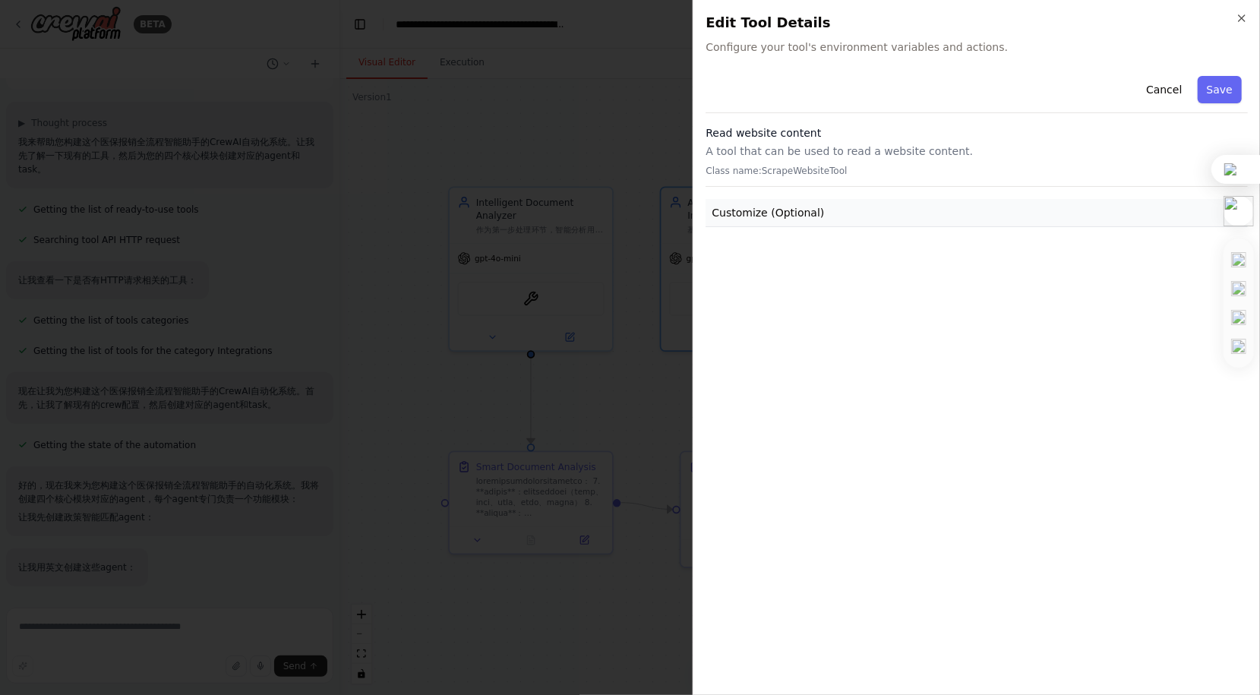
click at [831, 203] on button "Customize (Optional)" at bounding box center [977, 213] width 542 height 28
click at [1239, 17] on icon "button" at bounding box center [1242, 18] width 12 height 12
